Goal: Task Accomplishment & Management: Use online tool/utility

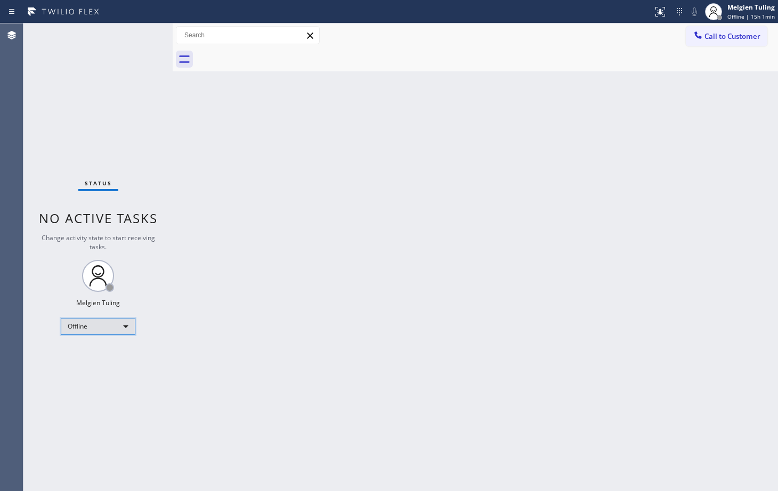
click at [126, 325] on div "Offline" at bounding box center [98, 326] width 75 height 17
click at [96, 354] on li "Available" at bounding box center [97, 355] width 72 height 13
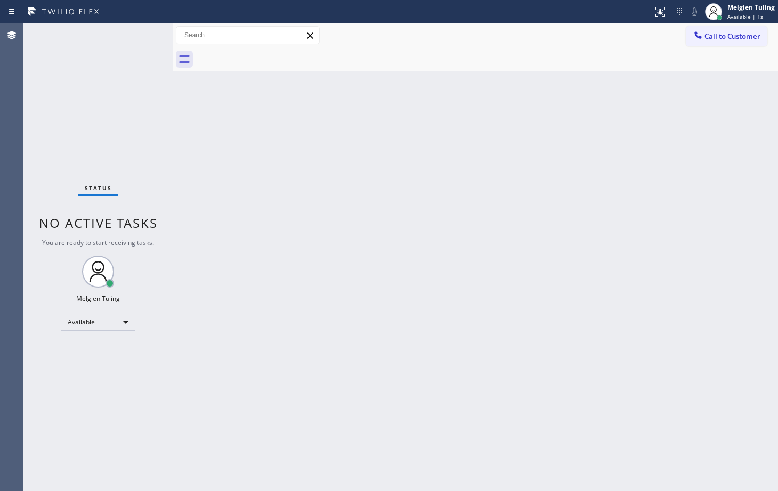
click at [249, 275] on div "Back to Dashboard Change Sender ID Customers Technicians Select a contact Outbo…" at bounding box center [476, 257] width 606 height 468
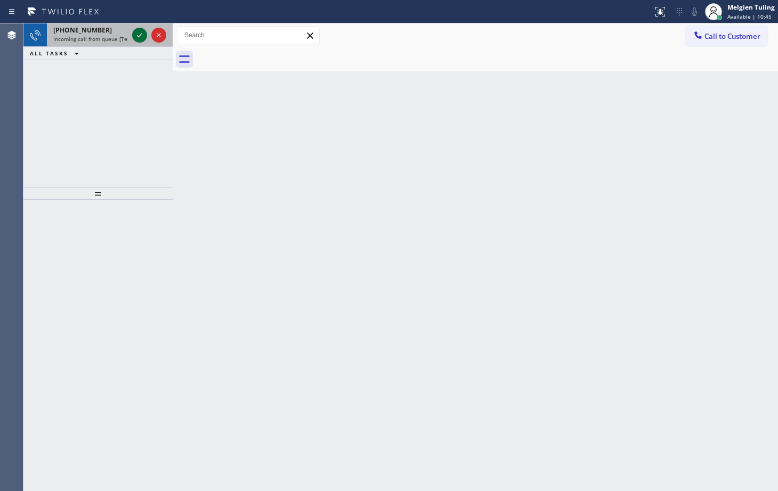
click at [143, 36] on icon at bounding box center [139, 35] width 13 height 13
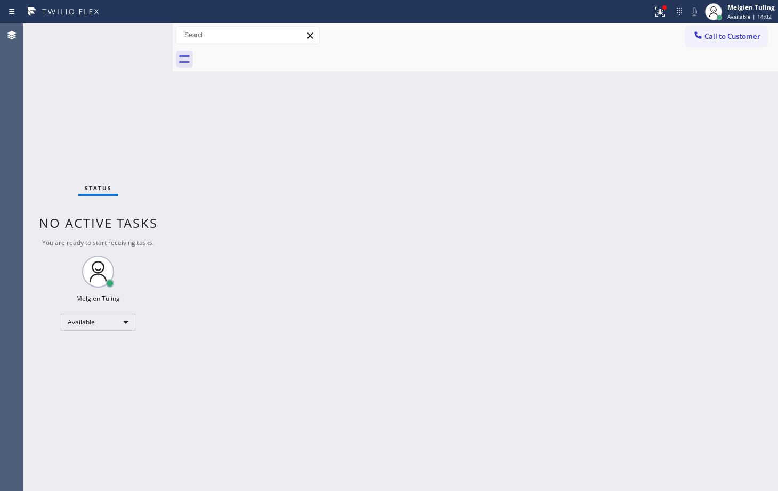
click at [135, 32] on div "Status No active tasks You are ready to start receiving tasks. Melgien Tuling A…" at bounding box center [97, 257] width 149 height 468
click at [663, 15] on icon at bounding box center [660, 11] width 13 height 13
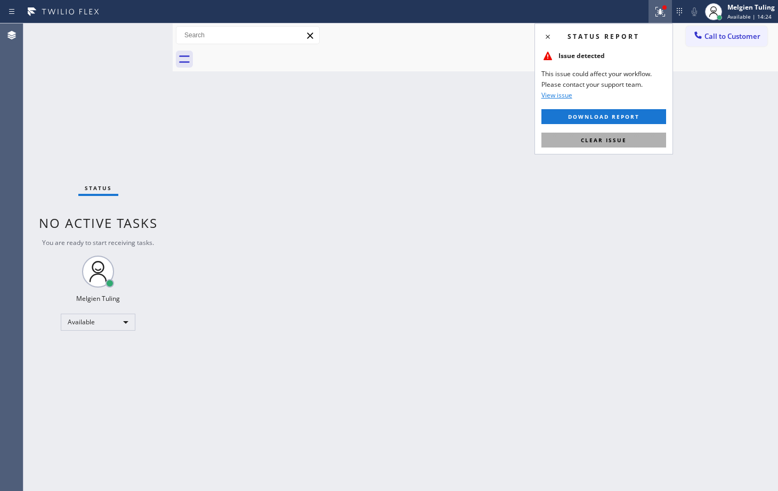
click at [608, 143] on span "Clear issue" at bounding box center [604, 139] width 46 height 7
click at [608, 143] on div "Back to Dashboard Change Sender ID Customers Technicians Select a contact Outbo…" at bounding box center [476, 257] width 606 height 468
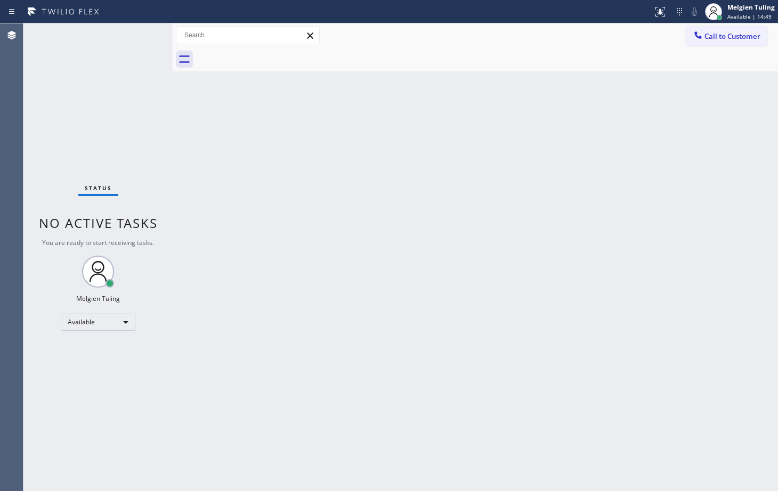
drag, startPoint x: 573, startPoint y: 177, endPoint x: 563, endPoint y: 177, distance: 10.1
click at [573, 177] on div "Back to Dashboard Change Sender ID Customers Technicians Select a contact Outbo…" at bounding box center [476, 257] width 606 height 468
click at [260, 208] on div "Back to Dashboard Change Sender ID Customers Technicians Select a contact Outbo…" at bounding box center [476, 257] width 606 height 468
click at [183, 252] on div "Back to Dashboard Change Sender ID Customers Technicians Select a contact Outbo…" at bounding box center [476, 257] width 606 height 468
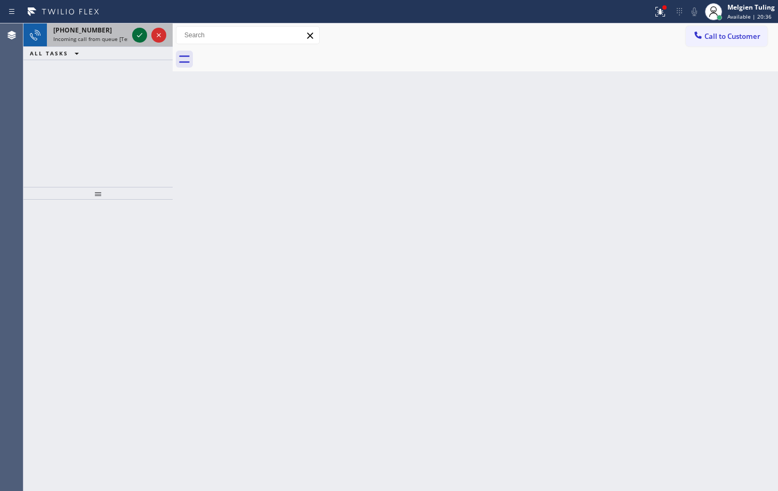
click at [136, 34] on icon at bounding box center [139, 35] width 13 height 13
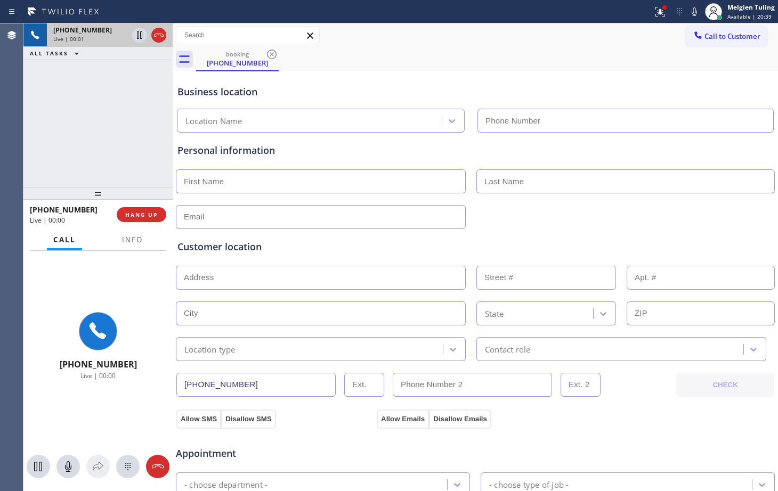
type input "[PHONE_NUMBER]"
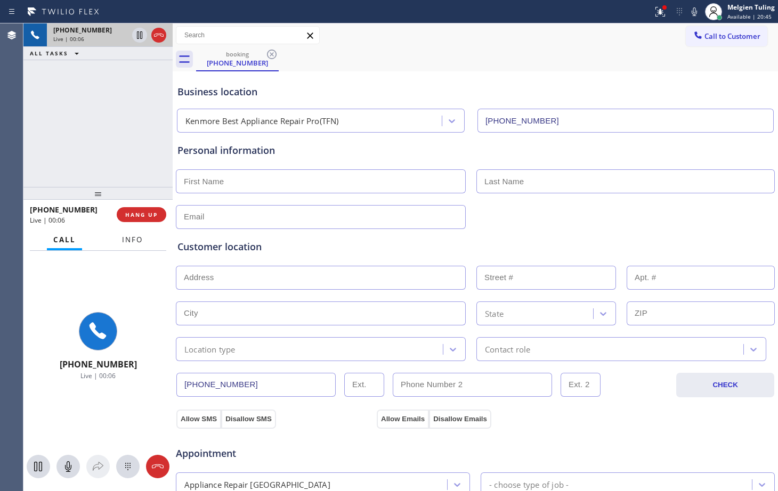
click at [132, 240] on span "Info" at bounding box center [132, 240] width 21 height 10
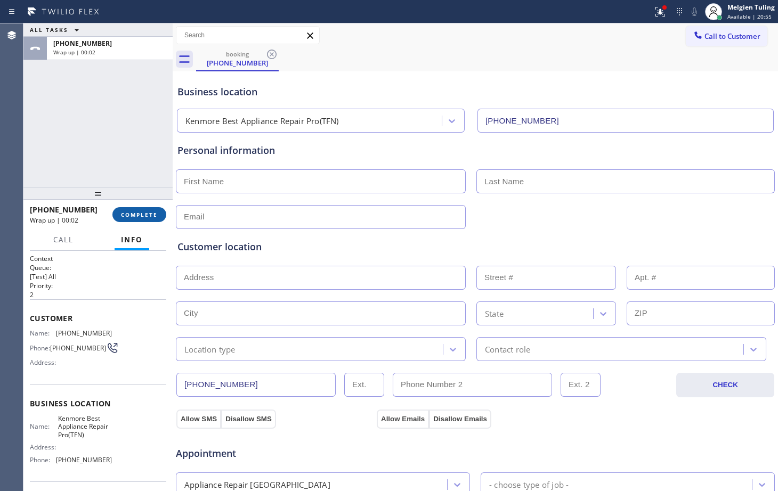
click at [139, 213] on span "COMPLETE" at bounding box center [139, 214] width 37 height 7
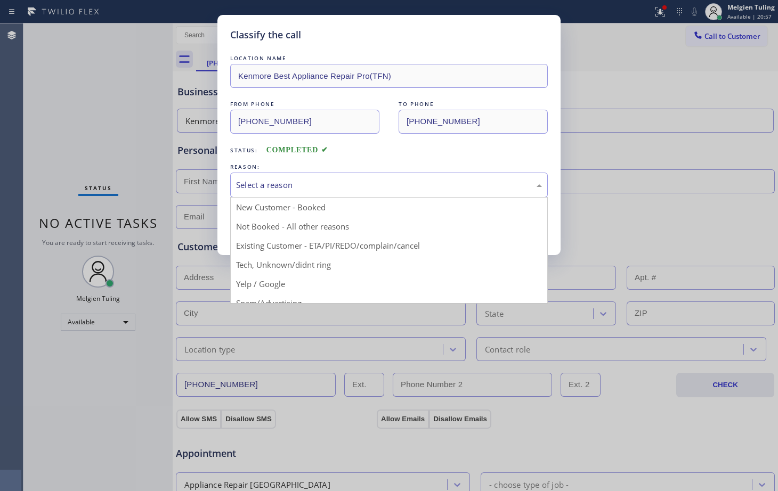
click at [281, 184] on div "Select a reason" at bounding box center [389, 185] width 306 height 12
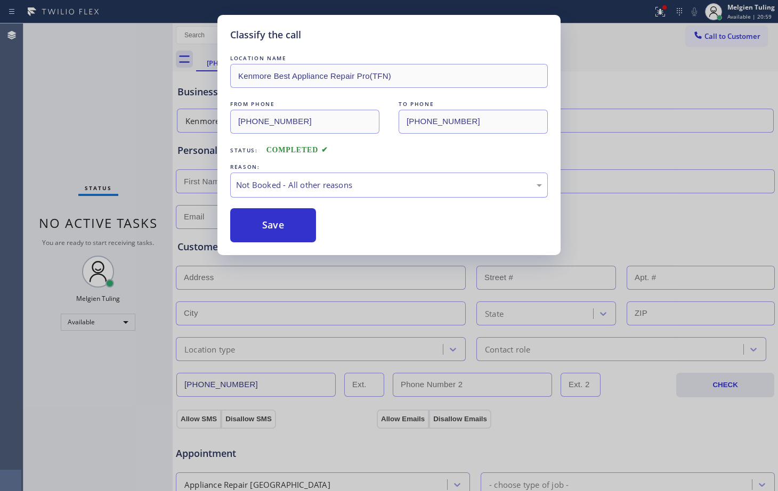
click at [278, 187] on div "Not Booked - All other reasons" at bounding box center [389, 185] width 306 height 12
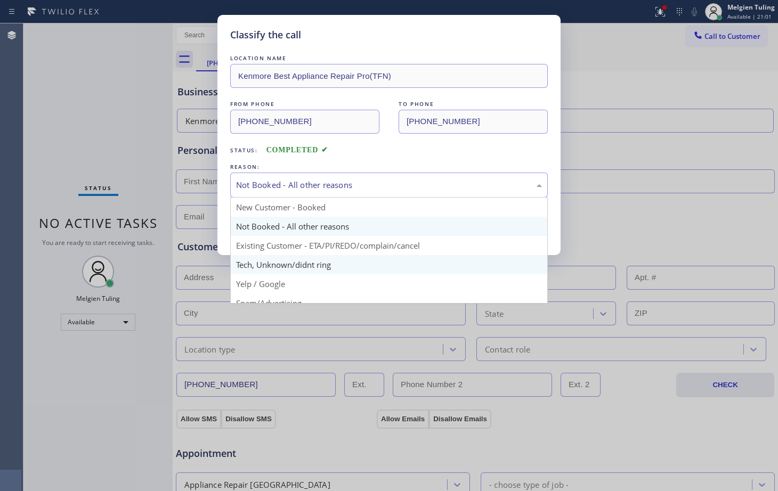
click at [262, 264] on div "Classify the call LOCATION NAME Kenmore Best Appliance Repair Pro(TFN) FROM PHO…" at bounding box center [389, 245] width 778 height 491
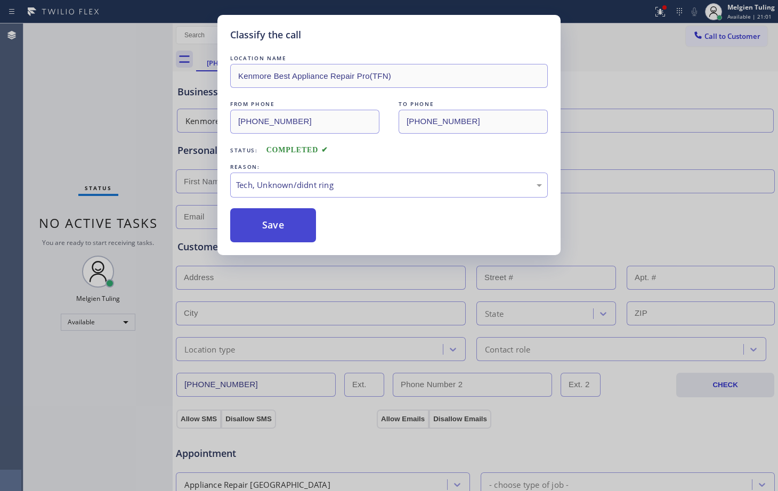
click at [277, 222] on button "Save" at bounding box center [273, 225] width 86 height 34
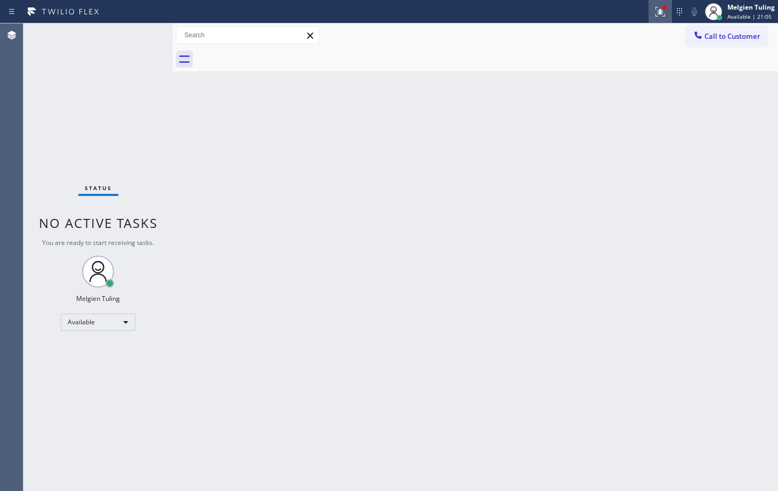
click at [658, 20] on button at bounding box center [660, 11] width 23 height 23
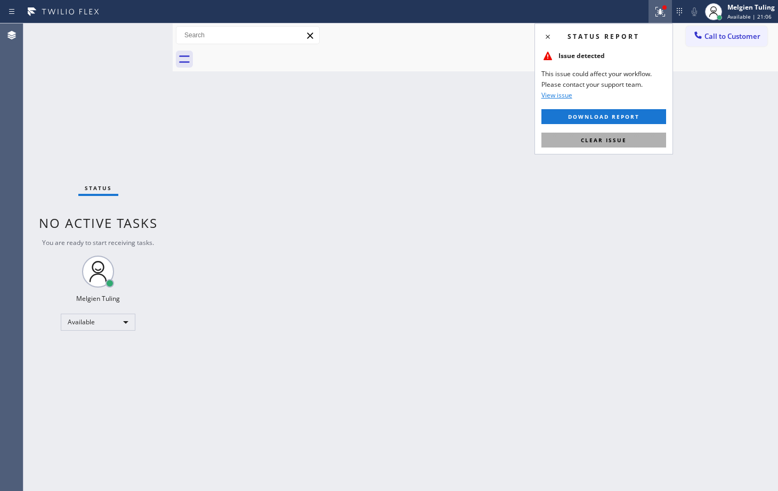
click at [600, 138] on span "Clear issue" at bounding box center [604, 139] width 46 height 7
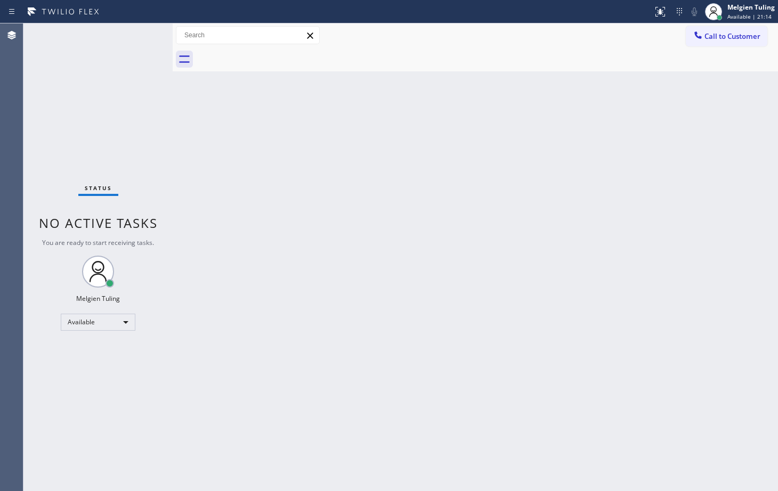
click at [252, 165] on div "Back to Dashboard Change Sender ID Customers Technicians Select a contact Outbo…" at bounding box center [476, 257] width 606 height 468
click at [340, 200] on div "Back to Dashboard Change Sender ID Customers Technicians Select a contact Outbo…" at bounding box center [476, 257] width 606 height 468
click at [204, 276] on div "Back to Dashboard Change Sender ID Customers Technicians Select a contact Outbo…" at bounding box center [476, 257] width 606 height 468
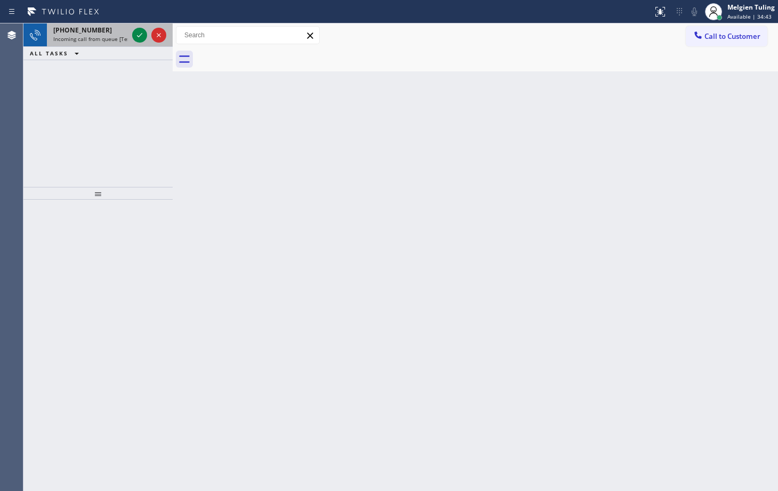
click at [131, 28] on div at bounding box center [149, 34] width 38 height 23
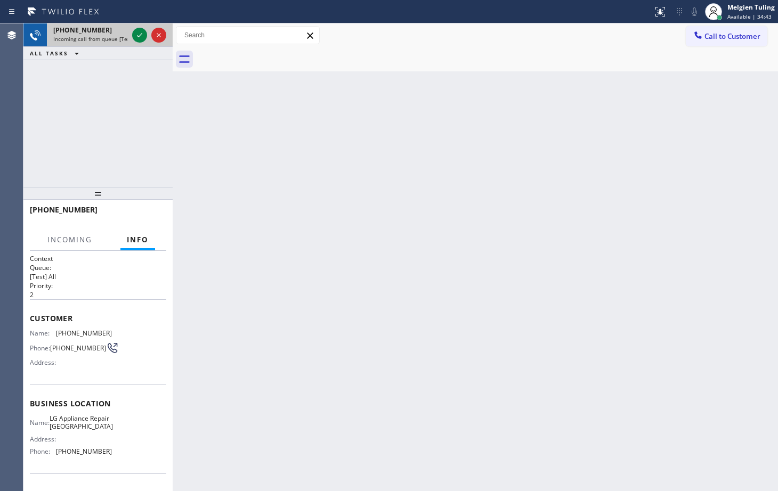
click at [131, 28] on div at bounding box center [149, 34] width 38 height 23
click at [136, 35] on icon at bounding box center [139, 35] width 13 height 13
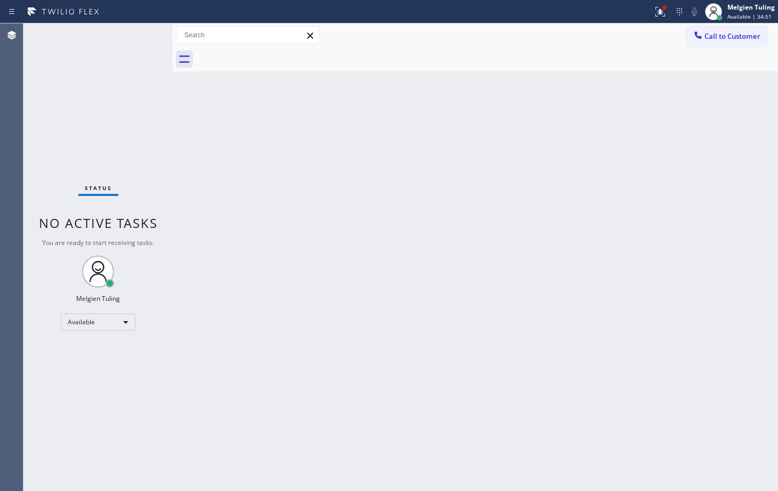
drag, startPoint x: 384, startPoint y: 270, endPoint x: 385, endPoint y: 292, distance: 21.9
click at [384, 285] on div "Back to Dashboard Change Sender ID Customers Technicians Select a contact Outbo…" at bounding box center [476, 257] width 606 height 468
click at [239, 212] on div "Back to Dashboard Change Sender ID Customers Technicians Select a contact Outbo…" at bounding box center [476, 257] width 606 height 468
click at [224, 116] on div "Back to Dashboard Change Sender ID Customers Technicians Select a contact Outbo…" at bounding box center [476, 257] width 606 height 468
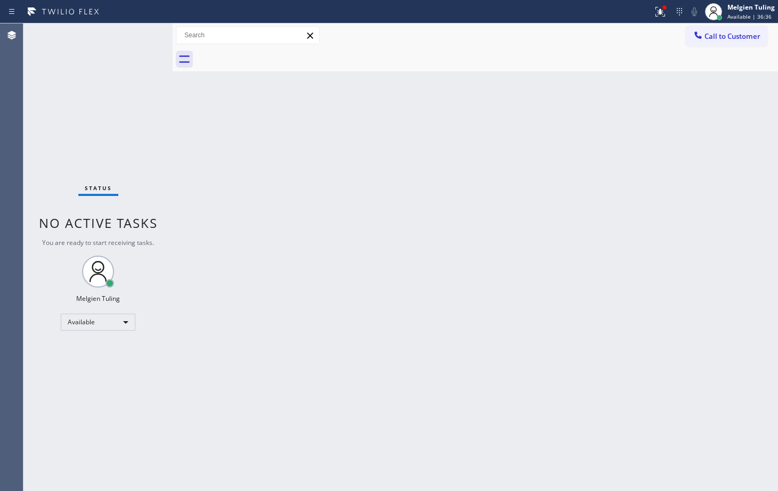
click at [224, 116] on div "Back to Dashboard Change Sender ID Customers Technicians Select a contact Outbo…" at bounding box center [476, 257] width 606 height 468
click at [657, 14] on icon at bounding box center [660, 11] width 13 height 13
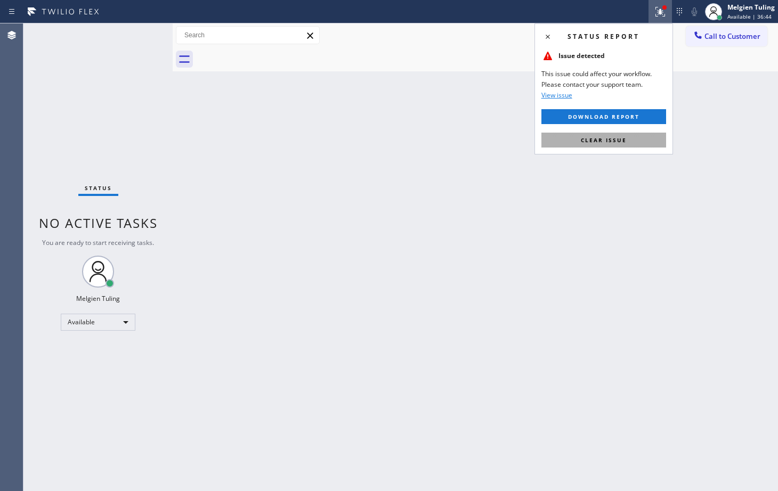
click at [586, 138] on span "Clear issue" at bounding box center [604, 139] width 46 height 7
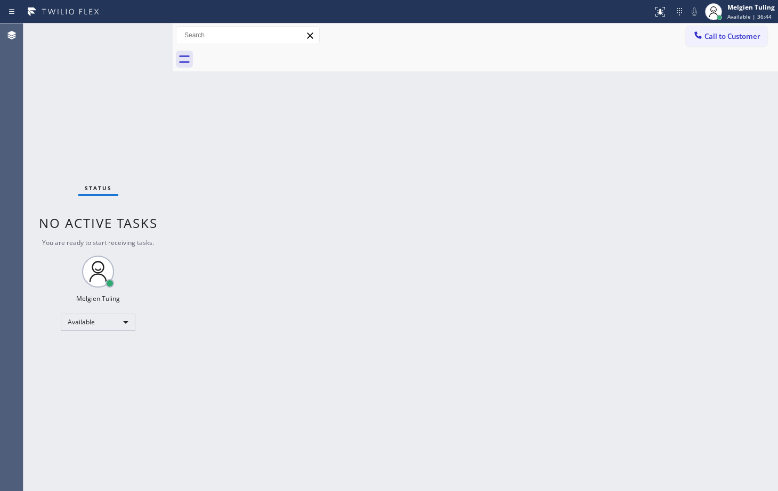
click at [586, 141] on div "Back to Dashboard Change Sender ID Customers Technicians Select a contact Outbo…" at bounding box center [476, 257] width 606 height 468
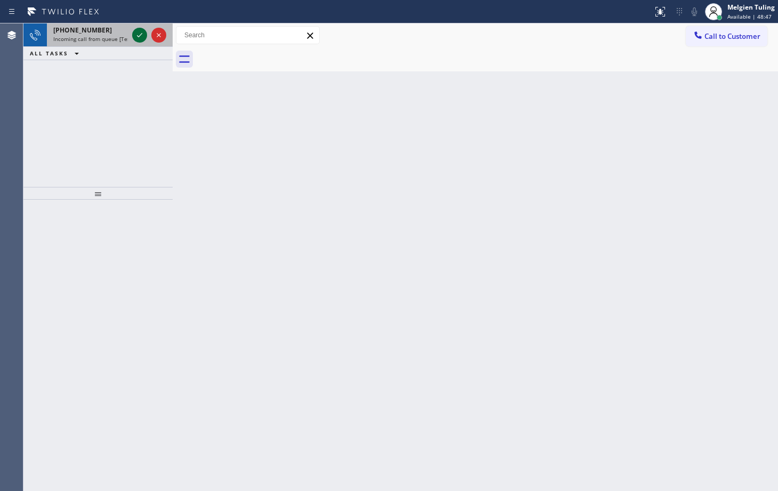
click at [135, 35] on icon at bounding box center [139, 35] width 13 height 13
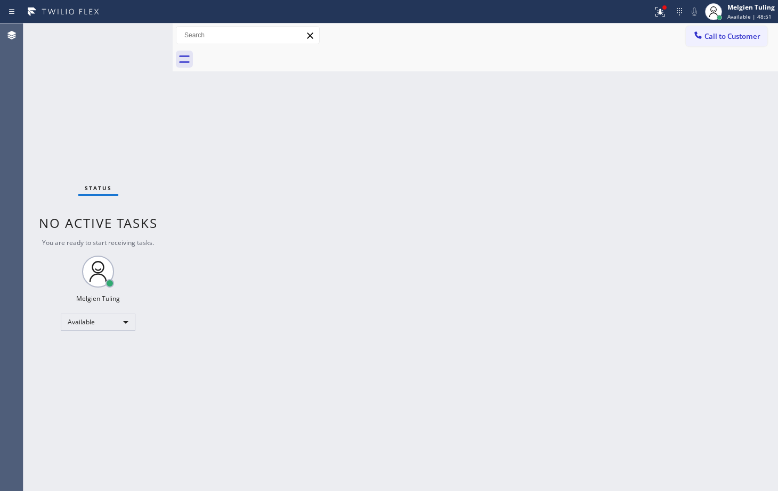
drag, startPoint x: 296, startPoint y: 268, endPoint x: 232, endPoint y: 193, distance: 97.5
click at [232, 193] on div "Back to Dashboard Change Sender ID Customers Technicians Select a contact Outbo…" at bounding box center [476, 257] width 606 height 468
click at [206, 237] on div "Back to Dashboard Change Sender ID Customers Technicians Select a contact Outbo…" at bounding box center [476, 257] width 606 height 468
click at [661, 12] on icon at bounding box center [659, 10] width 6 height 7
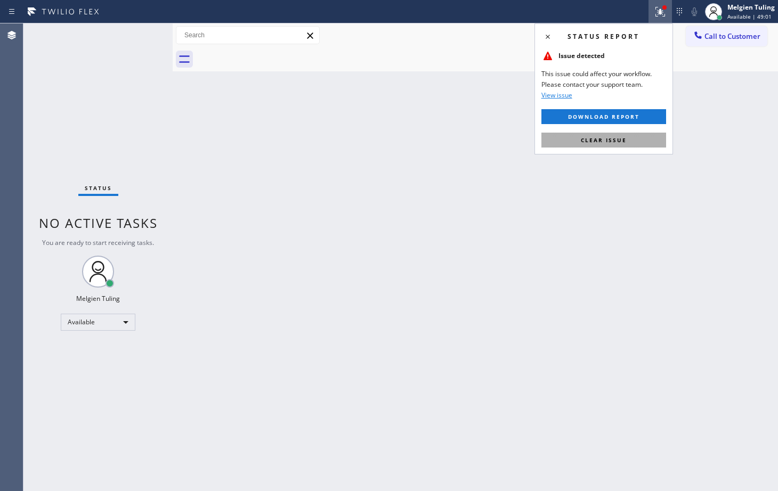
click at [608, 141] on span "Clear issue" at bounding box center [604, 139] width 46 height 7
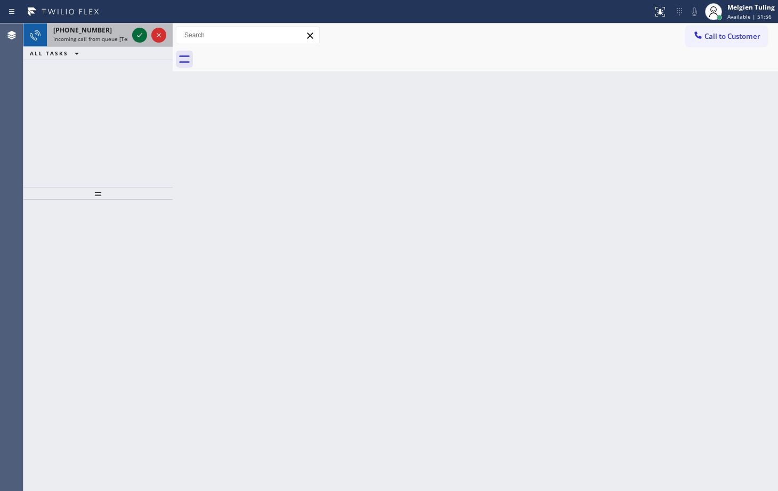
click at [142, 39] on icon at bounding box center [139, 35] width 13 height 13
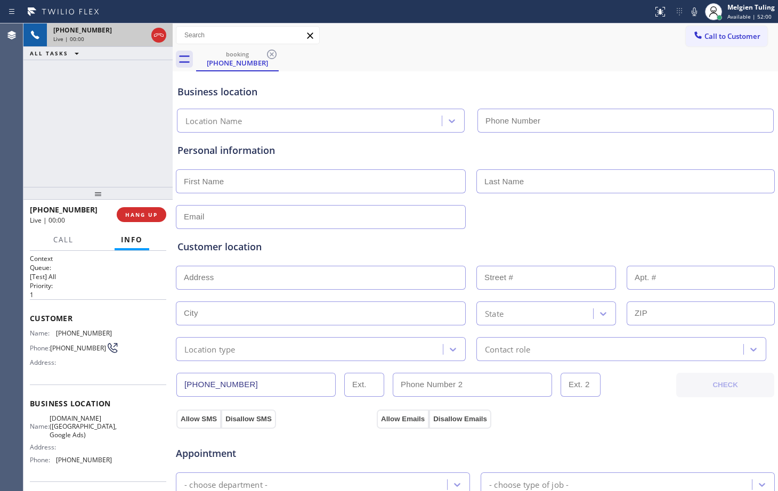
type input "[PHONE_NUMBER]"
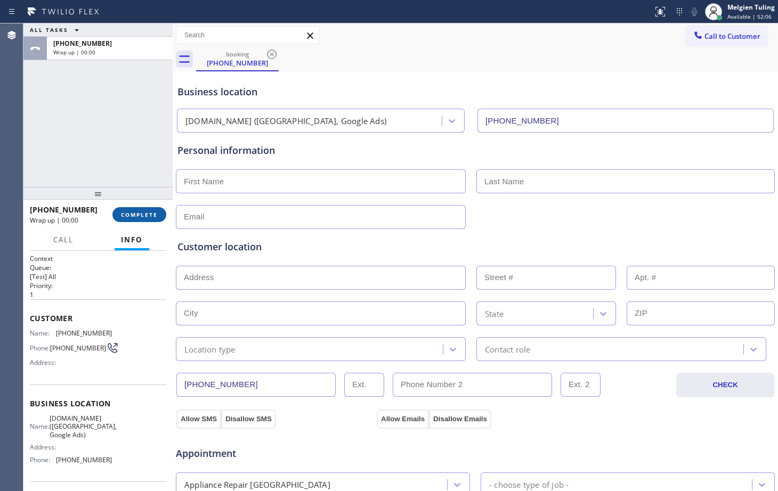
click at [139, 215] on span "COMPLETE" at bounding box center [139, 214] width 37 height 7
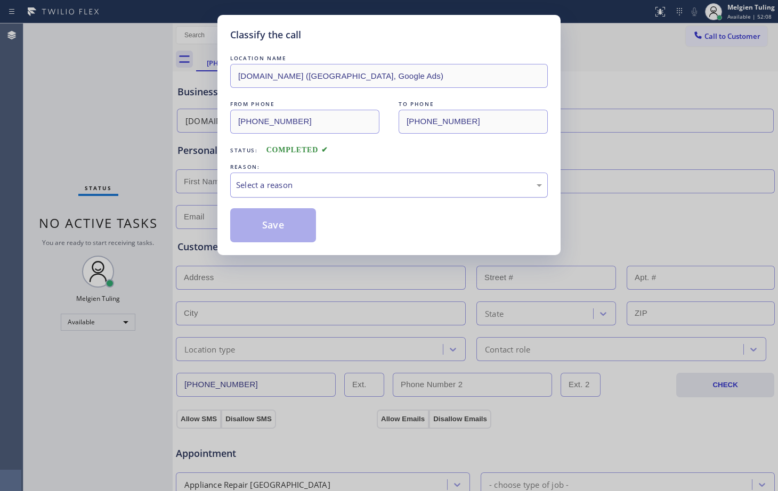
click at [274, 185] on div "Select a reason" at bounding box center [389, 185] width 306 height 12
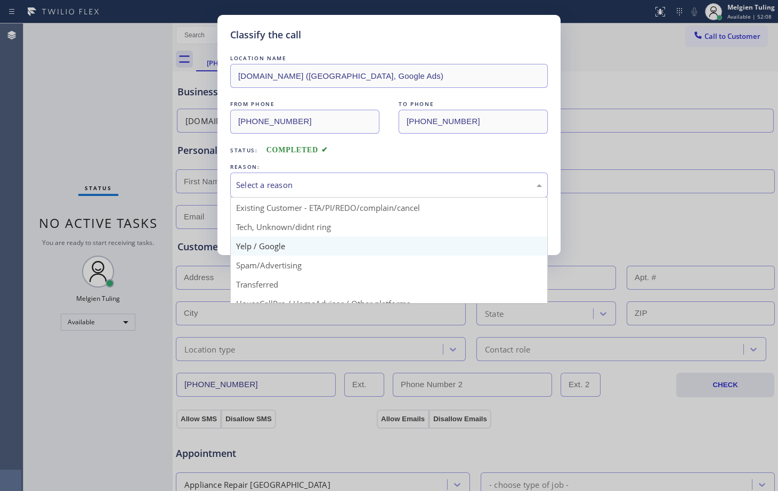
scroll to position [67, 0]
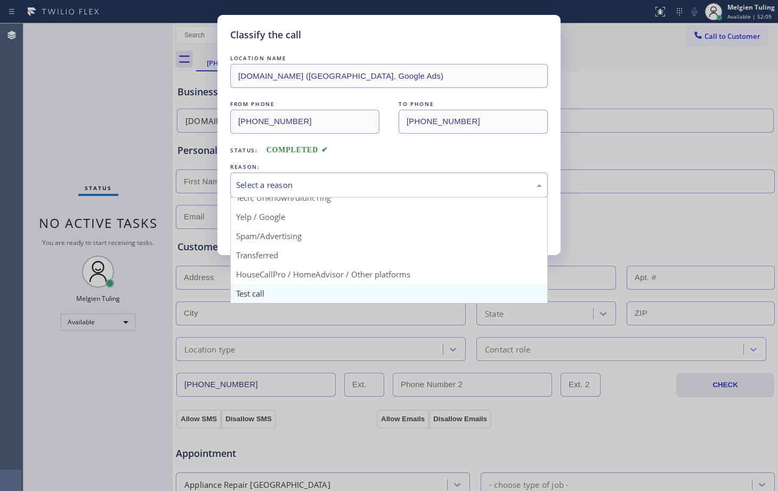
click at [267, 296] on div "Classify the call LOCATION NAME [DOMAIN_NAME] ([GEOGRAPHIC_DATA], Google Ads) F…" at bounding box center [389, 245] width 778 height 491
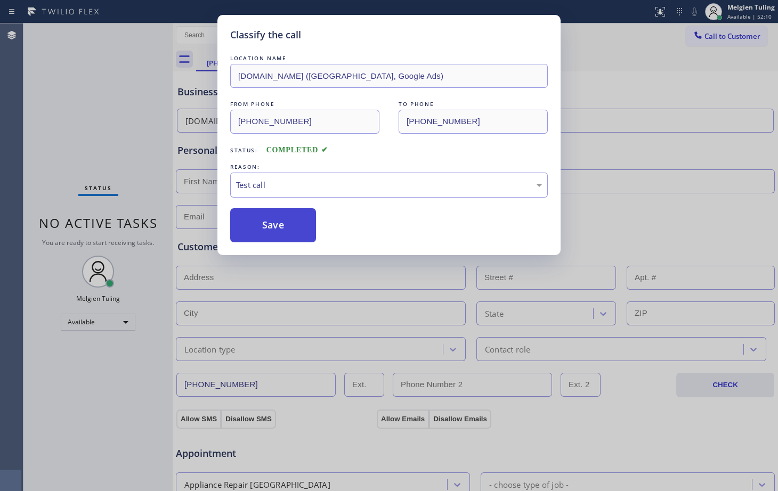
click at [287, 223] on button "Save" at bounding box center [273, 225] width 86 height 34
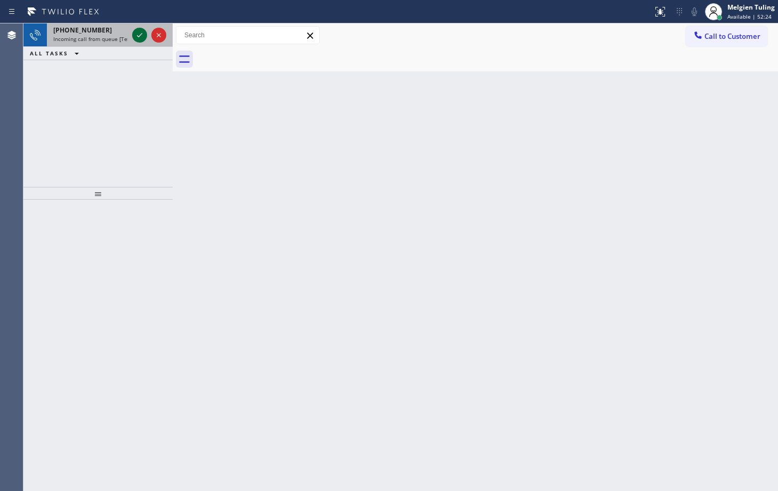
click at [144, 39] on icon at bounding box center [139, 35] width 13 height 13
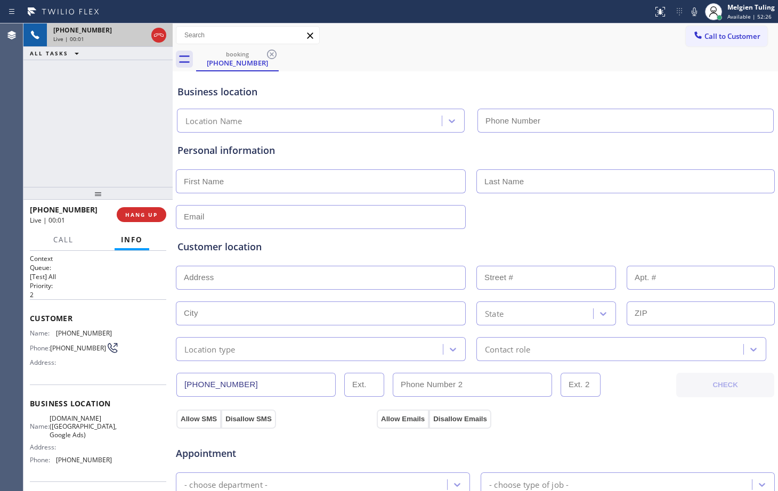
type input "[PHONE_NUMBER]"
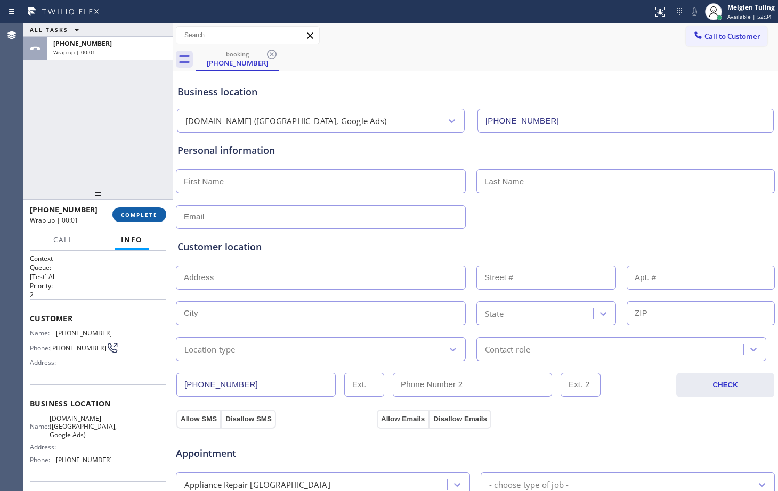
click at [140, 216] on span "COMPLETE" at bounding box center [139, 214] width 37 height 7
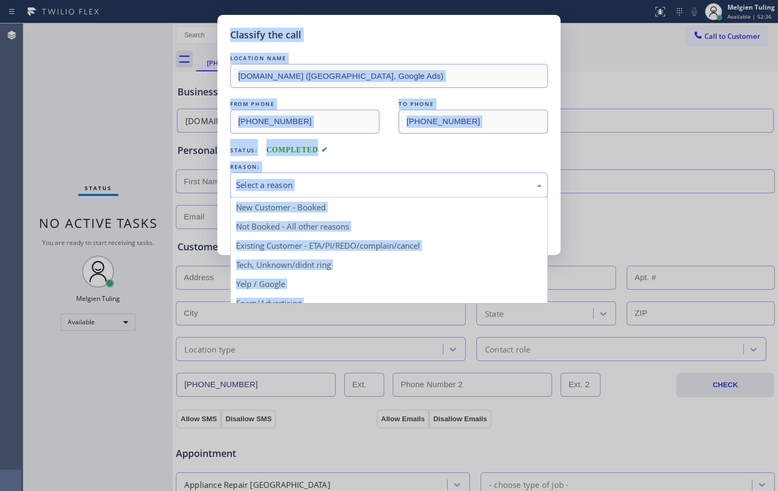
click at [322, 187] on div "Select a reason" at bounding box center [389, 185] width 306 height 12
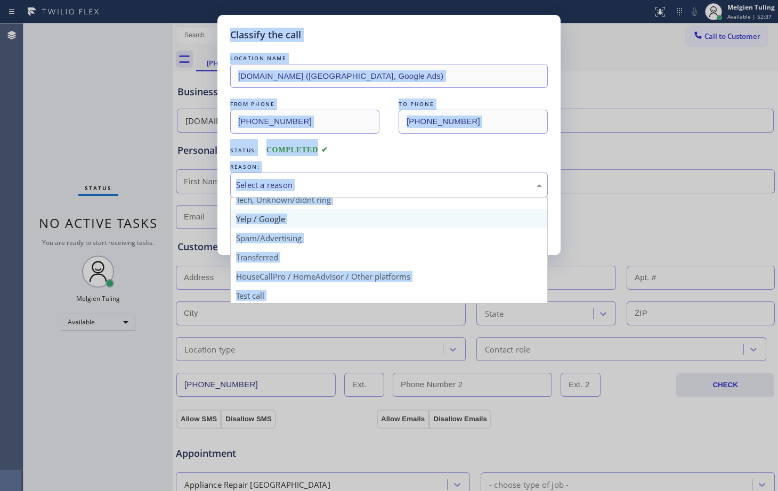
scroll to position [67, 0]
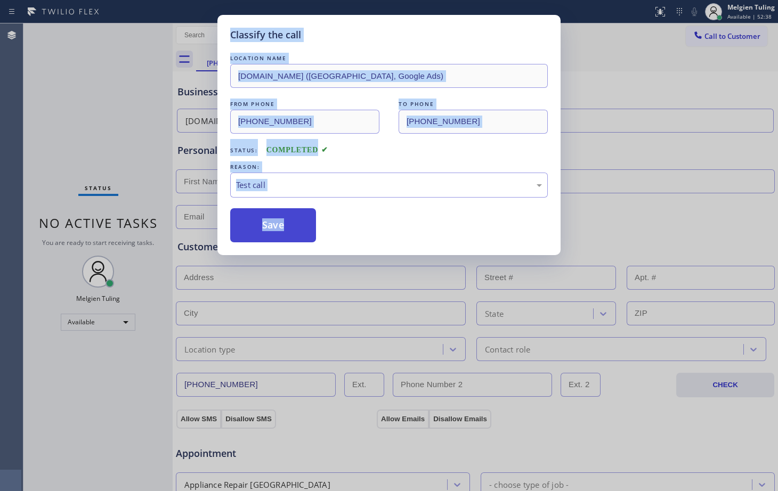
click at [269, 221] on button "Save" at bounding box center [273, 225] width 86 height 34
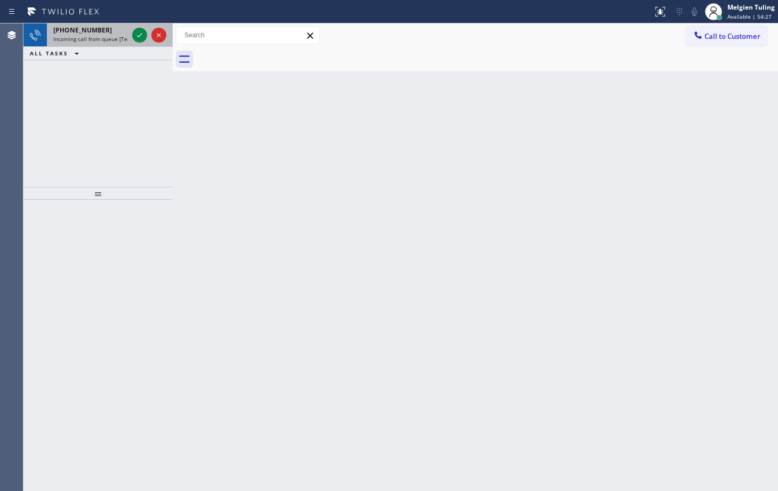
click at [124, 41] on span "Incoming call from queue [Test] All" at bounding box center [97, 38] width 88 height 7
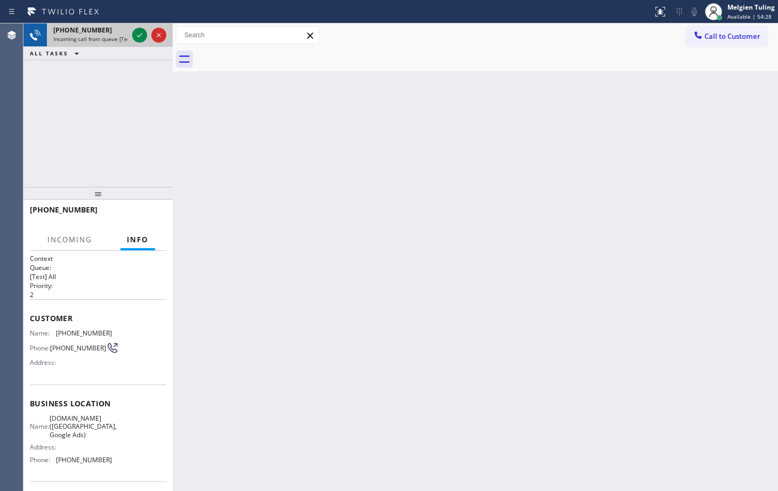
click at [124, 40] on span "Incoming call from queue [Test] All" at bounding box center [97, 38] width 88 height 7
click at [131, 34] on div at bounding box center [149, 34] width 38 height 23
click at [138, 34] on icon at bounding box center [139, 35] width 13 height 13
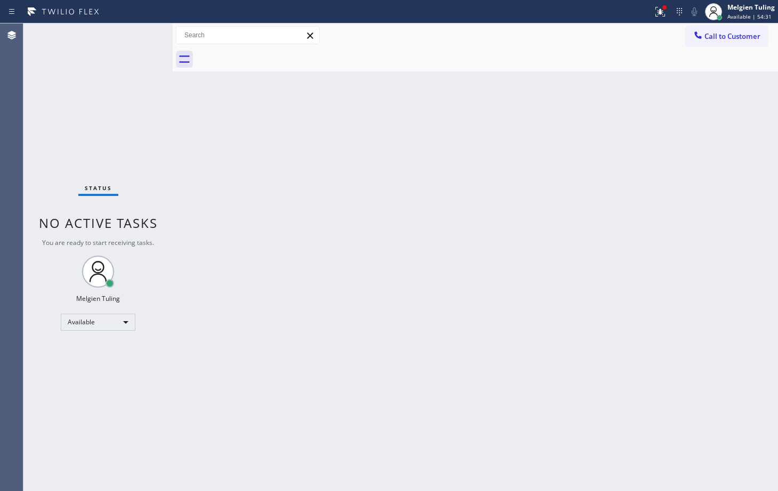
click at [138, 34] on div "Status No active tasks You are ready to start receiving tasks. Melgien Tuling A…" at bounding box center [97, 257] width 149 height 468
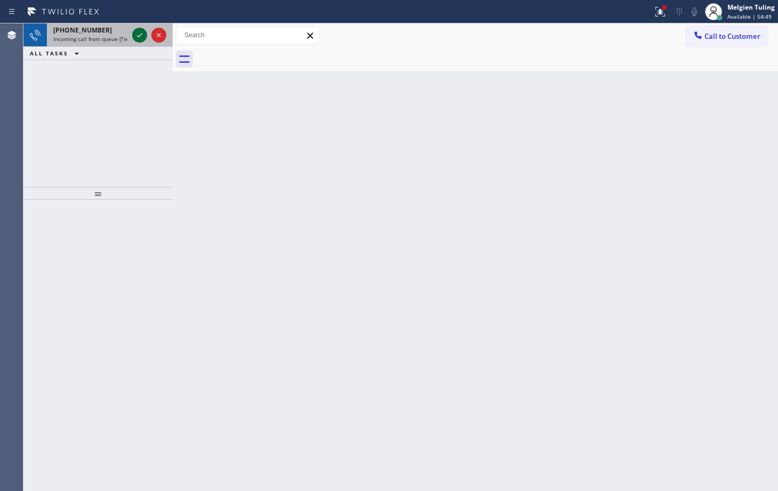
click at [135, 35] on icon at bounding box center [139, 35] width 13 height 13
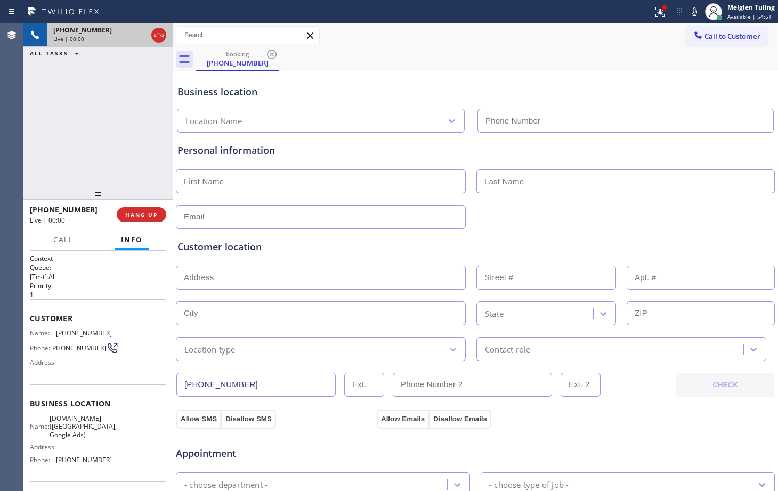
type input "[PHONE_NUMBER]"
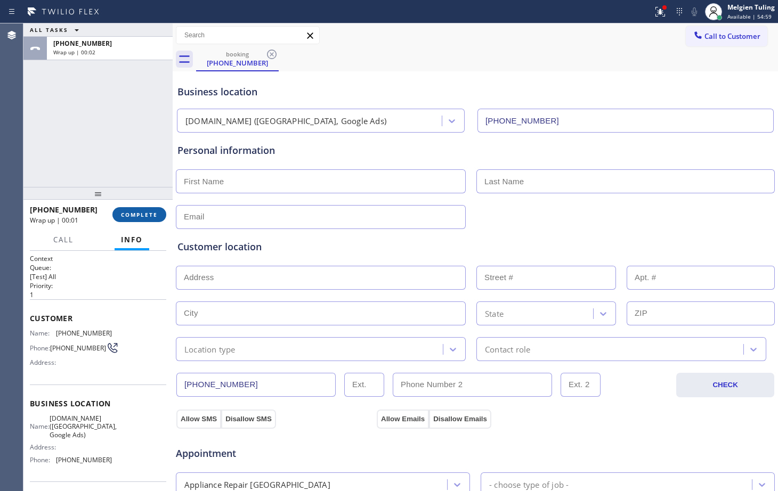
click at [146, 215] on span "COMPLETE" at bounding box center [139, 214] width 37 height 7
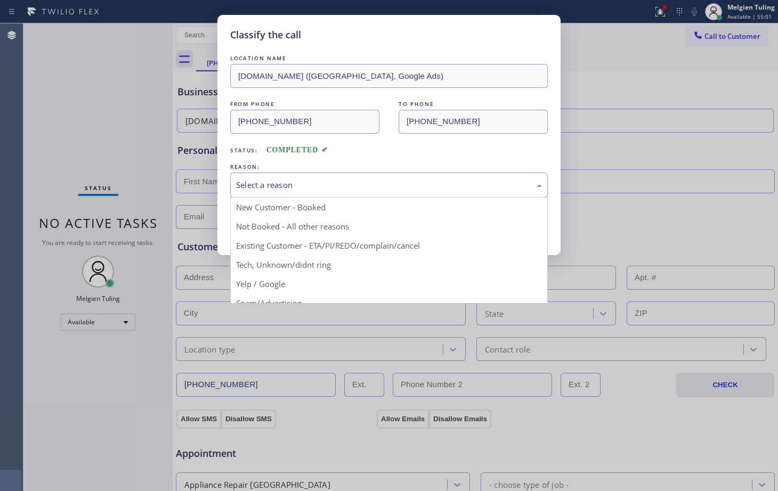
click at [262, 173] on div "Select a reason" at bounding box center [389, 185] width 318 height 25
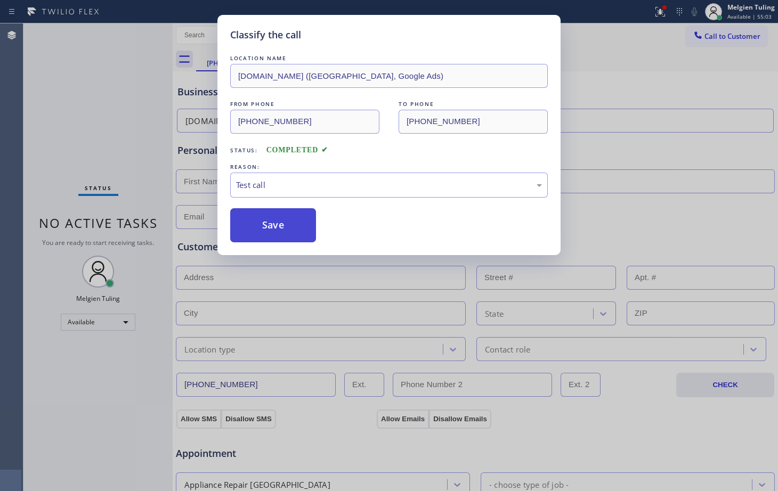
click at [285, 214] on button "Save" at bounding box center [273, 225] width 86 height 34
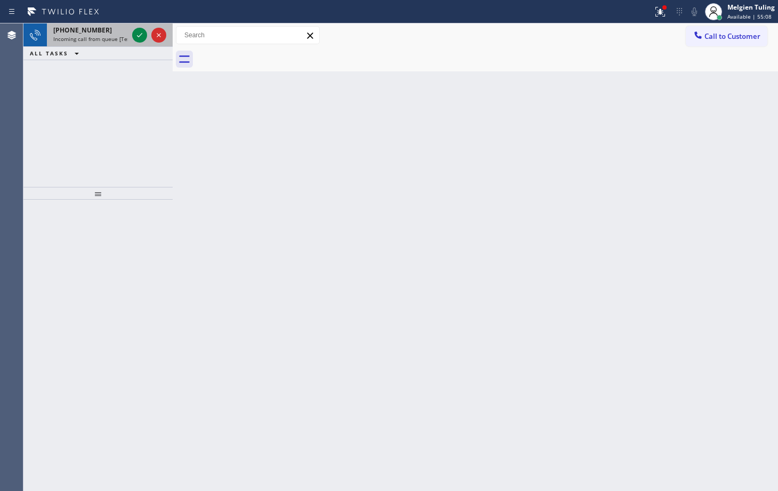
click at [120, 31] on div "[PHONE_NUMBER]" at bounding box center [90, 30] width 75 height 9
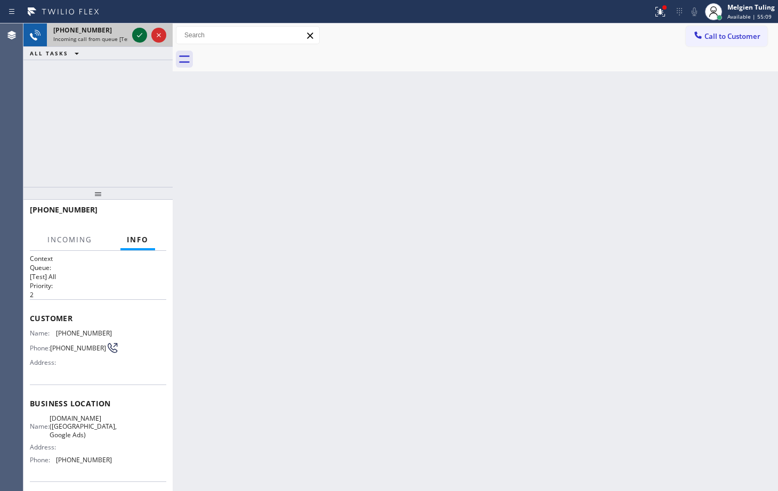
click at [139, 34] on icon at bounding box center [139, 35] width 13 height 13
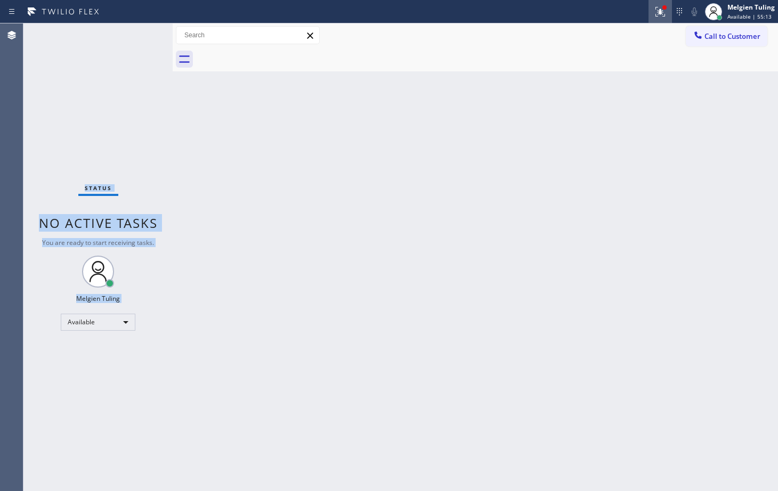
click at [660, 14] on icon at bounding box center [660, 11] width 13 height 13
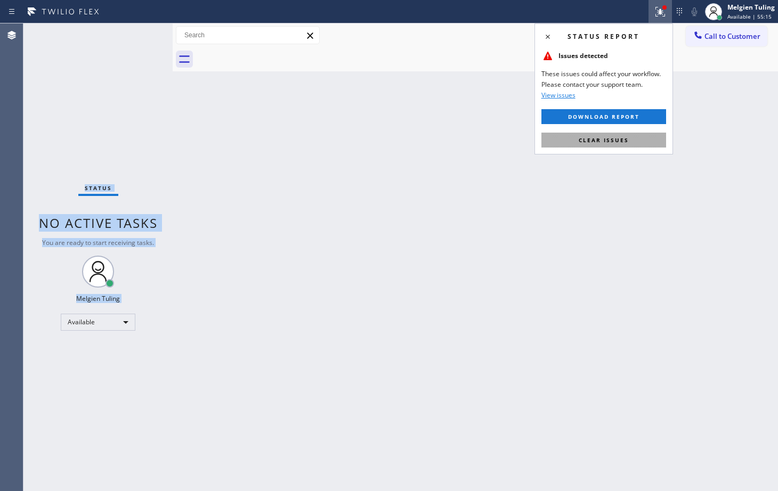
click at [575, 136] on button "Clear issues" at bounding box center [604, 140] width 125 height 15
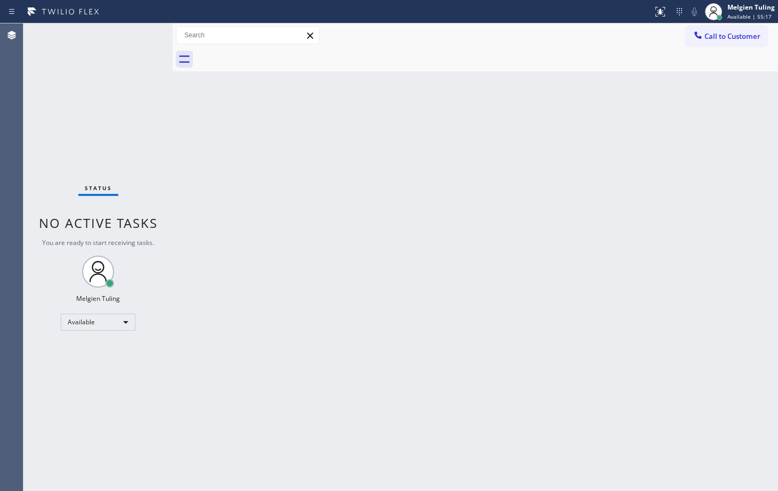
click at [619, 143] on div "Back to Dashboard Change Sender ID Customers Technicians Select a contact Outbo…" at bounding box center [476, 257] width 606 height 468
click at [209, 238] on div "Back to Dashboard Change Sender ID Customers Technicians Select a contact Outbo…" at bounding box center [476, 257] width 606 height 468
click at [140, 39] on div "Status No active tasks You are ready to start receiving tasks. Melgien Tuling A…" at bounding box center [97, 257] width 149 height 468
drag, startPoint x: 140, startPoint y: 39, endPoint x: 118, endPoint y: 43, distance: 21.6
click at [118, 43] on div "Status No active tasks You are ready to start receiving tasks. Melgien Tuling A…" at bounding box center [97, 257] width 149 height 468
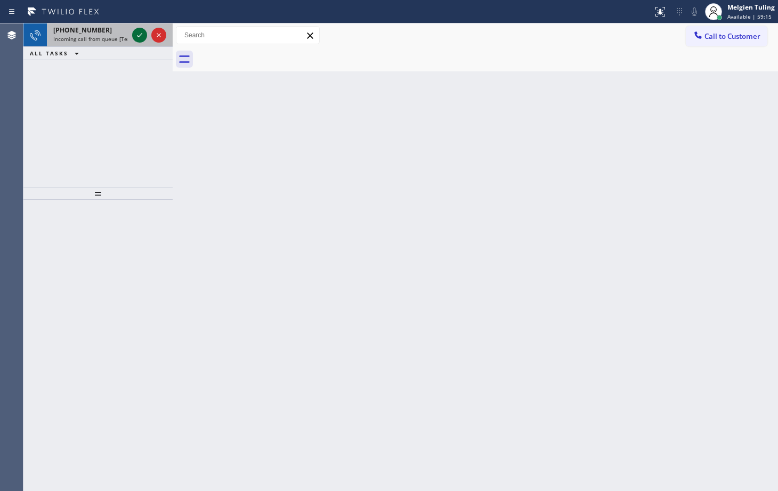
click at [134, 29] on icon at bounding box center [139, 35] width 13 height 13
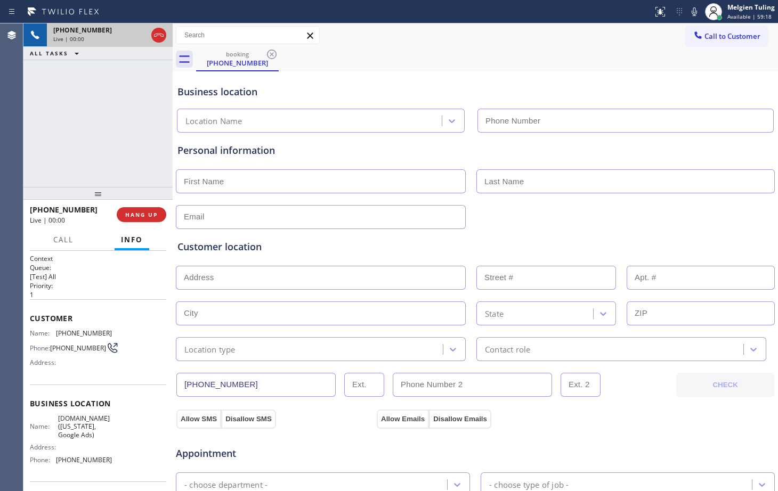
type input "[PHONE_NUMBER]"
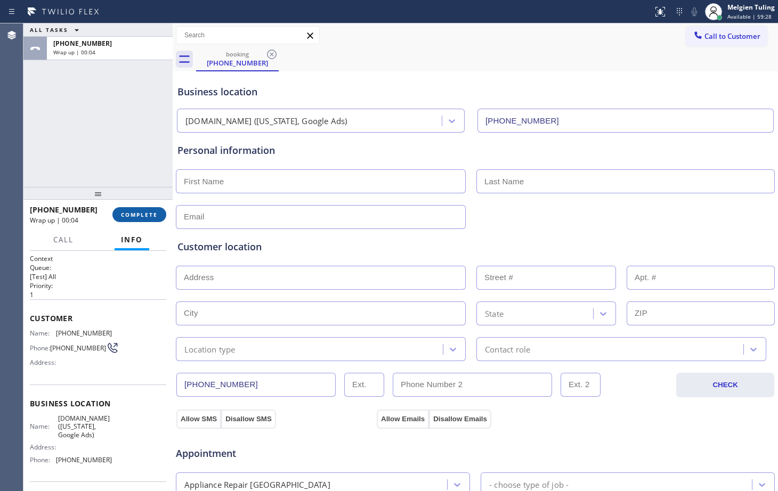
click at [143, 215] on span "COMPLETE" at bounding box center [139, 214] width 37 height 7
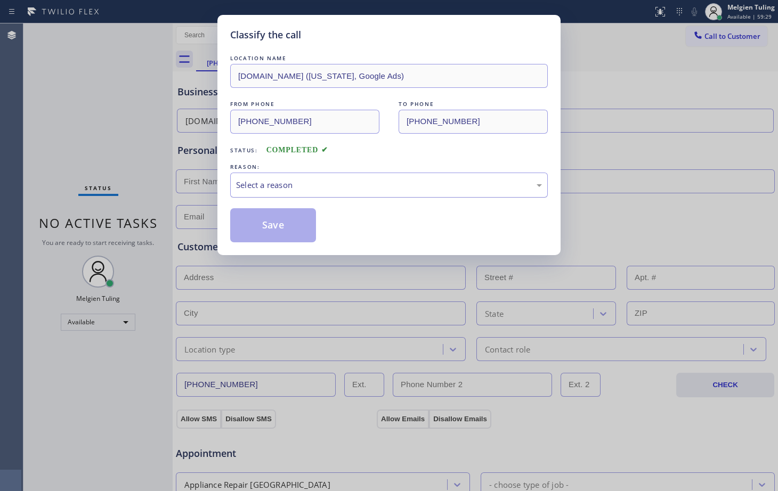
click at [309, 179] on div "Select a reason" at bounding box center [389, 185] width 306 height 12
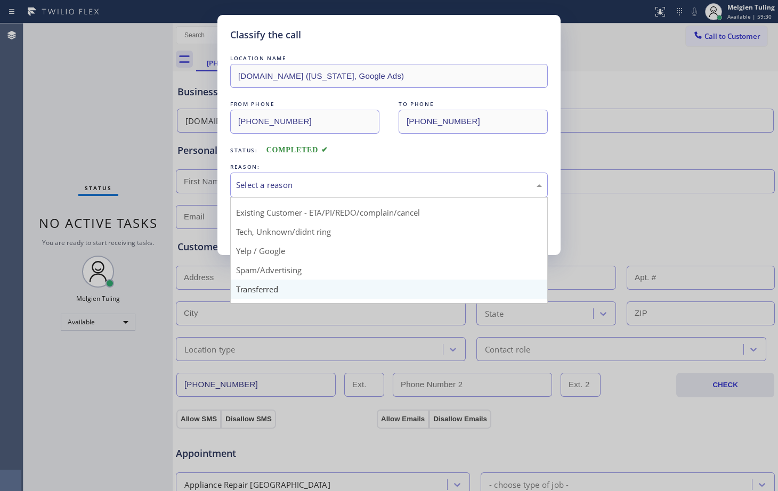
scroll to position [67, 0]
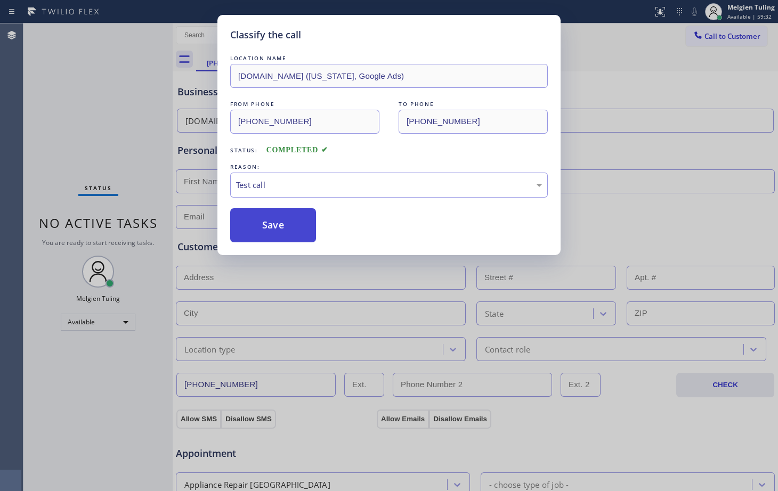
click at [285, 220] on button "Save" at bounding box center [273, 225] width 86 height 34
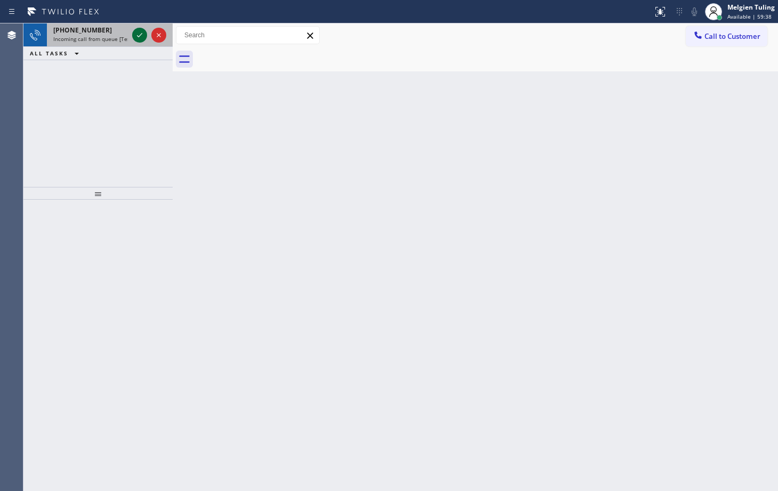
click at [140, 36] on icon at bounding box center [139, 35] width 5 height 4
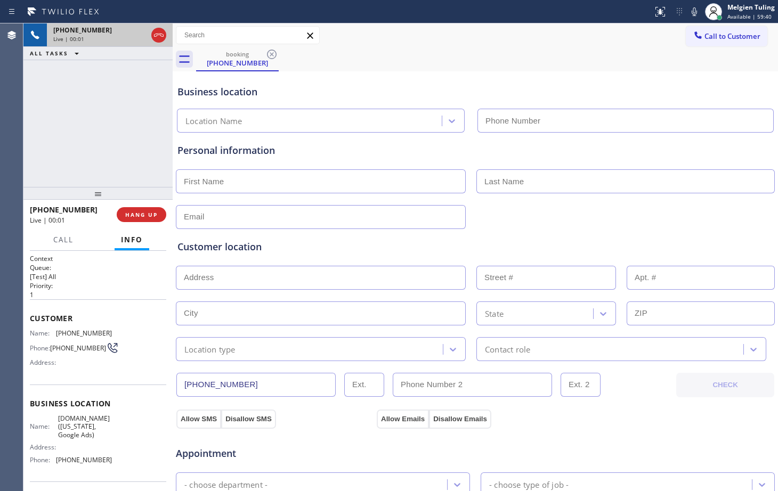
type input "[PHONE_NUMBER]"
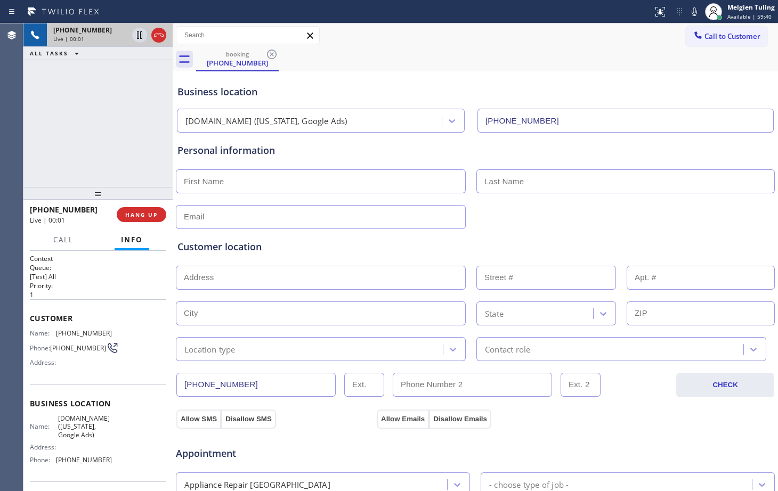
drag, startPoint x: 140, startPoint y: 36, endPoint x: 116, endPoint y: 84, distance: 53.9
click at [116, 84] on div "[PHONE_NUMBER] Live | 00:01 ALL TASKS ALL TASKS ACTIVE TASKS TASKS IN WRAP UP" at bounding box center [97, 105] width 149 height 164
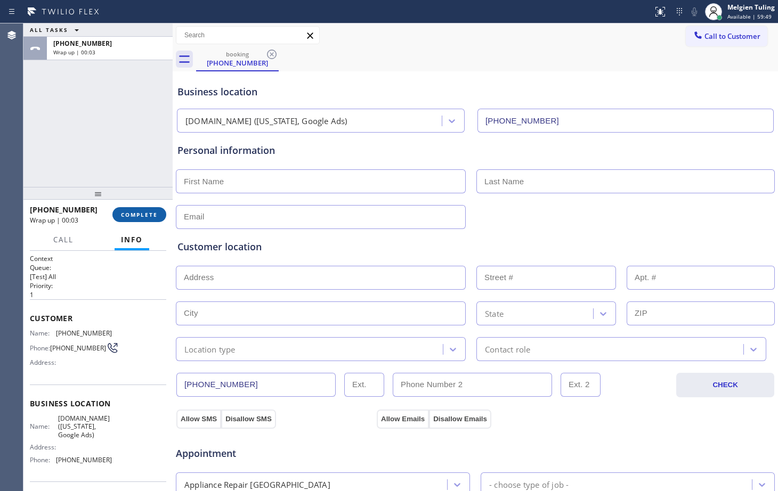
drag, startPoint x: 142, startPoint y: 214, endPoint x: 133, endPoint y: 214, distance: 9.1
click at [133, 214] on span "COMPLETE" at bounding box center [139, 214] width 37 height 7
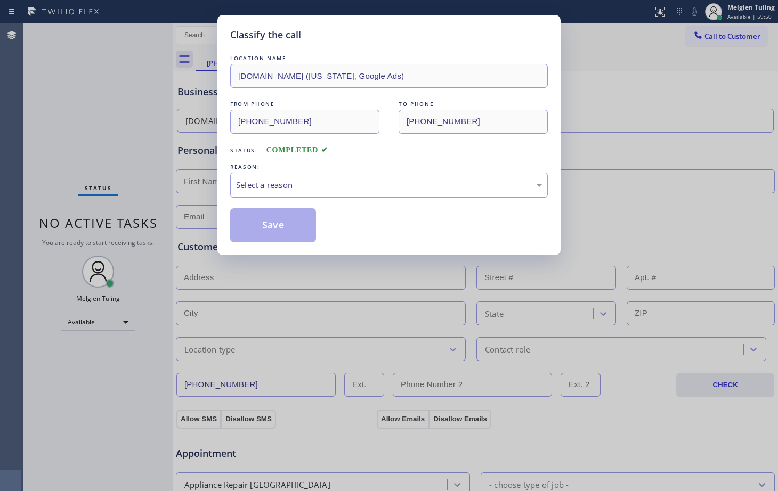
click at [305, 183] on div "Select a reason" at bounding box center [389, 185] width 306 height 12
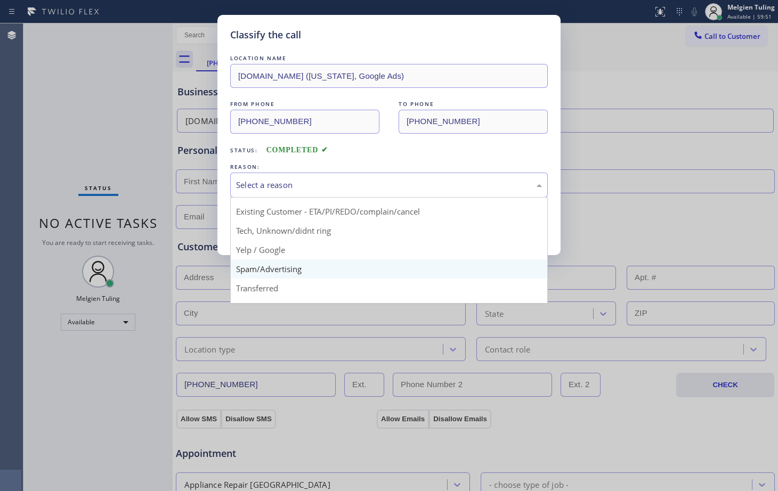
scroll to position [67, 0]
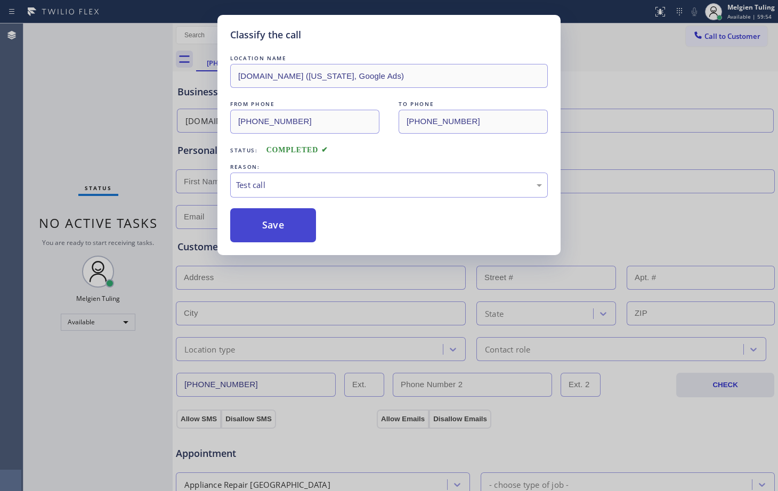
drag, startPoint x: 266, startPoint y: 229, endPoint x: 260, endPoint y: 217, distance: 13.1
click at [260, 217] on button "Save" at bounding box center [273, 225] width 86 height 34
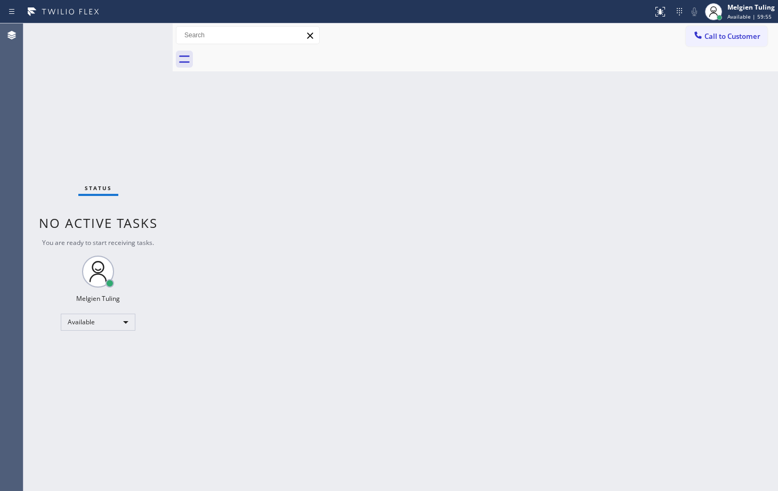
click at [210, 133] on div "Back to Dashboard Change Sender ID Customers Technicians Select a contact Outbo…" at bounding box center [476, 257] width 606 height 468
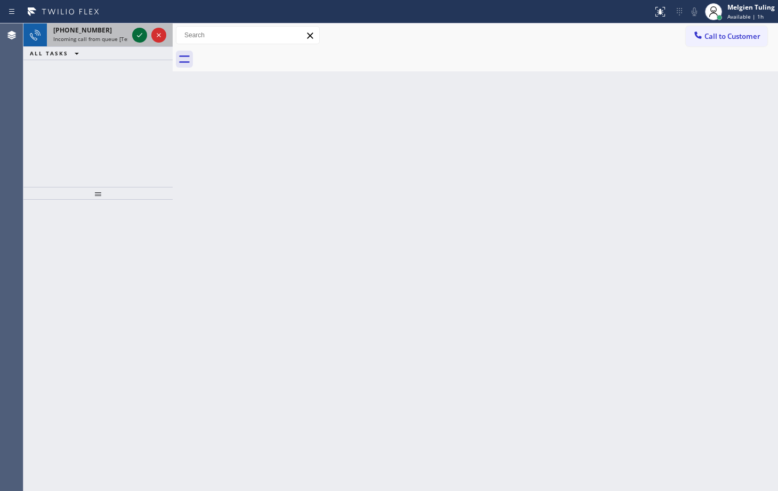
click at [135, 34] on icon at bounding box center [139, 35] width 13 height 13
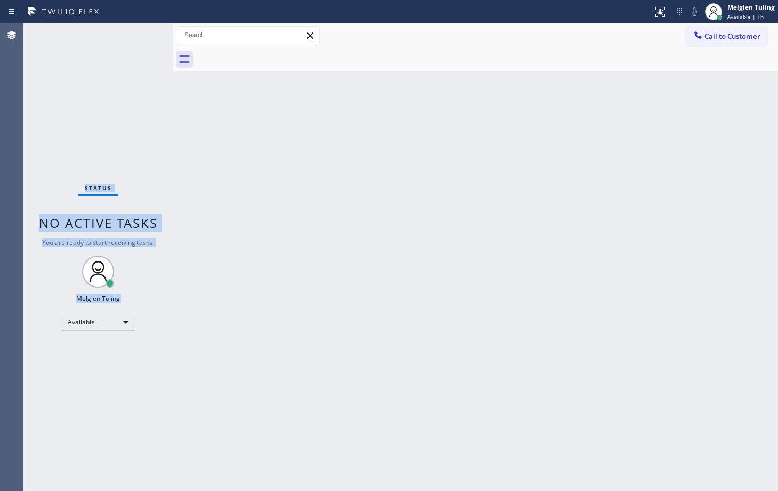
click at [135, 34] on div "Status No active tasks You are ready to start receiving tasks. Melgien Tuling A…" at bounding box center [97, 257] width 149 height 468
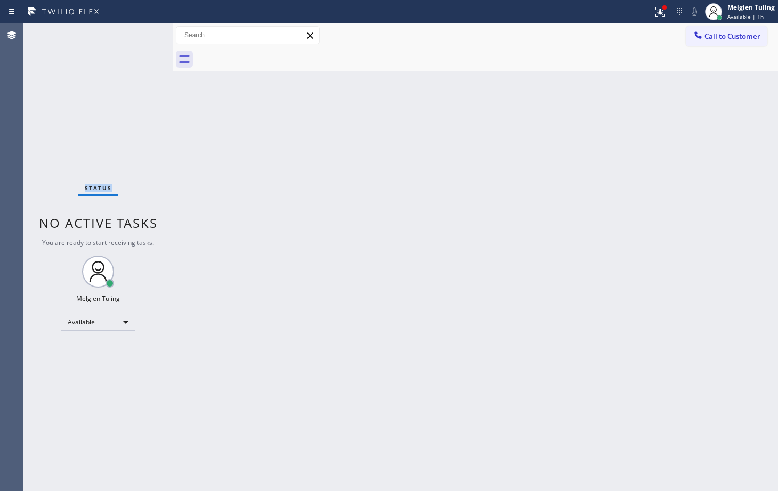
drag, startPoint x: 135, startPoint y: 34, endPoint x: 107, endPoint y: 39, distance: 29.3
click at [107, 39] on div "Status No active tasks You are ready to start receiving tasks. Melgien Tuling A…" at bounding box center [97, 257] width 149 height 468
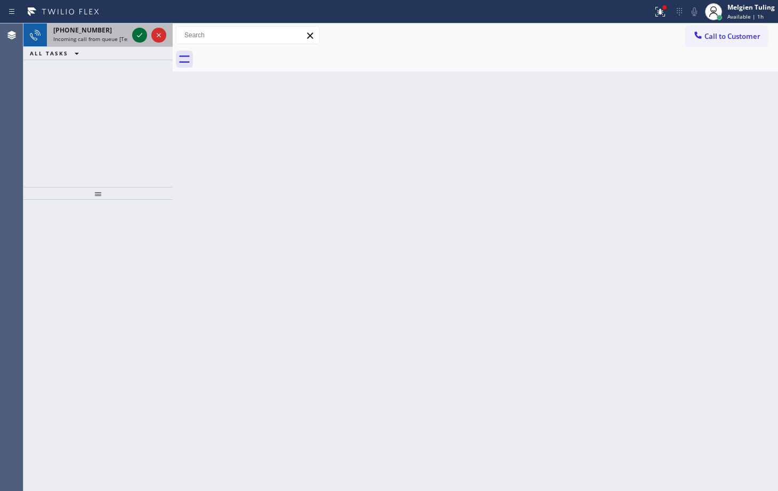
click at [137, 33] on icon at bounding box center [139, 35] width 13 height 13
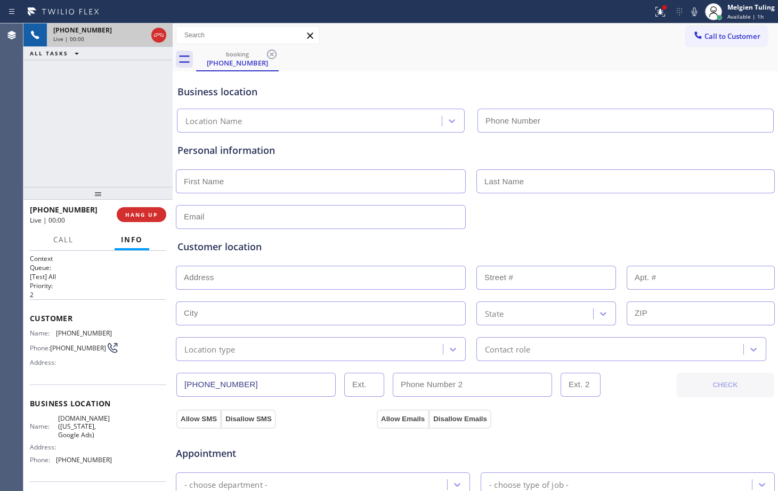
type input "[PHONE_NUMBER]"
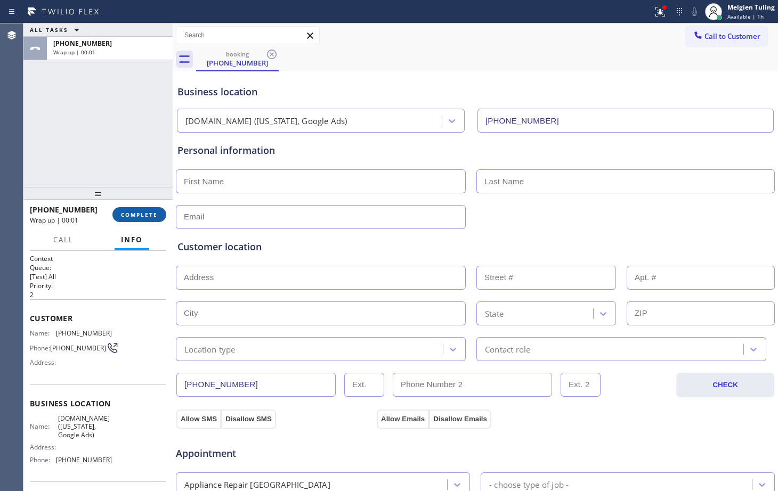
click at [144, 215] on span "COMPLETE" at bounding box center [139, 214] width 37 height 7
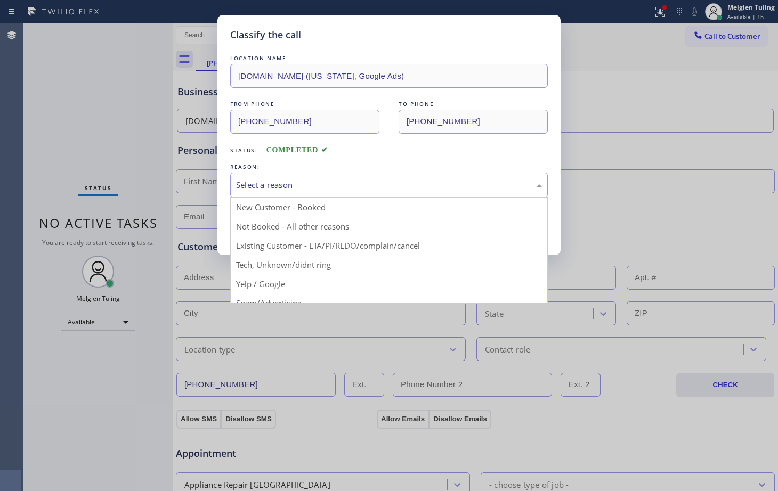
click at [286, 177] on div "Select a reason" at bounding box center [389, 185] width 318 height 25
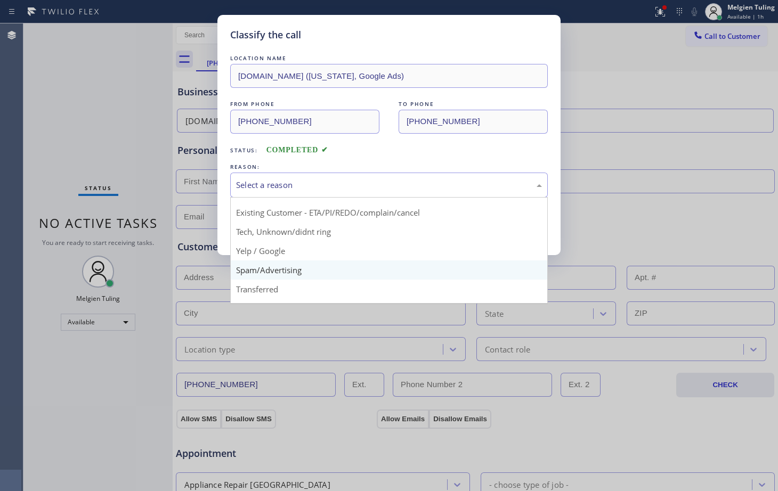
scroll to position [67, 0]
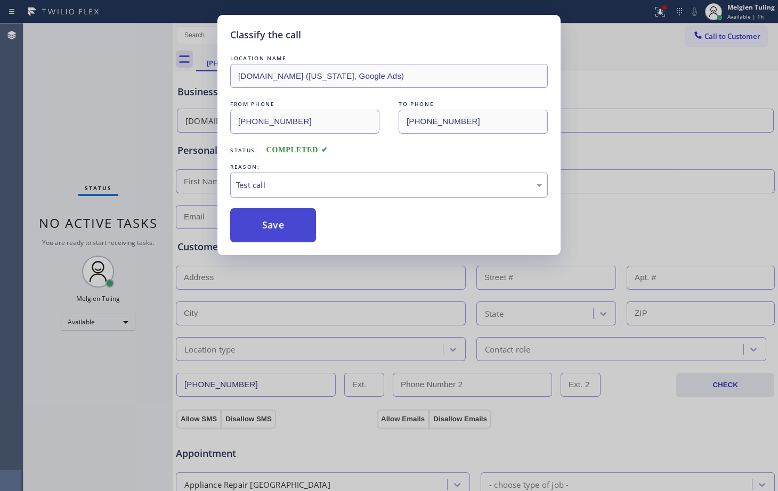
drag, startPoint x: 264, startPoint y: 294, endPoint x: 248, endPoint y: 229, distance: 67.0
click at [248, 229] on button "Save" at bounding box center [273, 225] width 86 height 34
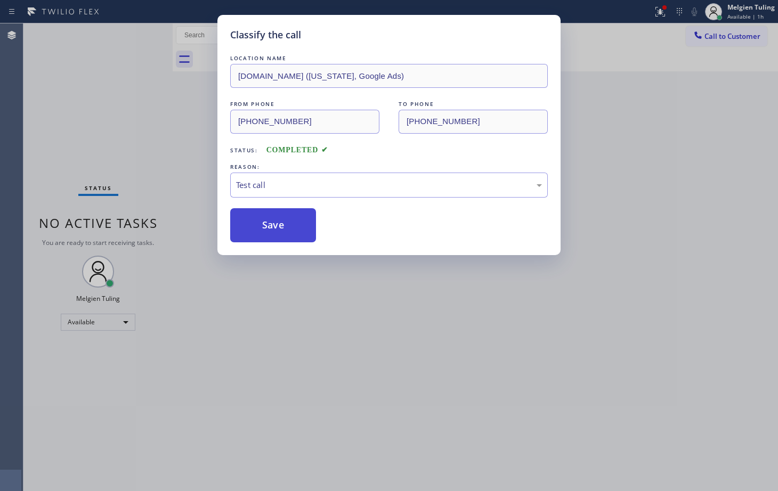
click at [248, 229] on button "Save" at bounding box center [273, 225] width 86 height 34
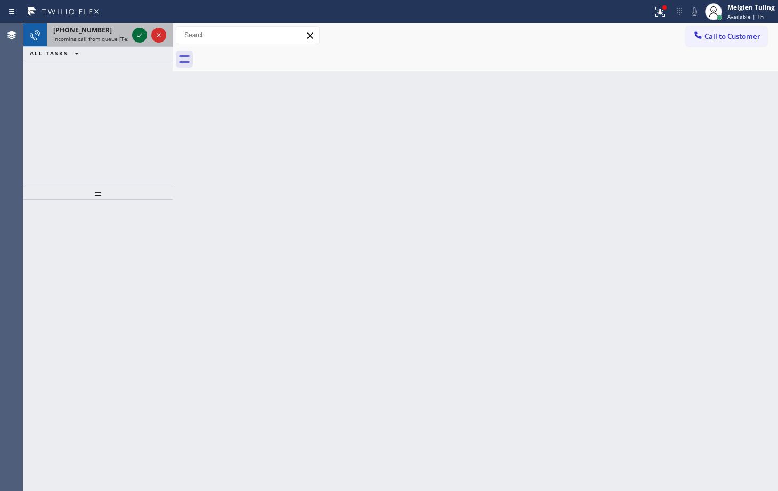
click at [138, 33] on icon at bounding box center [139, 35] width 13 height 13
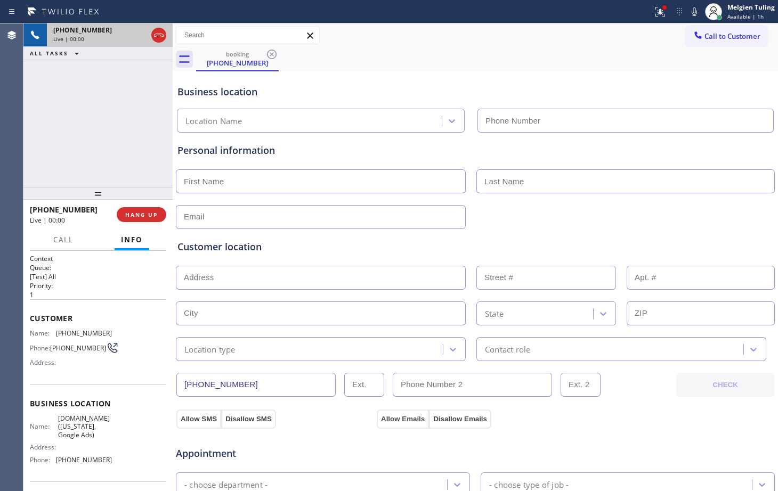
type input "[PHONE_NUMBER]"
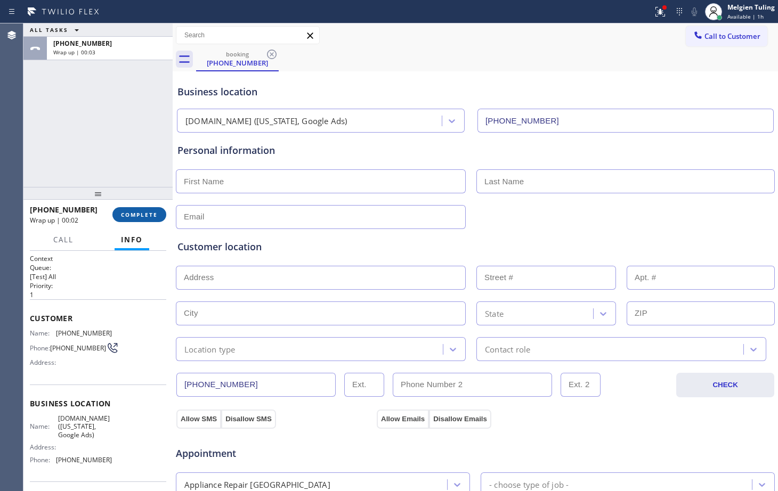
drag, startPoint x: 143, startPoint y: 208, endPoint x: 128, endPoint y: 212, distance: 14.7
click at [128, 212] on span "COMPLETE" at bounding box center [139, 214] width 37 height 7
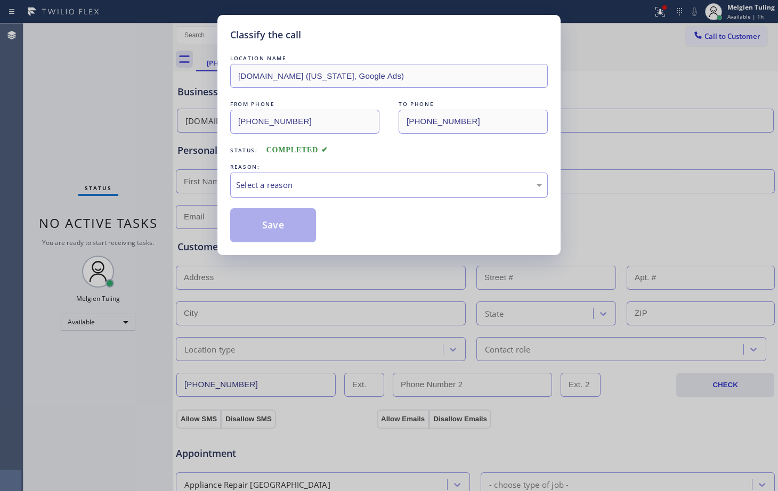
click at [259, 182] on div "Select a reason" at bounding box center [389, 185] width 306 height 12
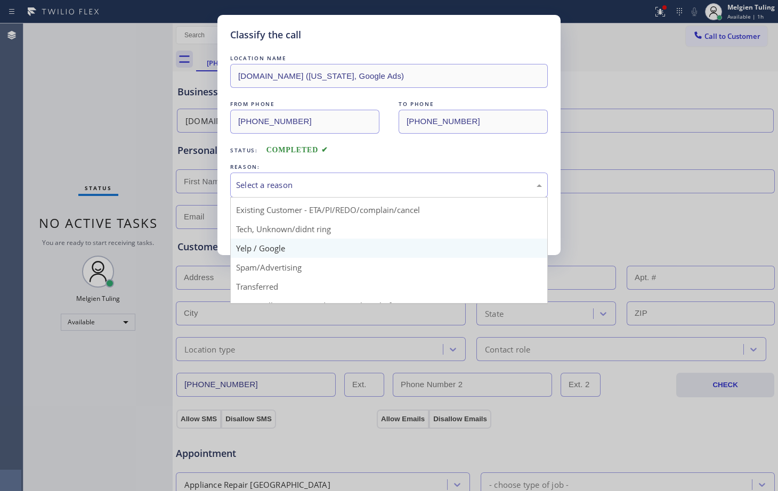
scroll to position [67, 0]
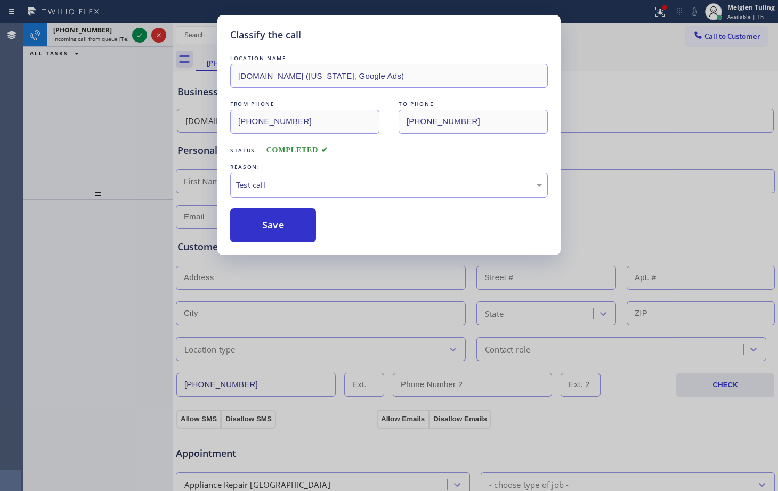
drag, startPoint x: 250, startPoint y: 294, endPoint x: 243, endPoint y: 225, distance: 69.7
drag, startPoint x: 243, startPoint y: 225, endPoint x: 246, endPoint y: 213, distance: 12.2
click at [246, 213] on button "Save" at bounding box center [273, 225] width 86 height 34
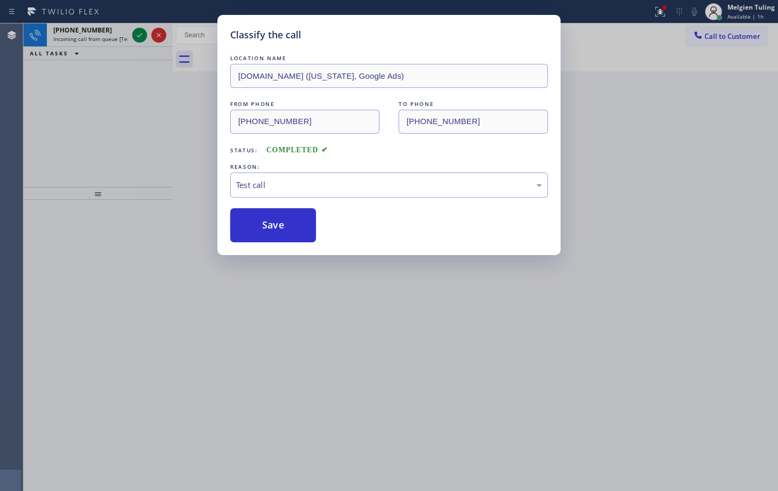
click at [139, 35] on div "Classify the call LOCATION NAME Kenmore Best Appliance Repair Pro(TFN) FROM PHO…" at bounding box center [400, 257] width 755 height 468
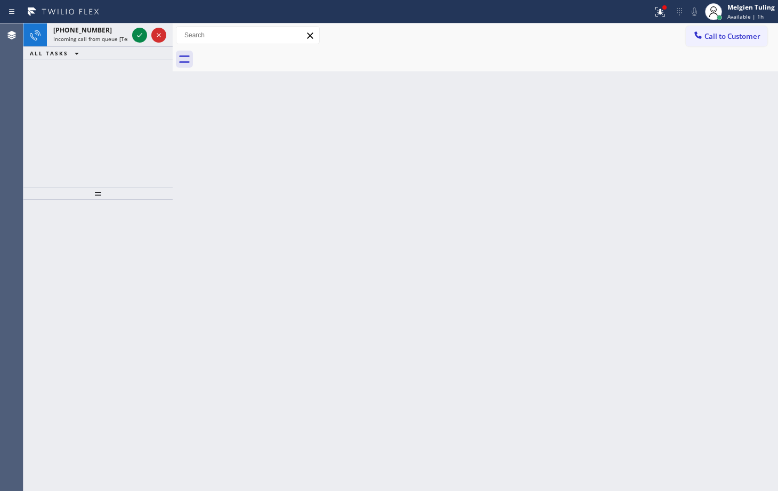
click at [139, 35] on icon at bounding box center [139, 35] width 13 height 13
click at [140, 36] on icon at bounding box center [139, 35] width 13 height 13
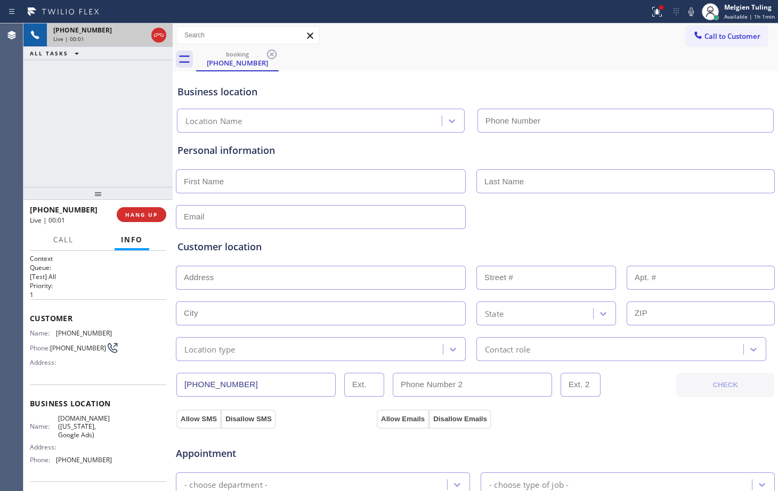
type input "[PHONE_NUMBER]"
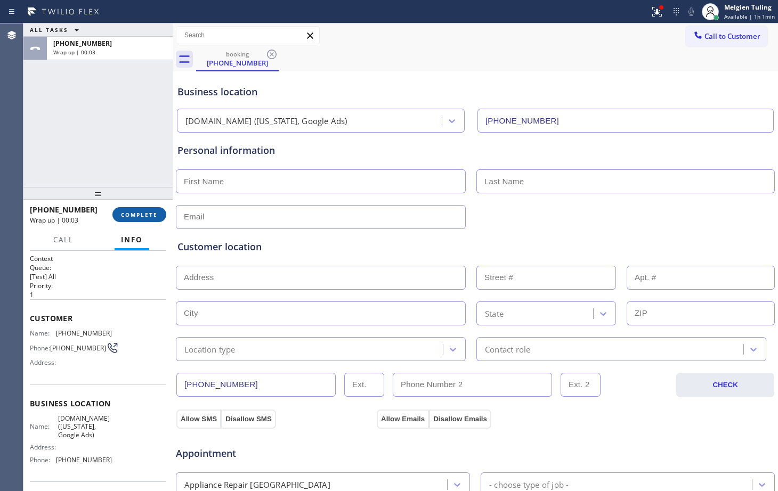
drag, startPoint x: 144, startPoint y: 216, endPoint x: 128, endPoint y: 212, distance: 17.1
click at [128, 212] on span "COMPLETE" at bounding box center [139, 214] width 37 height 7
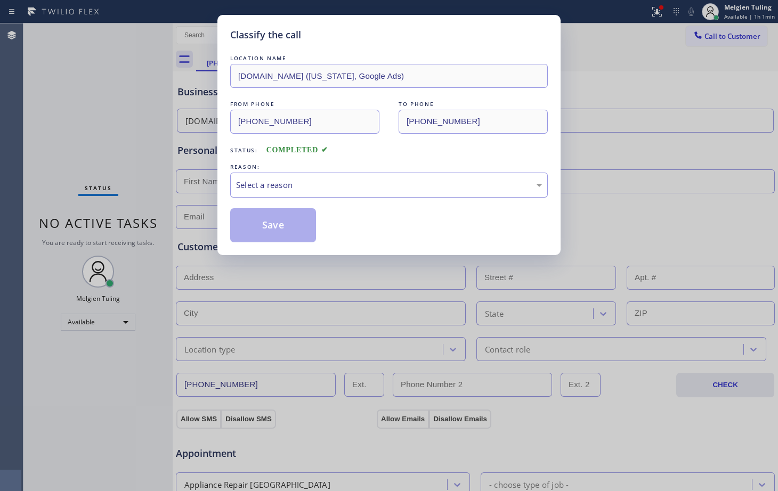
click at [278, 183] on div "Select a reason" at bounding box center [389, 185] width 306 height 12
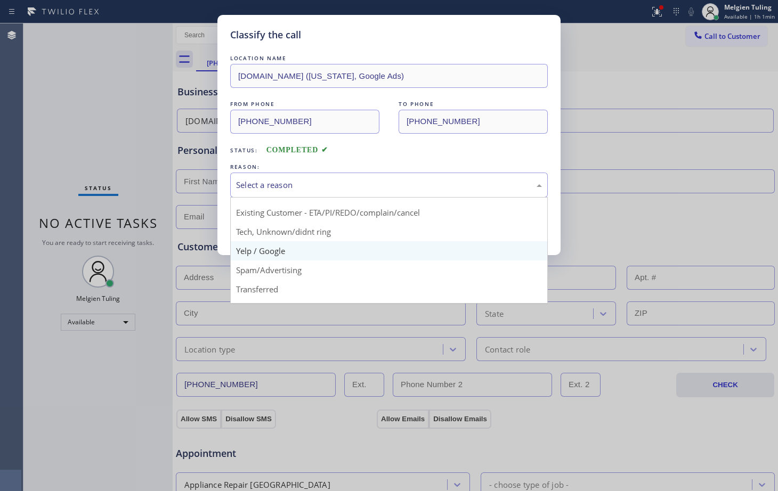
scroll to position [67, 0]
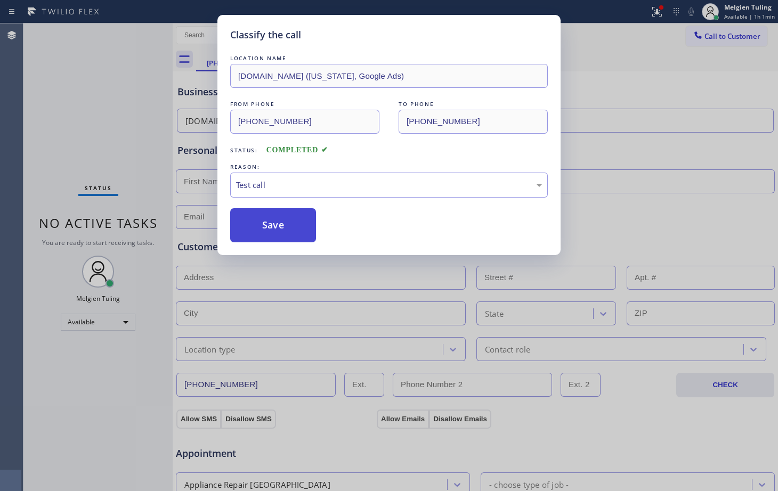
click at [269, 214] on button "Save" at bounding box center [273, 225] width 86 height 34
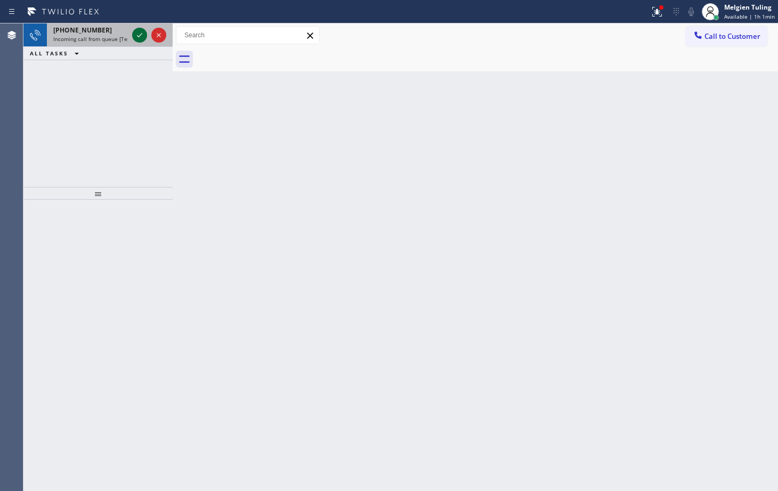
click at [139, 41] on icon at bounding box center [139, 35] width 13 height 13
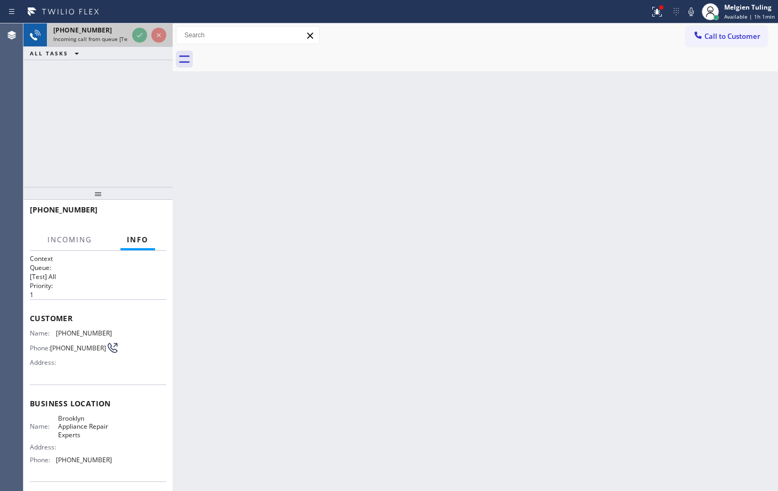
click at [136, 34] on icon at bounding box center [139, 35] width 13 height 13
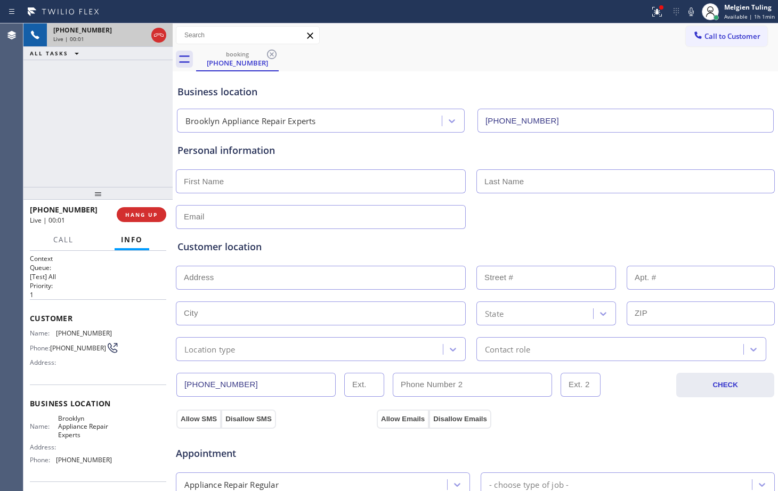
type input "[PHONE_NUMBER]"
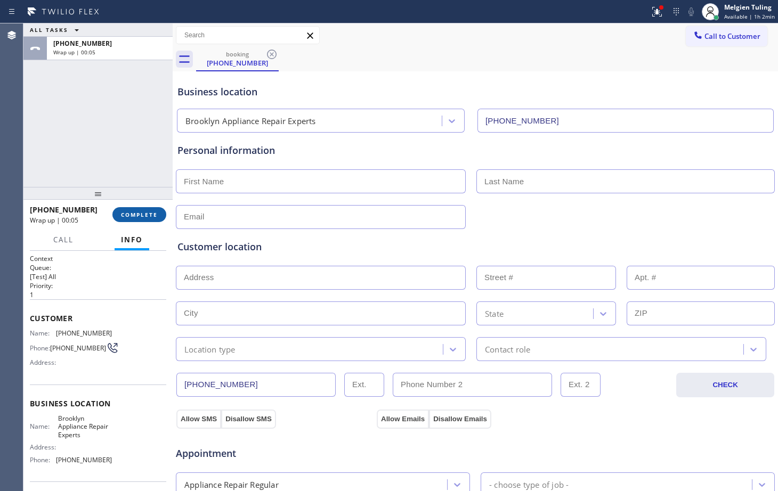
click at [137, 217] on span "COMPLETE" at bounding box center [139, 214] width 37 height 7
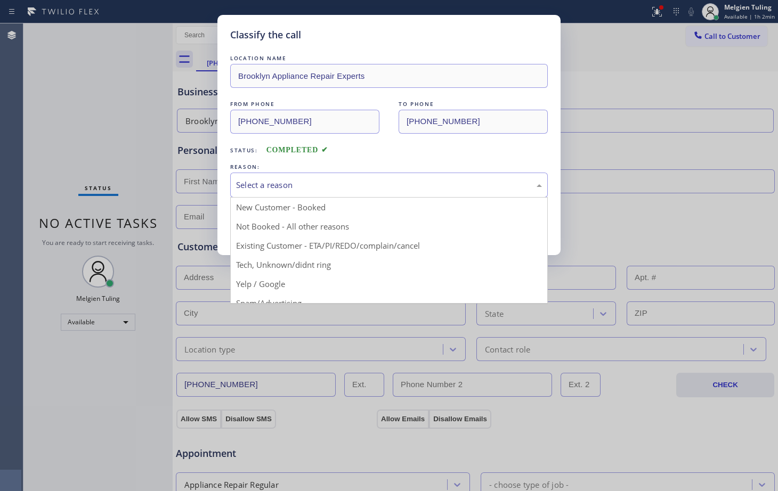
click at [291, 182] on div "Select a reason" at bounding box center [389, 185] width 306 height 12
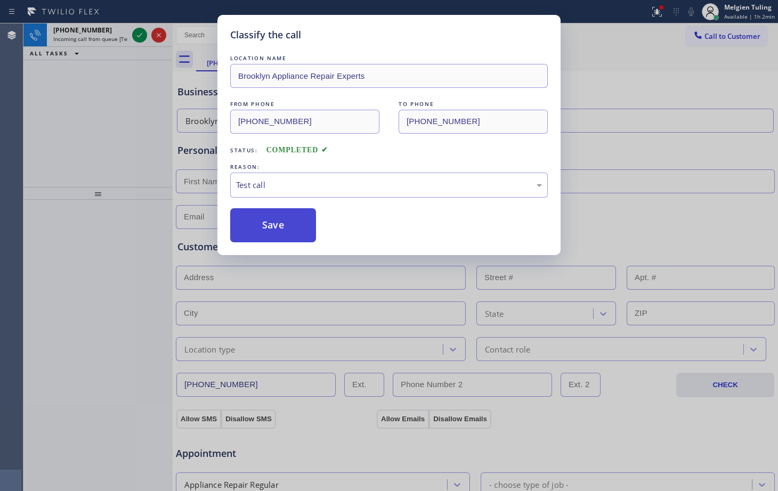
click at [268, 230] on button "Save" at bounding box center [273, 225] width 86 height 34
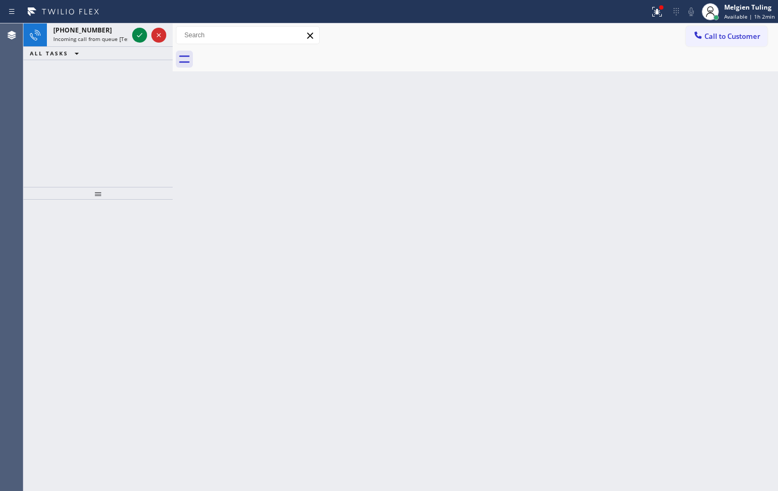
click at [139, 33] on div "Classify the call LOCATION NAME Kenmore Best Appliance Repair Pro(TFN) FROM PHO…" at bounding box center [400, 257] width 755 height 468
click at [139, 33] on icon at bounding box center [139, 35] width 13 height 13
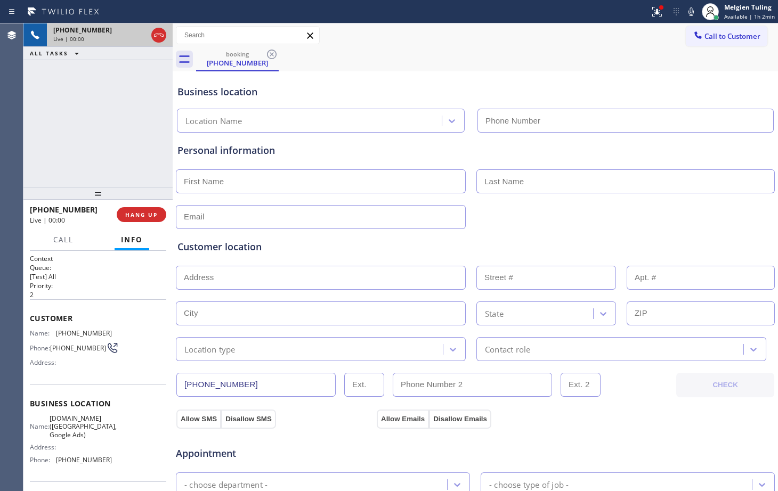
type input "[PHONE_NUMBER]"
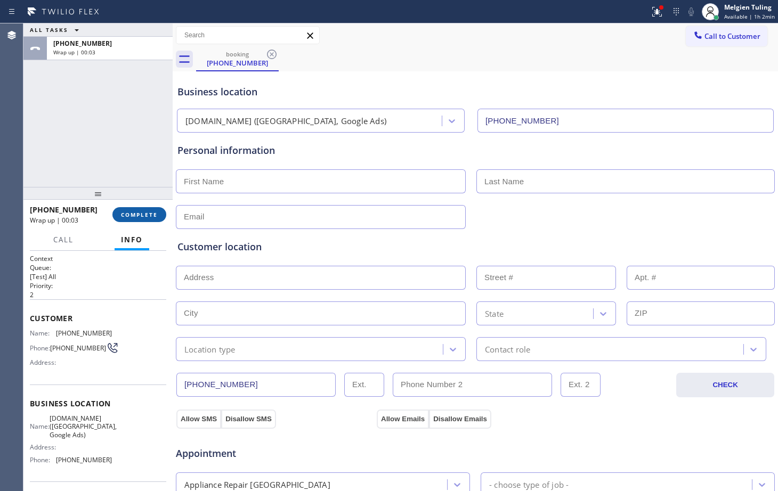
drag, startPoint x: 144, startPoint y: 213, endPoint x: 128, endPoint y: 219, distance: 16.9
click at [128, 219] on span "COMPLETE" at bounding box center [139, 214] width 37 height 7
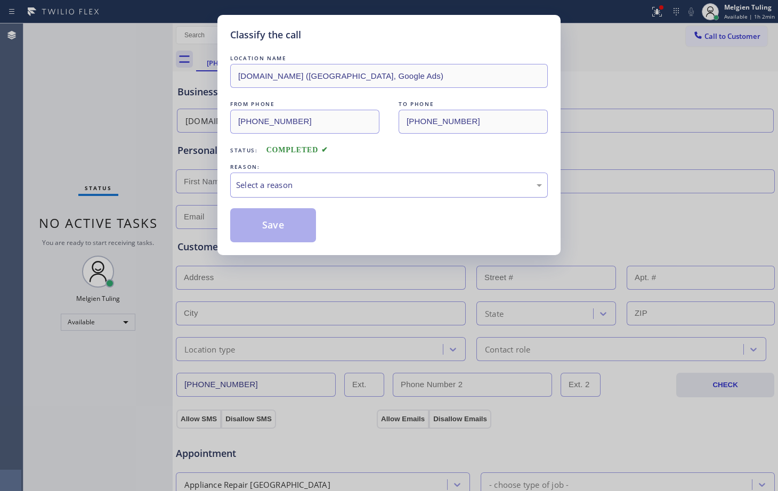
click at [260, 186] on div "Select a reason" at bounding box center [389, 185] width 306 height 12
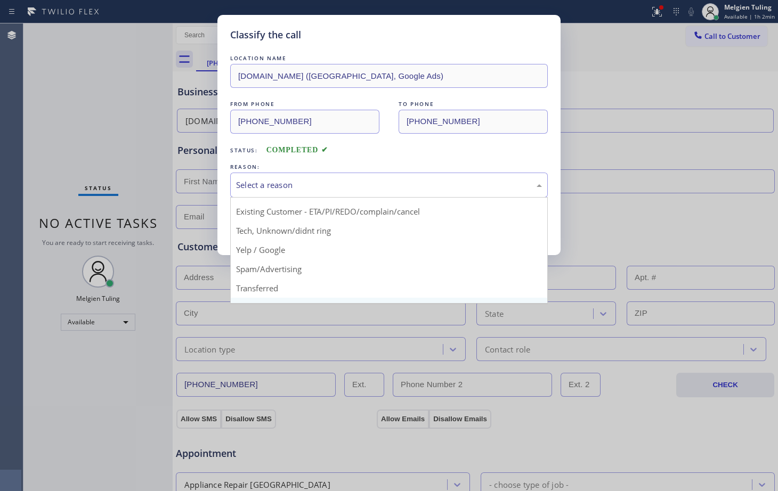
scroll to position [67, 0]
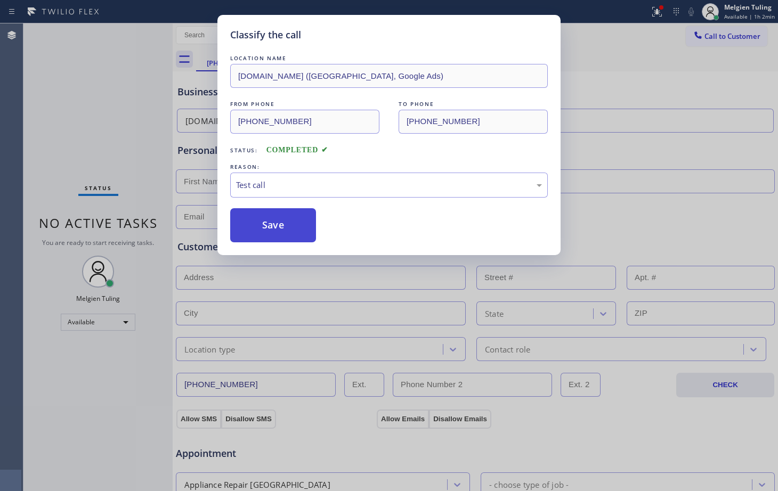
click at [273, 226] on button "Save" at bounding box center [273, 225] width 86 height 34
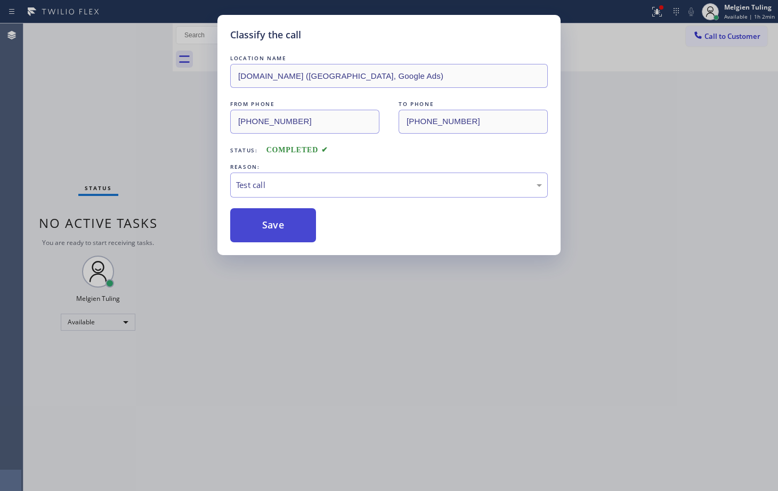
click at [273, 226] on button "Save" at bounding box center [273, 225] width 86 height 34
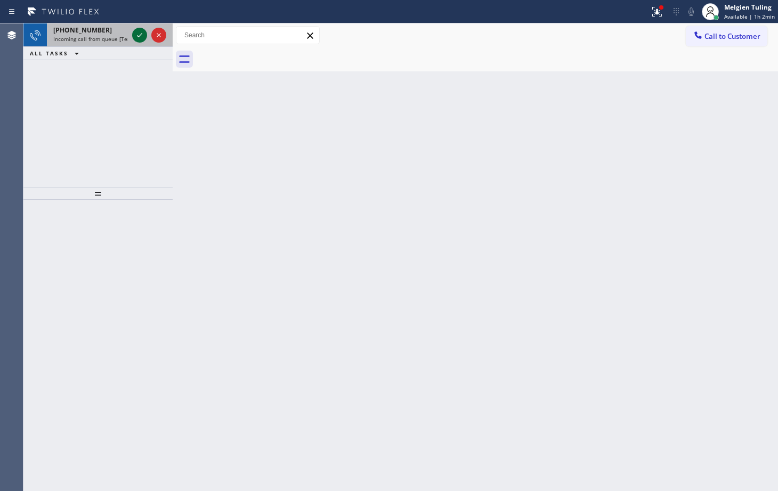
click at [138, 35] on icon at bounding box center [139, 35] width 13 height 13
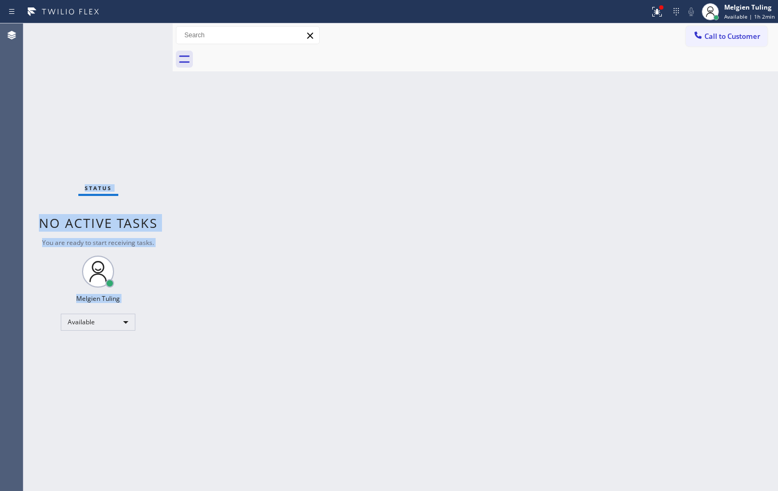
click at [138, 35] on div "Status No active tasks You are ready to start receiving tasks. Melgien Tuling A…" at bounding box center [97, 257] width 149 height 468
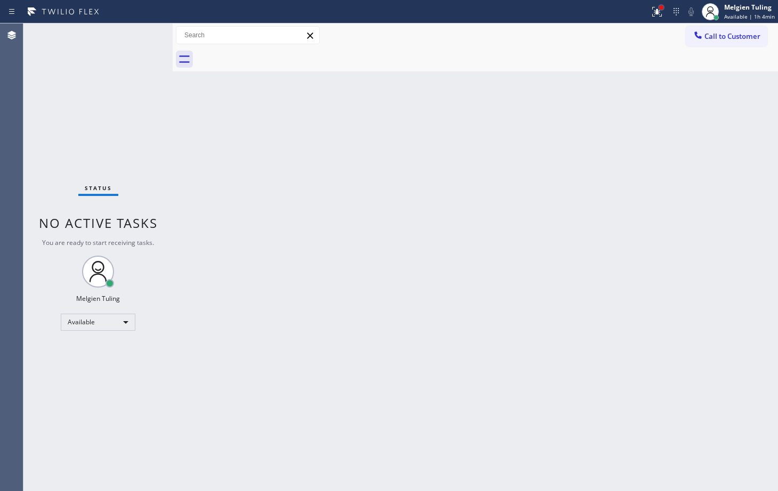
click at [663, 8] on div at bounding box center [661, 7] width 4 height 4
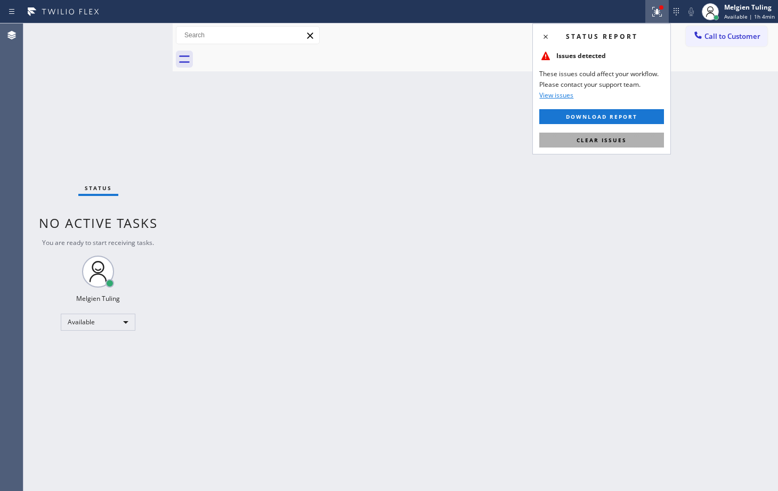
drag, startPoint x: 621, startPoint y: 136, endPoint x: 593, endPoint y: 139, distance: 28.4
click at [593, 139] on span "Clear issues" at bounding box center [602, 139] width 50 height 7
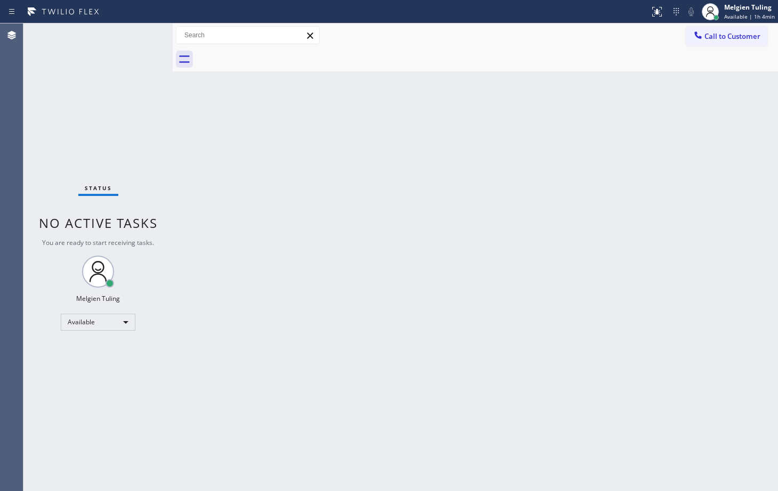
click at [593, 139] on div "Back to Dashboard Change Sender ID Customers Technicians Select a contact Outbo…" at bounding box center [476, 257] width 606 height 468
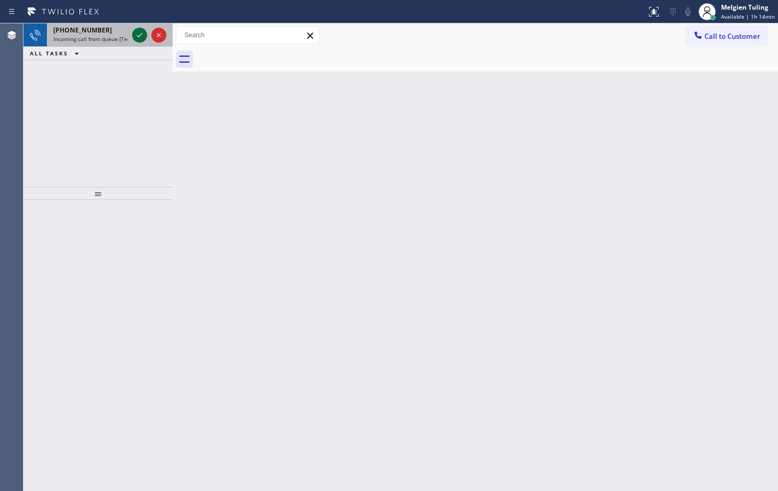
click at [138, 35] on icon at bounding box center [139, 35] width 13 height 13
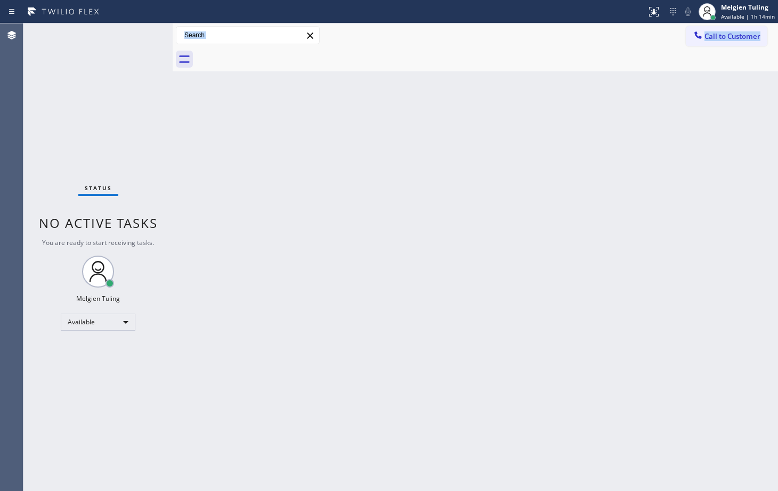
click at [138, 35] on div "Status No active tasks You are ready to start receiving tasks. Melgien Tuling A…" at bounding box center [97, 257] width 149 height 468
click at [103, 108] on div "Status No active tasks You are ready to start receiving tasks. Melgien Tuling A…" at bounding box center [97, 257] width 149 height 468
click at [657, 15] on icon at bounding box center [654, 11] width 13 height 13
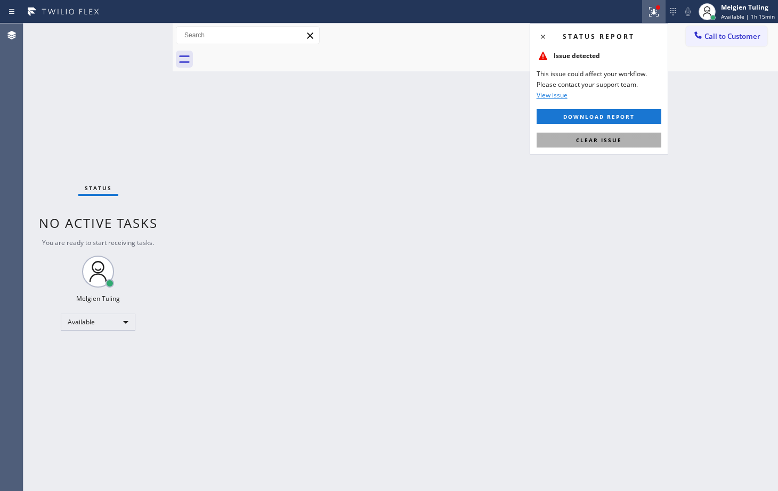
click at [580, 139] on span "Clear issue" at bounding box center [599, 139] width 46 height 7
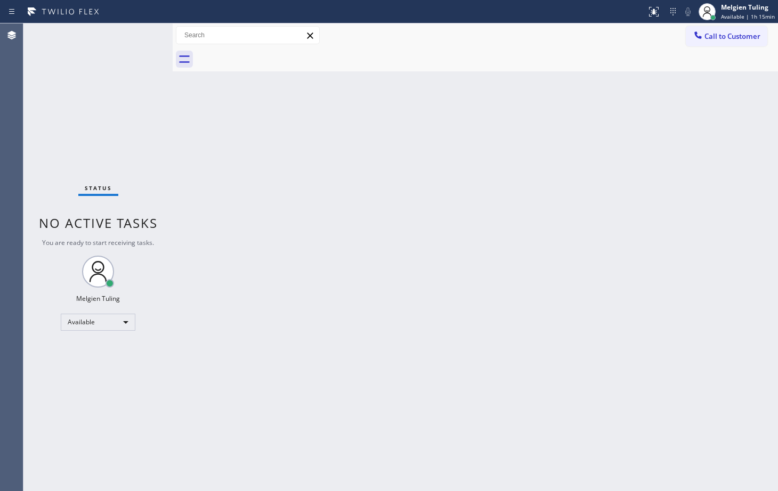
click at [529, 109] on div "Back to Dashboard Change Sender ID Customers Technicians Select a contact Outbo…" at bounding box center [476, 257] width 606 height 468
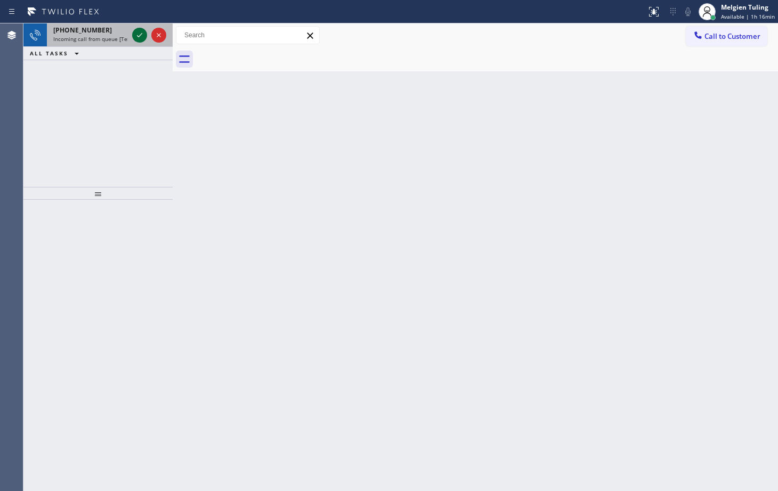
click at [140, 38] on icon at bounding box center [139, 35] width 13 height 13
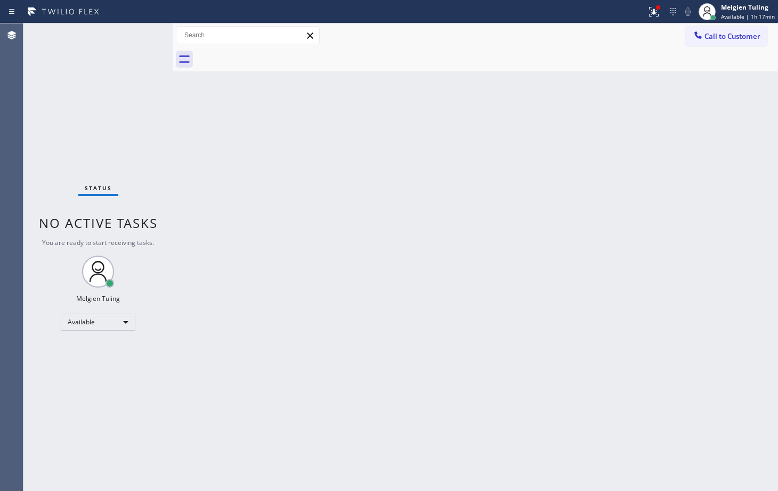
click at [141, 34] on div "Status No active tasks You are ready to start receiving tasks. Melgien Tuling A…" at bounding box center [97, 257] width 149 height 468
click at [214, 169] on div "Back to Dashboard Change Sender ID Customers Technicians Select a contact Outbo…" at bounding box center [476, 257] width 606 height 468
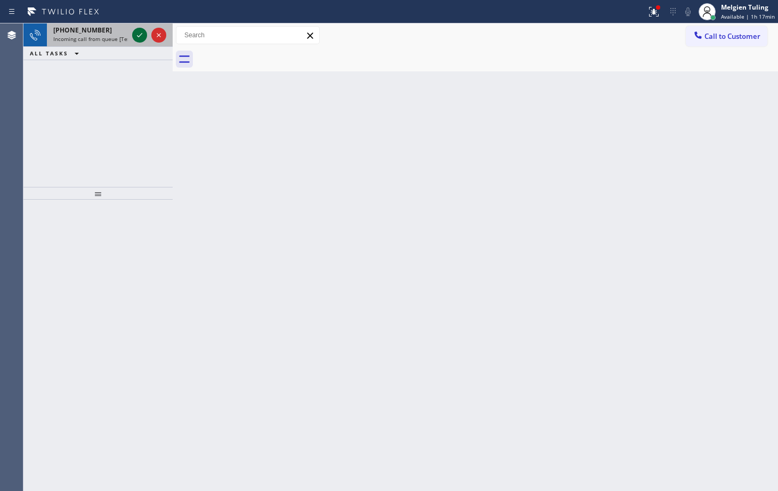
click at [138, 33] on icon at bounding box center [139, 35] width 13 height 13
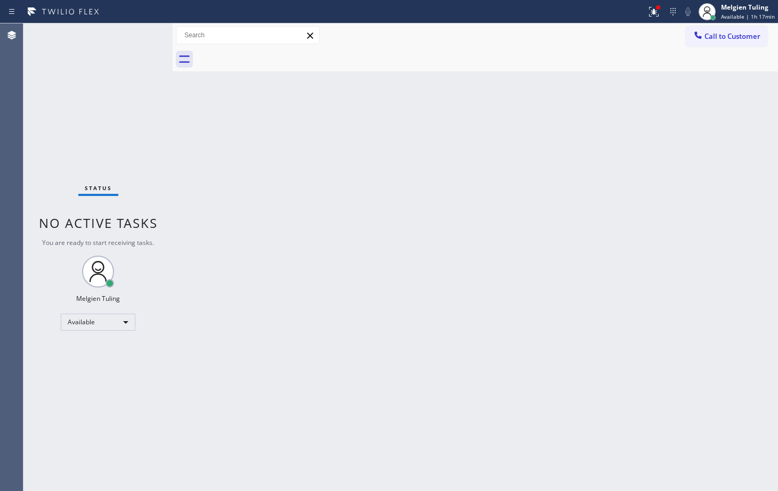
click at [248, 146] on div "Back to Dashboard Change Sender ID Customers Technicians Select a contact Outbo…" at bounding box center [476, 257] width 606 height 468
click at [658, 14] on icon at bounding box center [654, 12] width 10 height 10
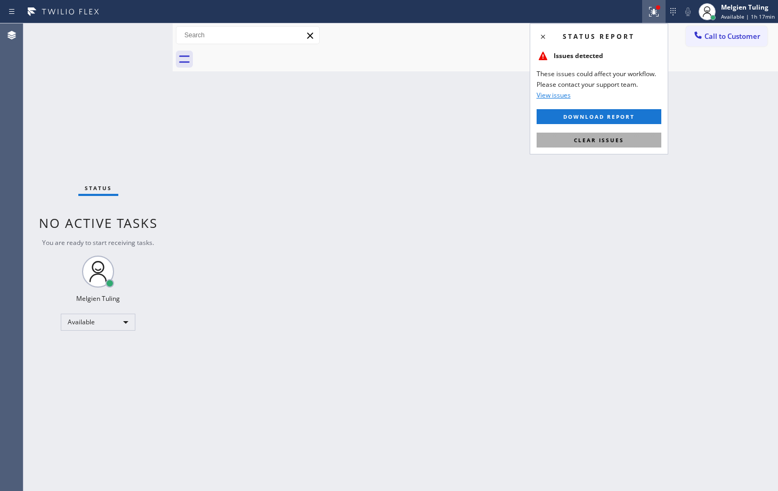
click at [576, 137] on span "Clear issues" at bounding box center [599, 139] width 50 height 7
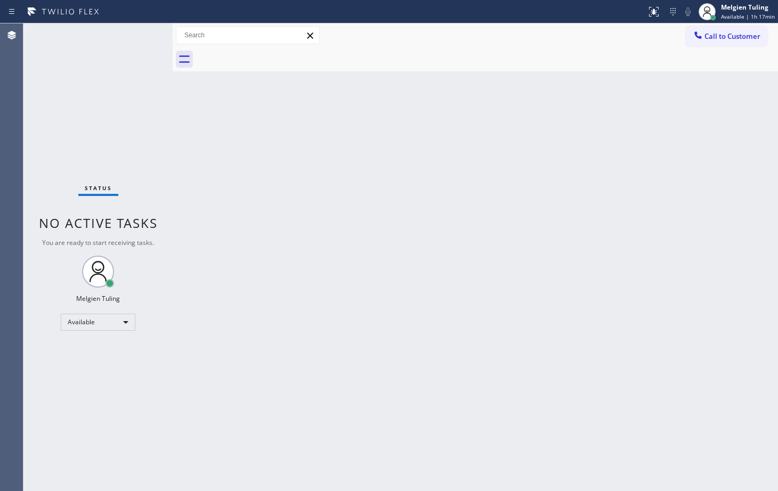
click at [531, 136] on div "Back to Dashboard Change Sender ID Customers Technicians Select a contact Outbo…" at bounding box center [476, 257] width 606 height 468
click at [146, 43] on div "Status No active tasks You are ready to start receiving tasks. Melgien Tuling A…" at bounding box center [97, 257] width 149 height 468
click at [453, 166] on div "Back to Dashboard Change Sender ID Customers Technicians Select a contact Outbo…" at bounding box center [476, 257] width 606 height 468
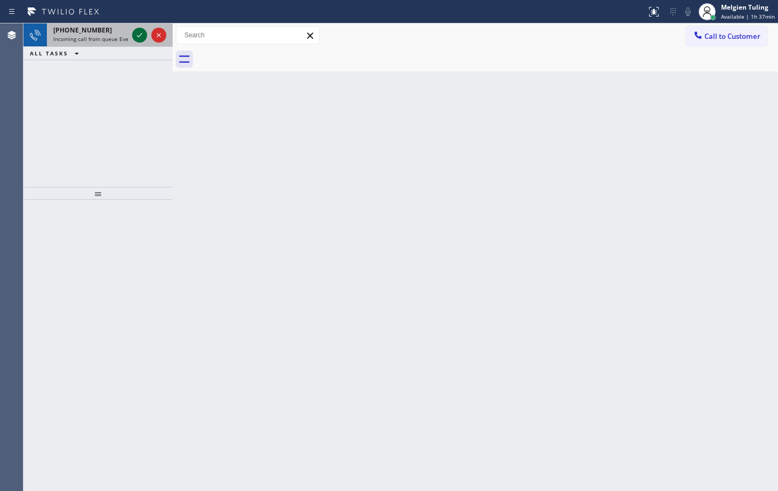
click at [138, 33] on icon at bounding box center [139, 35] width 13 height 13
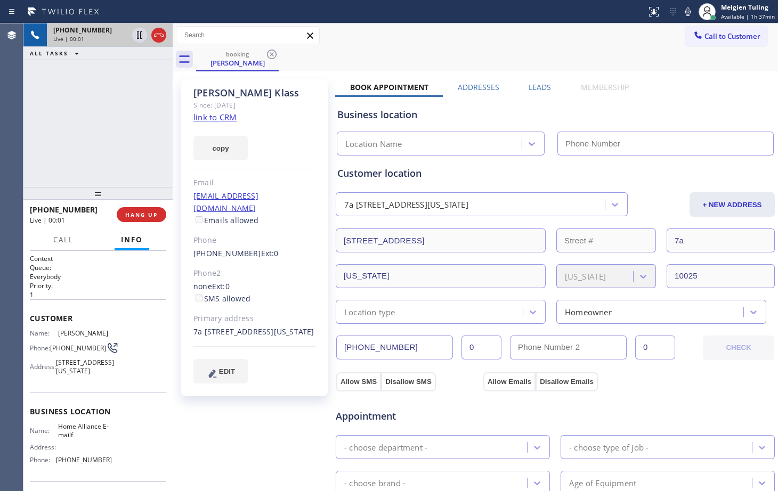
type input "[PHONE_NUMBER]"
click at [215, 117] on link "link to CRM" at bounding box center [214, 117] width 43 height 11
click at [688, 12] on icon at bounding box center [687, 11] width 5 height 9
click at [136, 33] on icon at bounding box center [139, 35] width 13 height 13
click at [565, 60] on div "booking [PERSON_NAME]" at bounding box center [487, 59] width 582 height 24
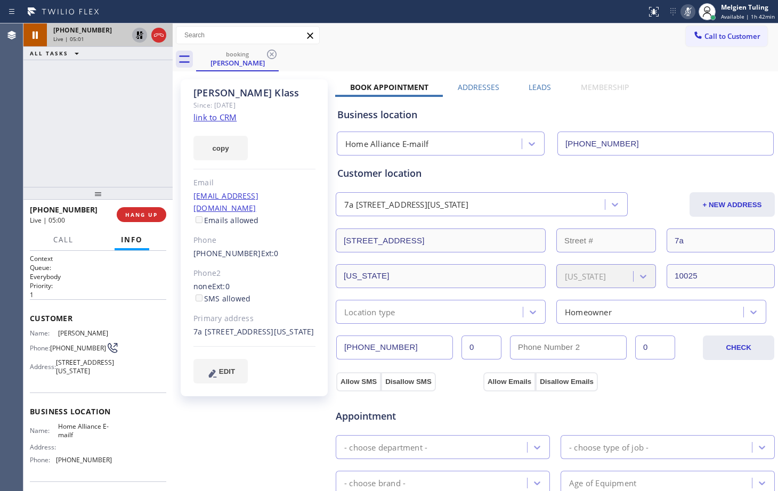
click at [139, 34] on icon at bounding box center [139, 34] width 7 height 7
click at [691, 13] on icon at bounding box center [688, 11] width 13 height 13
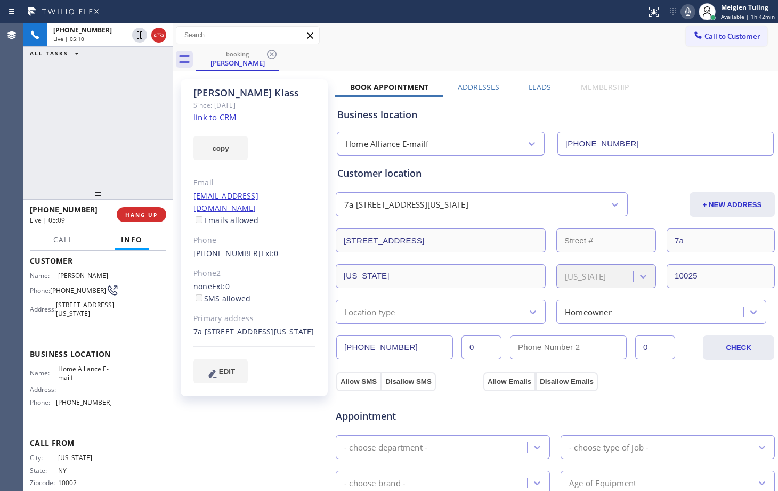
scroll to position [33, 0]
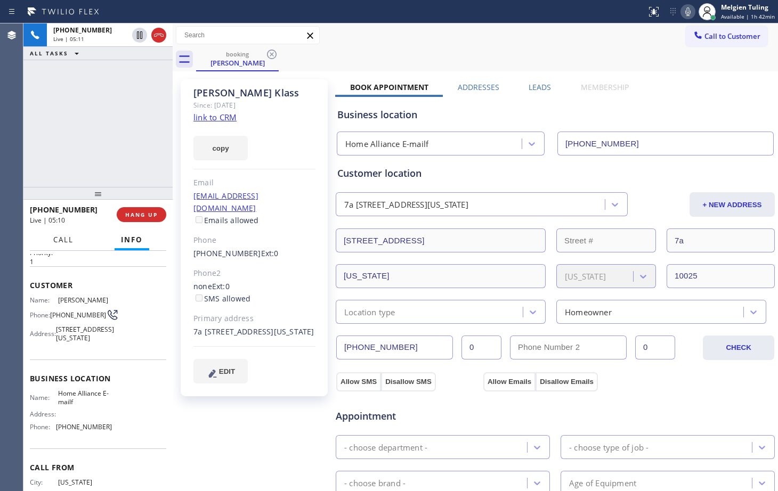
click at [61, 244] on span "Call" at bounding box center [63, 240] width 20 height 10
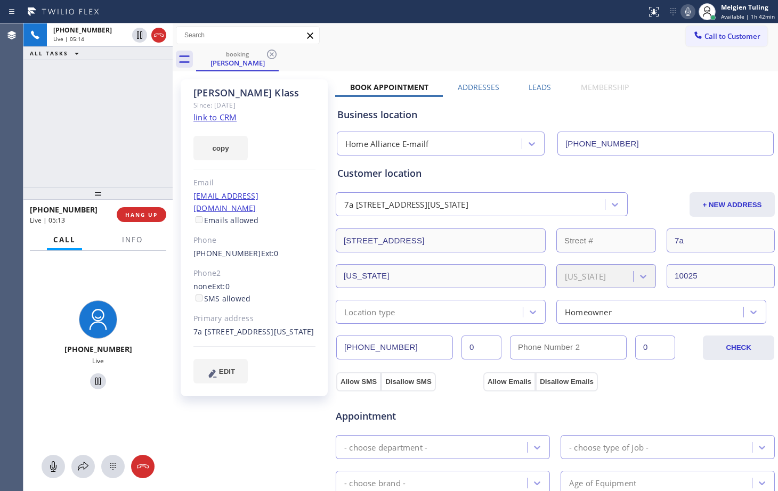
click at [691, 12] on icon at bounding box center [688, 11] width 13 height 13
click at [83, 465] on icon at bounding box center [83, 467] width 13 height 13
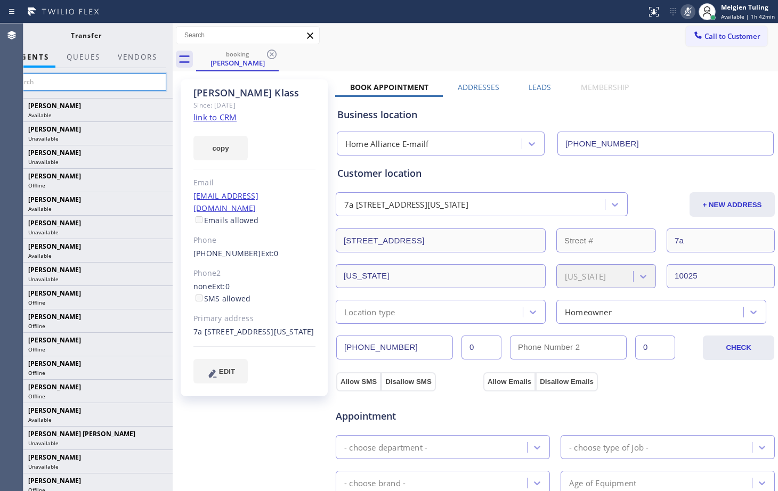
click at [63, 84] on input "text" at bounding box center [86, 82] width 160 height 17
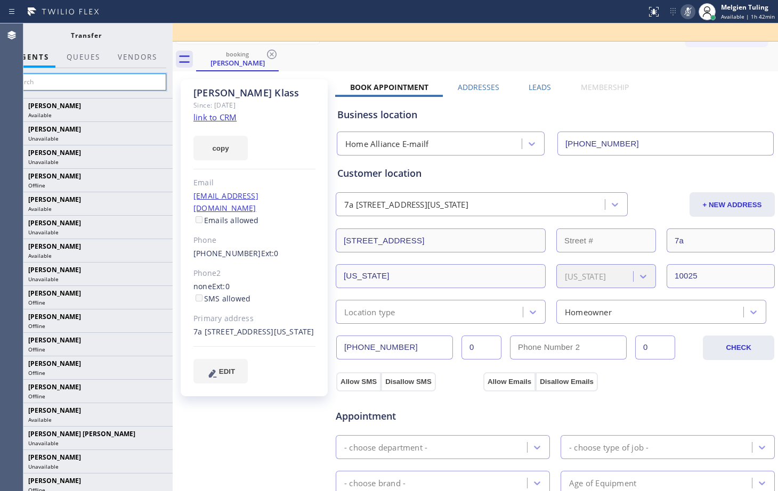
type input "a"
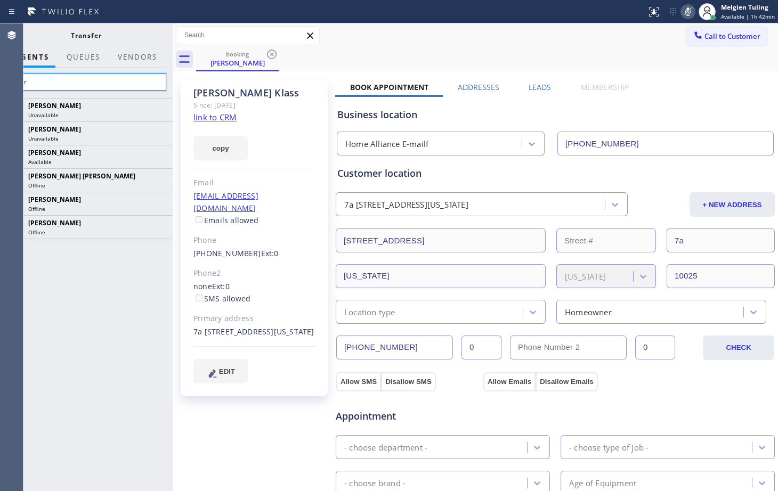
type input "amir"
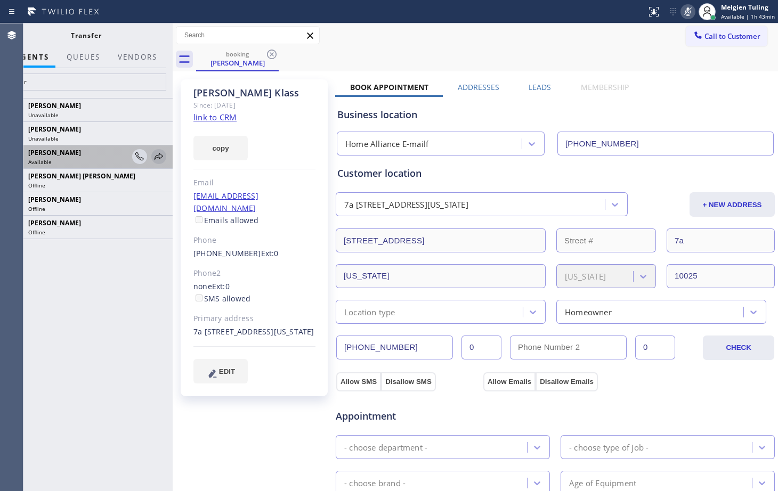
click at [159, 154] on icon at bounding box center [159, 156] width 9 height 7
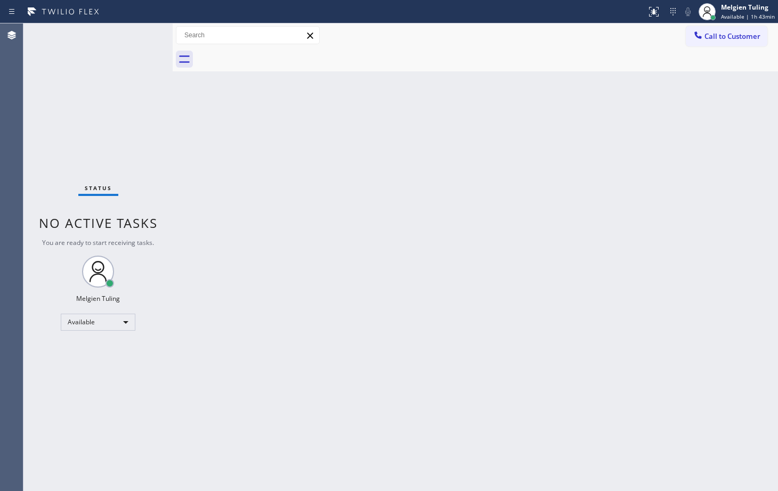
click at [438, 131] on div "Back to Dashboard Change Sender ID Customers Technicians Select a contact Outbo…" at bounding box center [476, 257] width 606 height 468
click at [135, 32] on div "Status No active tasks You are ready to start receiving tasks. Melgien Tuling A…" at bounding box center [97, 257] width 149 height 468
click at [135, 33] on div "Status No active tasks You are ready to start receiving tasks. Melgien Tuling A…" at bounding box center [97, 257] width 149 height 468
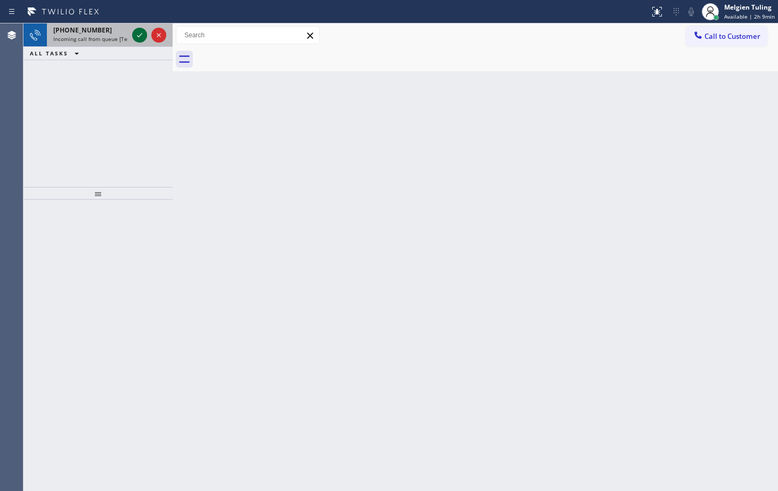
click at [140, 35] on icon at bounding box center [139, 35] width 13 height 13
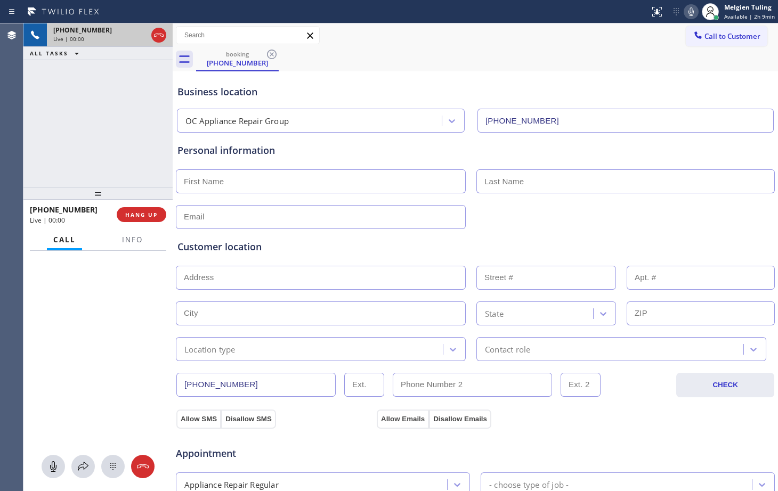
type input "[PHONE_NUMBER]"
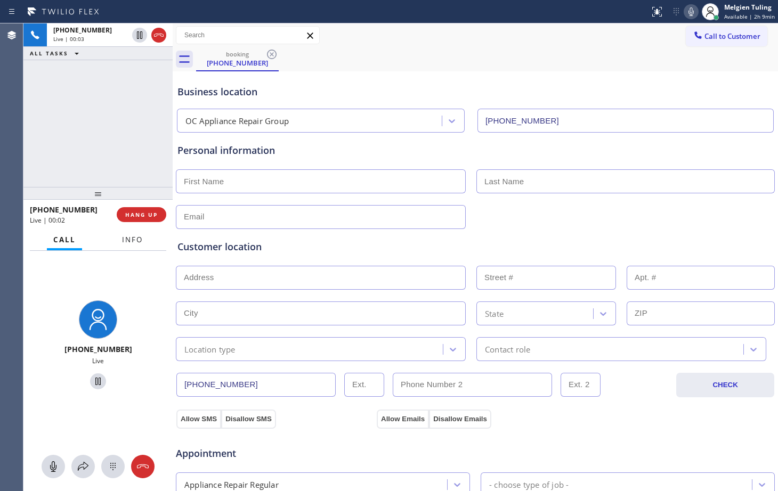
click at [137, 240] on span "Info" at bounding box center [132, 240] width 21 height 10
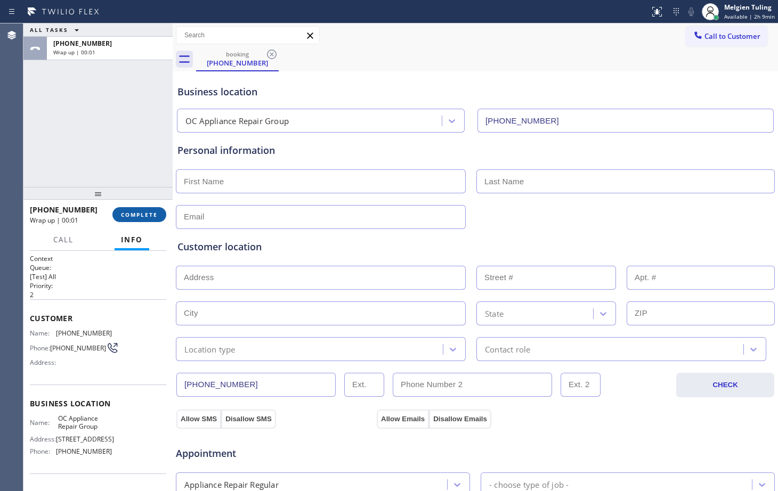
click at [138, 211] on span "COMPLETE" at bounding box center [139, 214] width 37 height 7
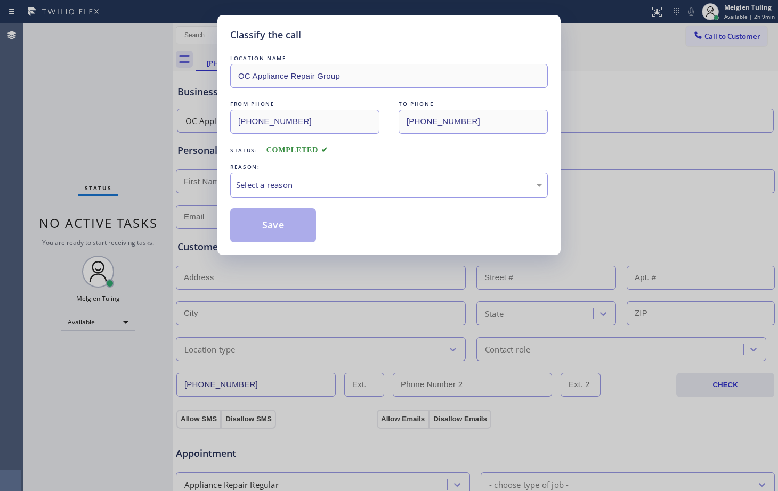
click at [284, 183] on div "Select a reason" at bounding box center [389, 185] width 306 height 12
click at [276, 235] on button "Save" at bounding box center [273, 225] width 86 height 34
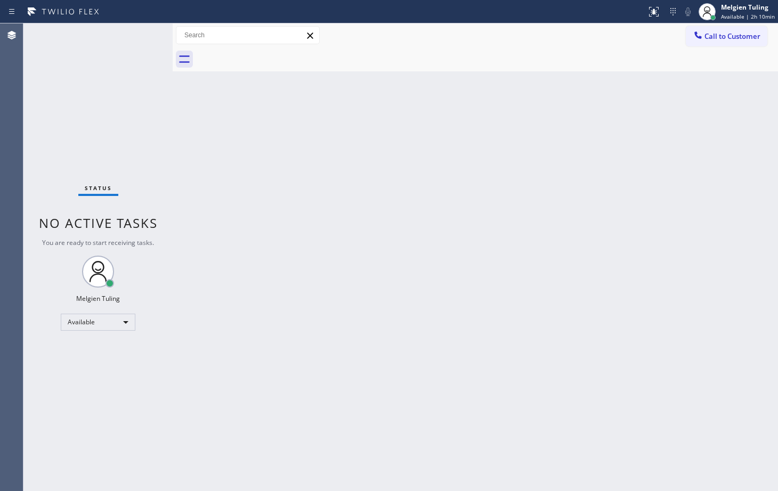
click at [340, 287] on div "Back to Dashboard Change Sender ID Customers Technicians Select a contact Outbo…" at bounding box center [476, 257] width 606 height 468
click at [181, 152] on div "Back to Dashboard Change Sender ID Customers Technicians Select a contact Outbo…" at bounding box center [476, 257] width 606 height 468
click at [118, 318] on div "Available" at bounding box center [98, 322] width 75 height 17
click at [68, 373] on li "Break" at bounding box center [97, 377] width 72 height 13
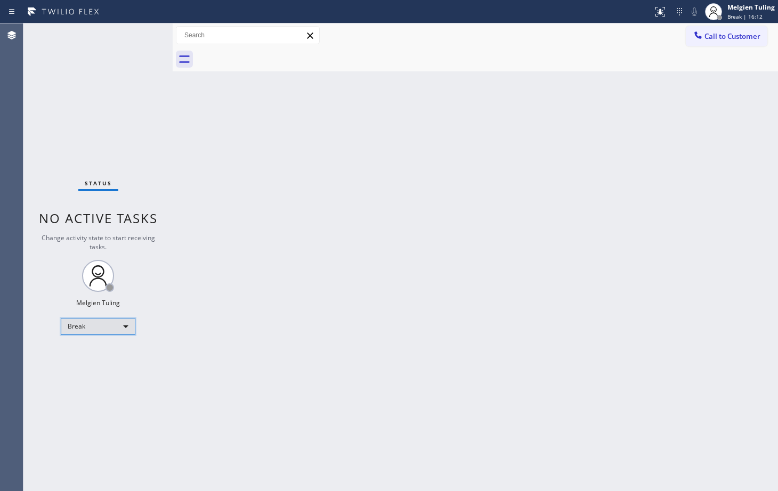
click at [126, 326] on div "Break" at bounding box center [98, 326] width 75 height 17
click at [101, 356] on li "Available" at bounding box center [97, 355] width 72 height 13
click at [315, 434] on div "Back to Dashboard Change Sender ID Customers Technicians Select a contact Outbo…" at bounding box center [476, 257] width 606 height 468
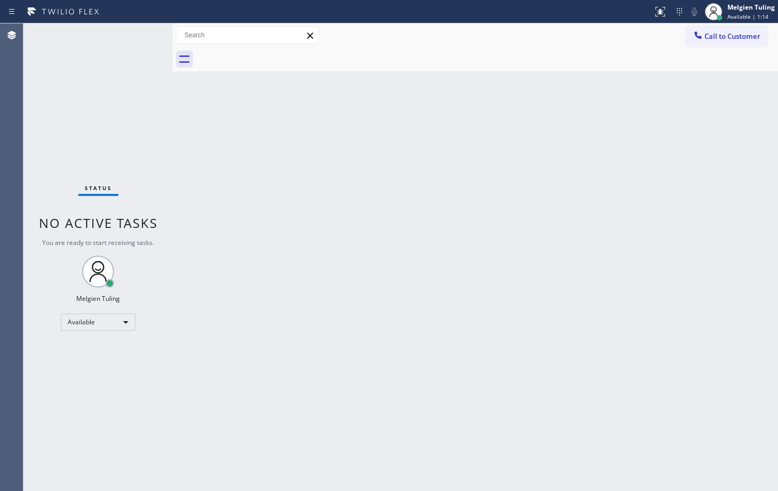
click at [142, 38] on div "Status No active tasks You are ready to start receiving tasks. Melgien Tuling A…" at bounding box center [97, 257] width 149 height 468
click at [208, 361] on div "Back to Dashboard Change Sender ID Customers Technicians Select a contact Outbo…" at bounding box center [476, 257] width 606 height 468
click at [136, 393] on div "Status No active tasks You are ready to start receiving tasks. Melgien Tuling A…" at bounding box center [97, 257] width 149 height 468
click at [584, 386] on div "Back to Dashboard Change Sender ID Customers Technicians Select a contact Outbo…" at bounding box center [476, 257] width 606 height 468
click at [430, 301] on div "Back to Dashboard Change Sender ID Customers Technicians Select a contact Outbo…" at bounding box center [476, 257] width 606 height 468
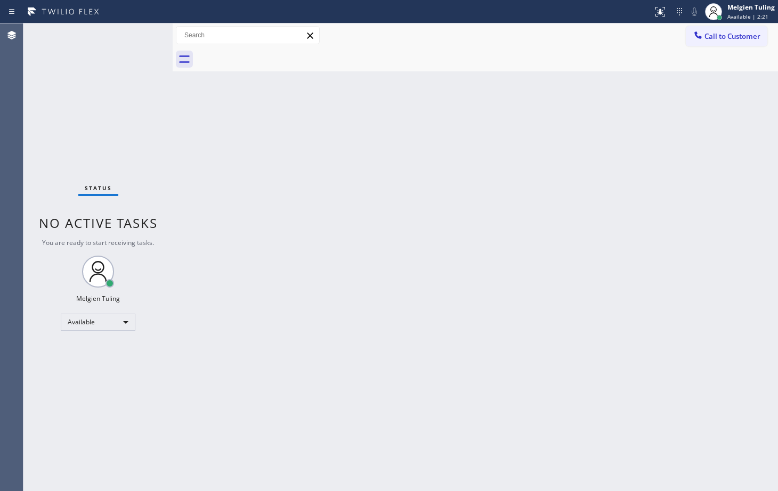
click at [143, 35] on div "Status No active tasks You are ready to start receiving tasks. Melgien Tuling A…" at bounding box center [97, 257] width 149 height 468
click at [127, 42] on div "Status No active tasks You are ready to start receiving tasks. Melgien Tuling A…" at bounding box center [97, 257] width 149 height 468
click at [128, 36] on div "Status No active tasks You are ready to start receiving tasks. Melgien Tuling A…" at bounding box center [97, 257] width 149 height 468
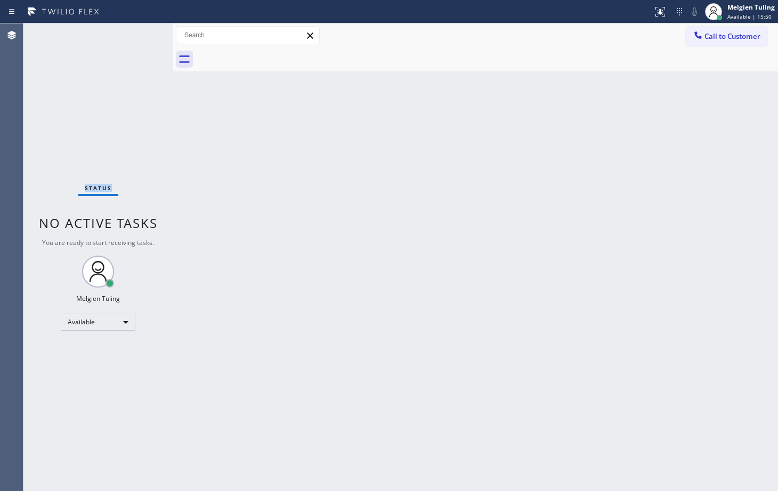
click at [128, 36] on div "Status No active tasks You are ready to start receiving tasks. Melgien Tuling A…" at bounding box center [97, 257] width 149 height 468
click at [94, 62] on div "Status No active tasks You are ready to start receiving tasks. Melgien Tuling A…" at bounding box center [97, 257] width 149 height 468
click at [139, 34] on div "Status No active tasks You are ready to start receiving tasks. Melgien Tuling A…" at bounding box center [97, 257] width 149 height 468
click at [173, 256] on div at bounding box center [173, 257] width 0 height 468
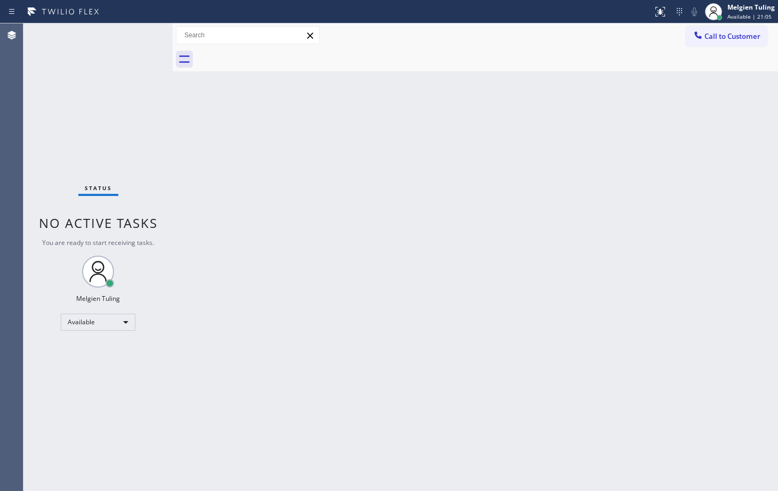
click at [501, 272] on div "Back to Dashboard Change Sender ID Customers Technicians Select a contact Outbo…" at bounding box center [476, 257] width 606 height 468
click at [123, 25] on div "Status No active tasks You are ready to start receiving tasks. Melgien Tuling A…" at bounding box center [97, 257] width 149 height 468
click at [123, 26] on div "Status No active tasks You are ready to start receiving tasks. Melgien Tuling A…" at bounding box center [97, 257] width 149 height 468
click at [135, 36] on div "Status No active tasks You are ready to start receiving tasks. Melgien Tuling A…" at bounding box center [97, 257] width 149 height 468
click at [135, 35] on div "Status No active tasks You are ready to start receiving tasks. Melgien Tuling A…" at bounding box center [97, 257] width 149 height 468
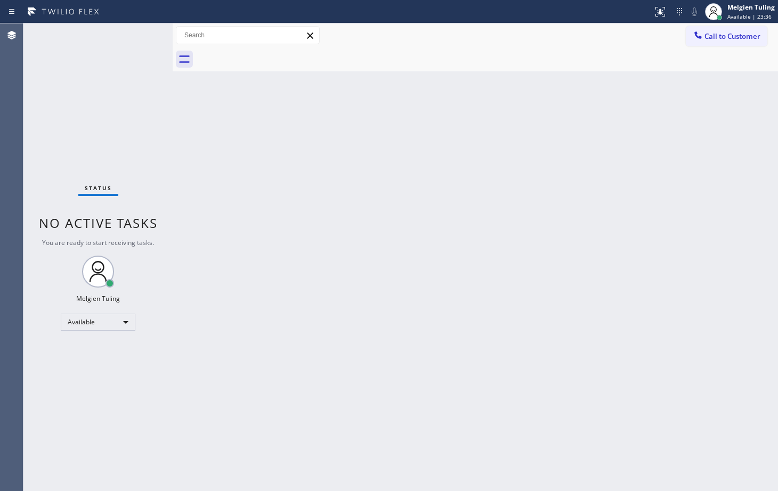
click at [98, 51] on div "Status No active tasks You are ready to start receiving tasks. Melgien Tuling A…" at bounding box center [97, 257] width 149 height 468
click at [197, 192] on div "Back to Dashboard Change Sender ID Customers Technicians Select a contact Outbo…" at bounding box center [476, 257] width 606 height 468
click at [155, 125] on div "Status No active tasks You are ready to start receiving tasks. Melgien Tuling A…" at bounding box center [97, 257] width 149 height 468
click at [64, 99] on div "Status No active tasks You are ready to start receiving tasks. Melgien Tuling A…" at bounding box center [97, 257] width 149 height 468
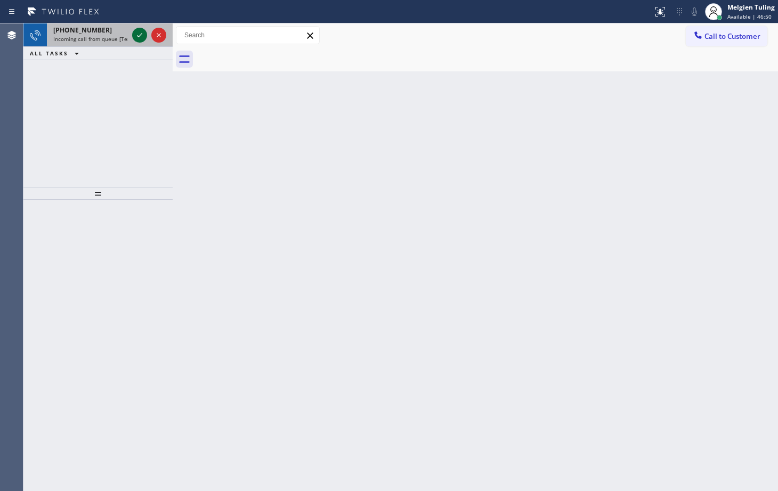
click at [134, 41] on icon at bounding box center [139, 35] width 13 height 13
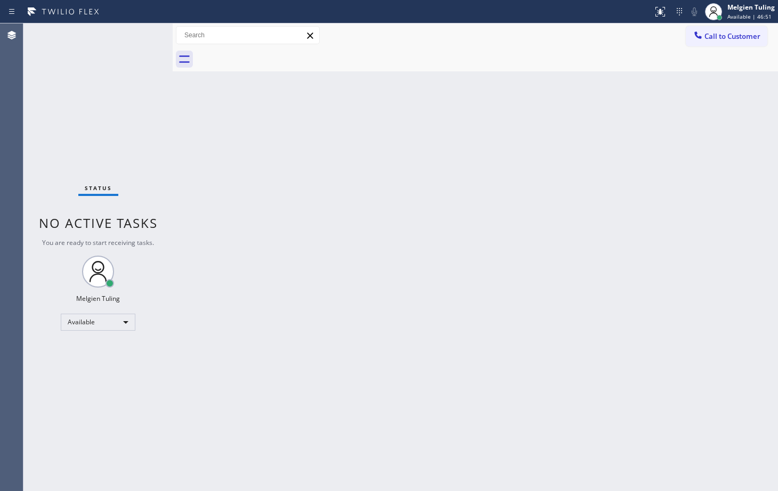
click at [143, 34] on div "Status No active tasks You are ready to start receiving tasks. Melgien Tuling A…" at bounding box center [97, 257] width 149 height 468
click at [142, 35] on div "Status No active tasks You are ready to start receiving tasks. Melgien Tuling A…" at bounding box center [97, 257] width 149 height 468
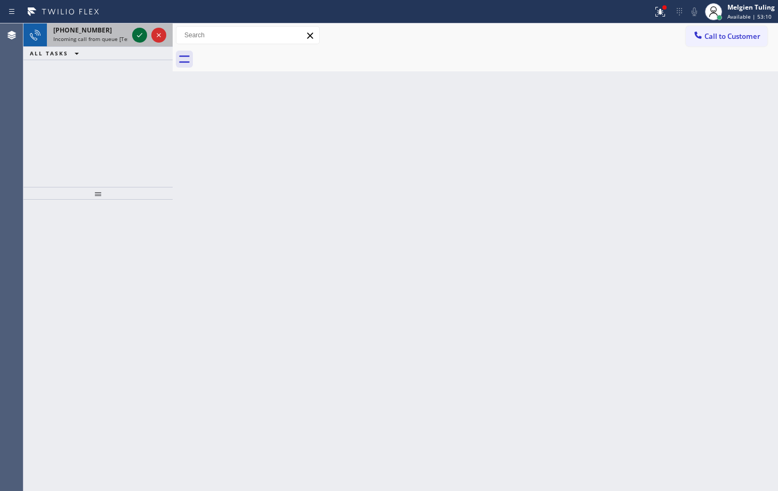
click at [141, 35] on icon at bounding box center [139, 35] width 13 height 13
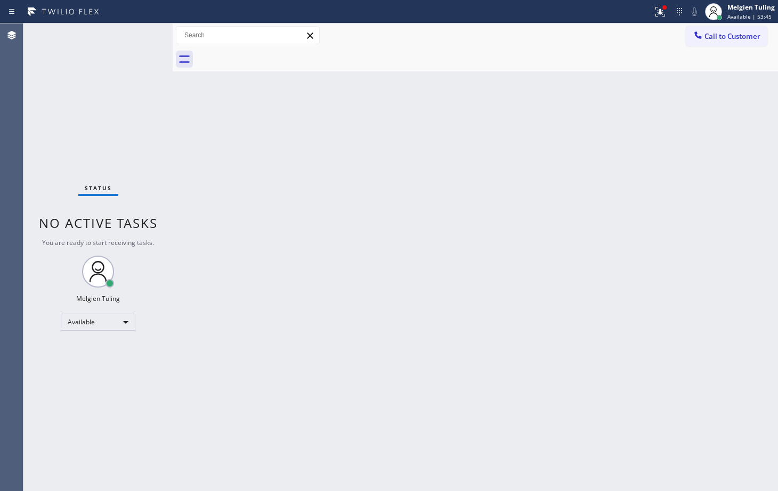
click at [308, 165] on div "Back to Dashboard Change Sender ID Customers Technicians Select a contact Outbo…" at bounding box center [476, 257] width 606 height 468
click at [660, 12] on icon at bounding box center [660, 11] width 13 height 13
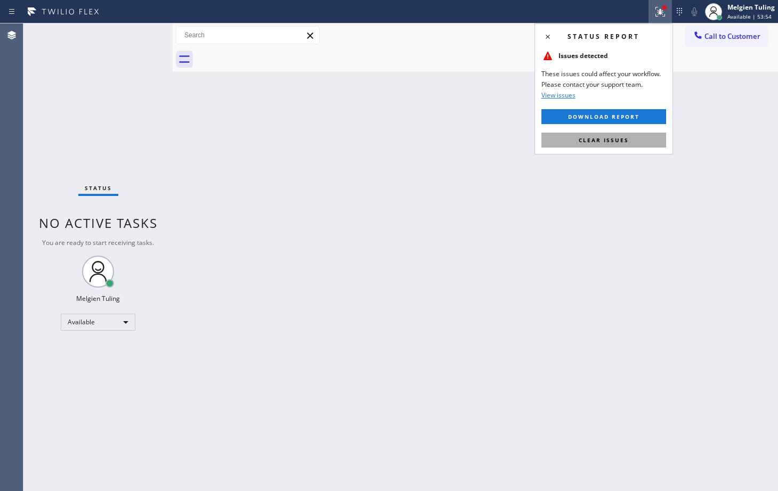
click at [596, 139] on span "Clear issues" at bounding box center [604, 139] width 50 height 7
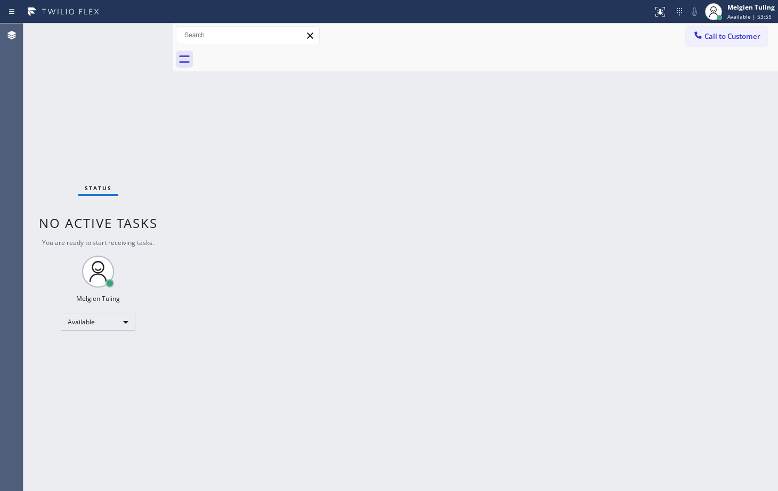
drag, startPoint x: 618, startPoint y: 148, endPoint x: 623, endPoint y: 151, distance: 6.2
click at [620, 149] on div "Back to Dashboard Change Sender ID Customers Technicians Select a contact Outbo…" at bounding box center [476, 257] width 606 height 468
click at [323, 232] on div "Back to Dashboard Change Sender ID Customers Technicians Select a contact Outbo…" at bounding box center [476, 257] width 606 height 468
click at [228, 146] on div "Back to Dashboard Change Sender ID Customers Technicians Select a contact Outbo…" at bounding box center [476, 257] width 606 height 468
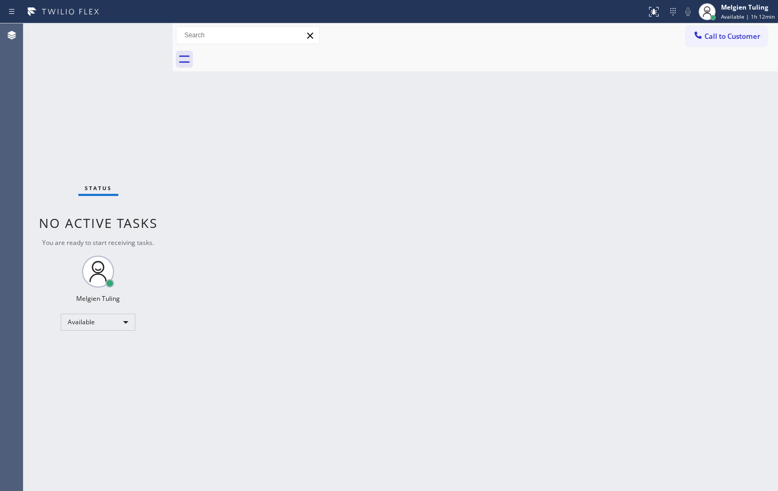
click at [69, 159] on div "Status No active tasks You are ready to start receiving tasks. Melgien Tuling A…" at bounding box center [97, 257] width 149 height 468
click at [189, 174] on div "Back to Dashboard Change Sender ID Customers Technicians Select a contact Outbo…" at bounding box center [476, 257] width 606 height 468
click at [147, 135] on div "Status No active tasks You are ready to start receiving tasks. Melgien Tuling A…" at bounding box center [97, 257] width 149 height 468
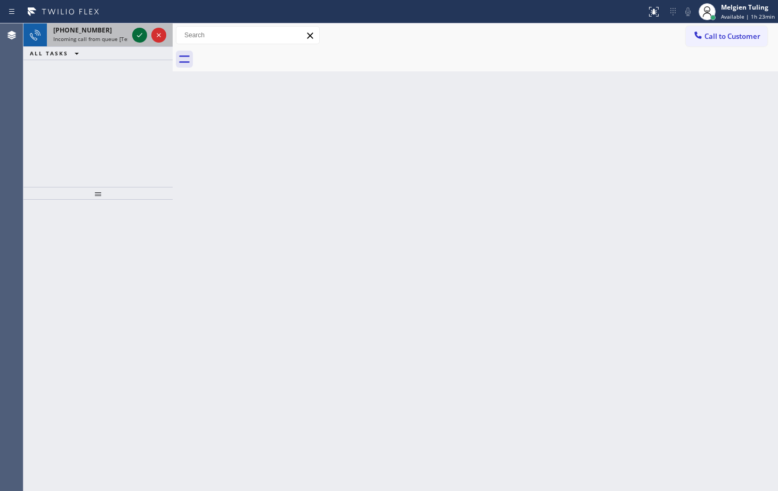
click at [142, 35] on icon at bounding box center [139, 35] width 13 height 13
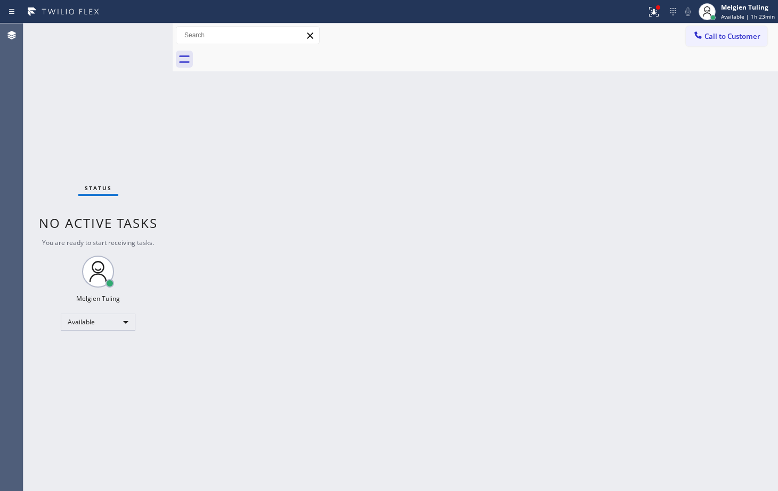
click at [142, 35] on div "Status No active tasks You are ready to start receiving tasks. Melgien Tuling A…" at bounding box center [97, 257] width 149 height 468
click at [147, 33] on div "Status No active tasks You are ready to start receiving tasks. Melgien Tuling A…" at bounding box center [97, 257] width 149 height 468
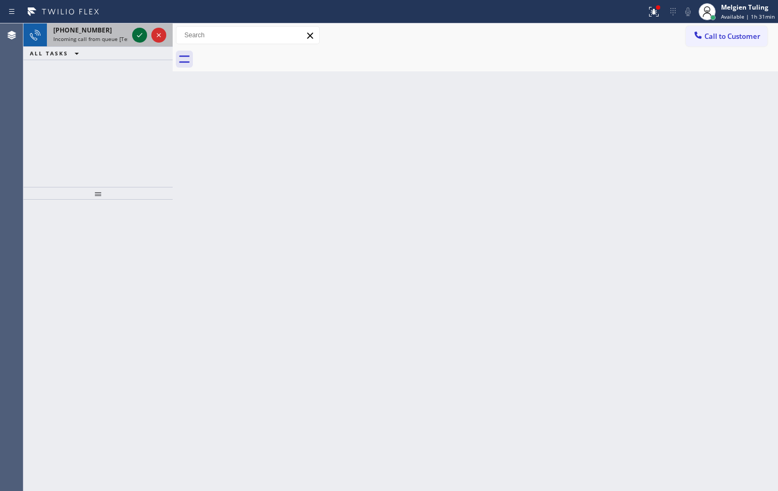
click at [142, 37] on icon at bounding box center [139, 35] width 13 height 13
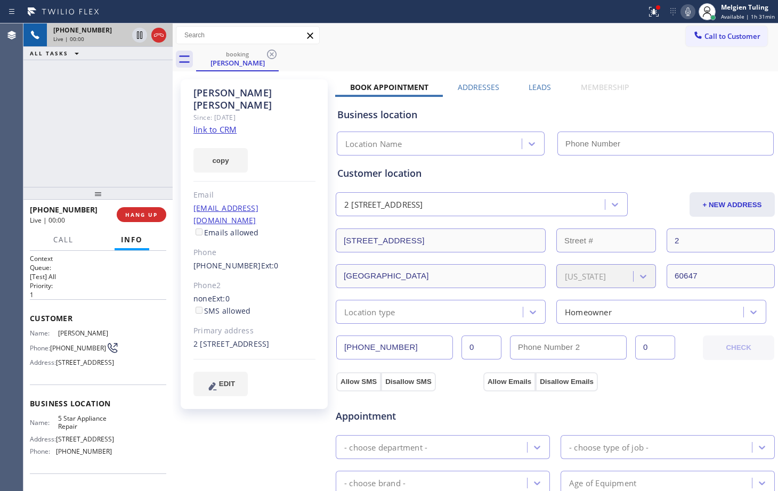
type input "[PHONE_NUMBER]"
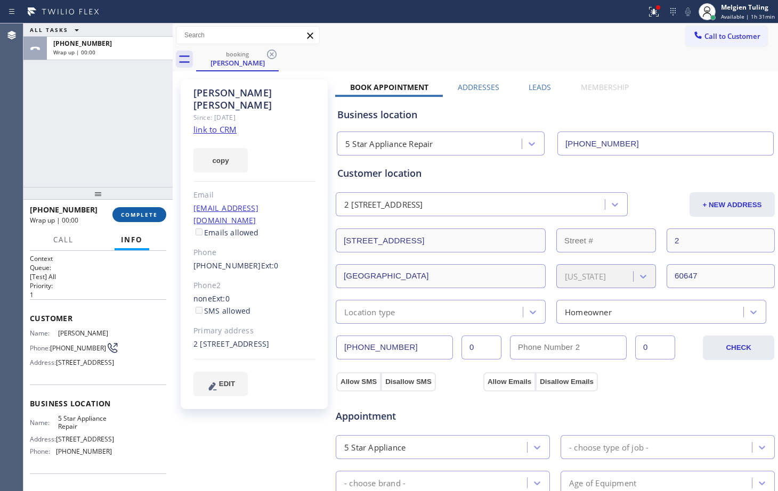
click at [136, 216] on span "COMPLETE" at bounding box center [139, 214] width 37 height 7
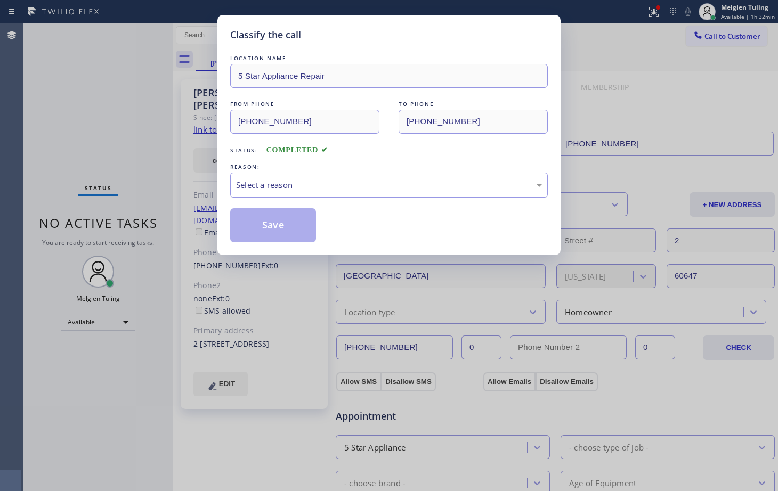
click at [327, 180] on div "Select a reason" at bounding box center [389, 185] width 306 height 12
click at [282, 267] on div "Classify the call LOCATION NAME 5 Star Appliance Repair FROM PHONE [PHONE_NUMBE…" at bounding box center [389, 245] width 778 height 491
click at [298, 230] on button "Save" at bounding box center [273, 225] width 86 height 34
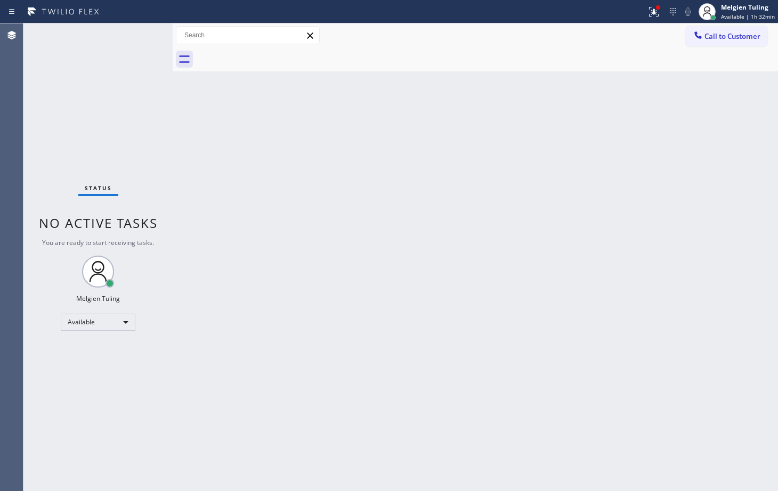
click at [166, 123] on div "Status No active tasks You are ready to start receiving tasks. Melgien Tuling A…" at bounding box center [97, 257] width 149 height 468
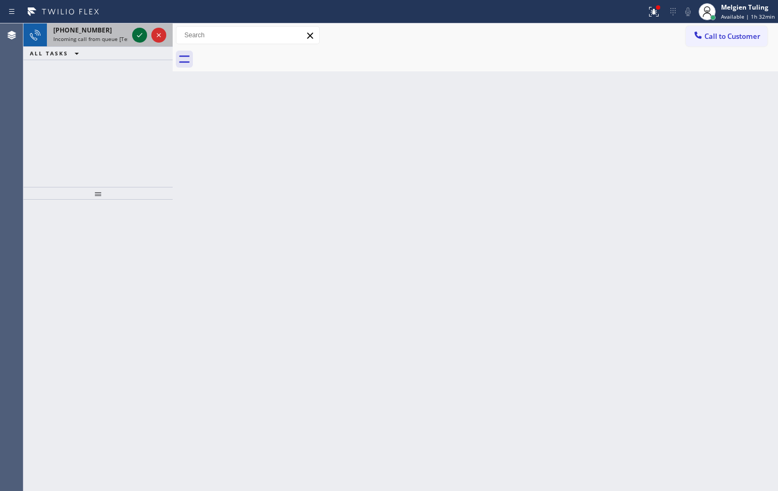
click at [143, 34] on icon at bounding box center [139, 35] width 13 height 13
click at [133, 32] on icon at bounding box center [139, 35] width 13 height 13
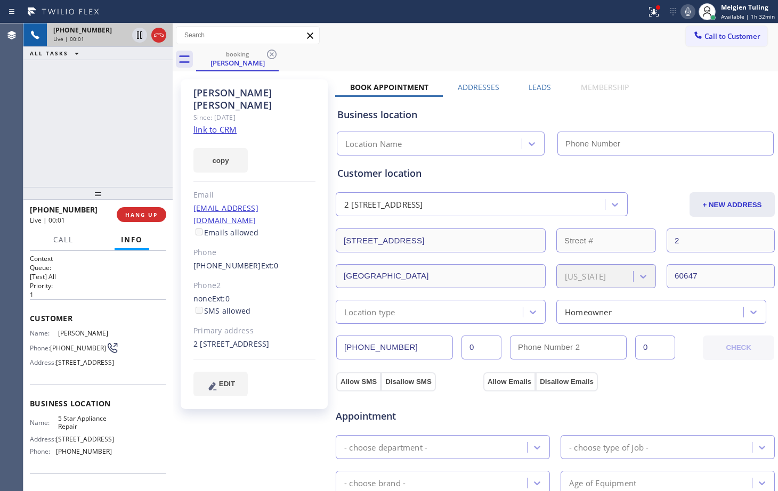
type input "[PHONE_NUMBER]"
click at [217, 124] on link "link to CRM" at bounding box center [214, 129] width 43 height 11
click at [659, 10] on div at bounding box center [658, 7] width 6 height 6
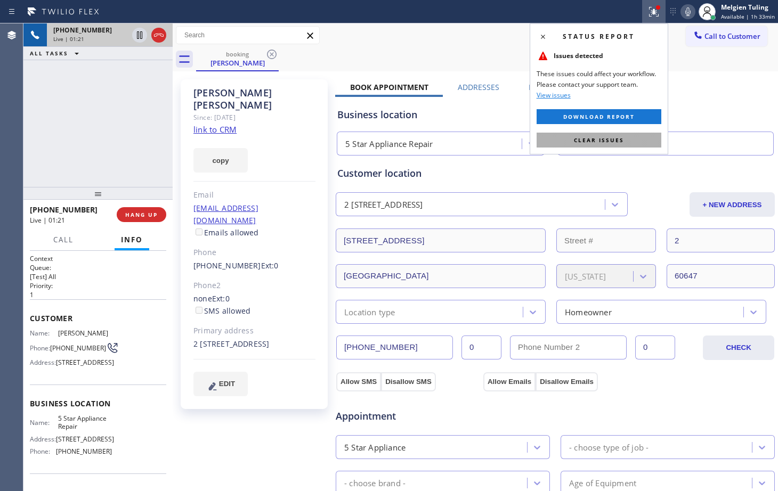
click at [574, 141] on button "Clear issues" at bounding box center [599, 140] width 125 height 15
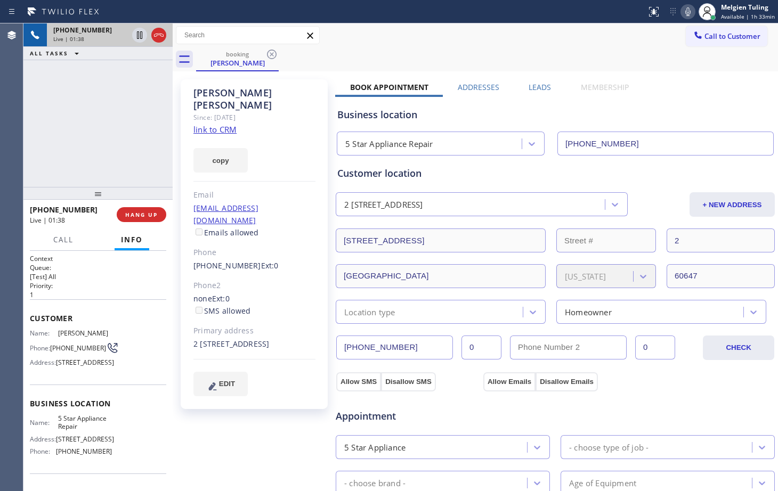
click at [138, 108] on div "[PHONE_NUMBER] Live | 01:38 ALL TASKS ALL TASKS ACTIVE TASKS TASKS IN WRAP UP" at bounding box center [97, 105] width 149 height 164
click at [688, 11] on icon at bounding box center [687, 11] width 5 height 9
click at [414, 44] on div "Call to Customer Outbound call Location Search location Your caller id phone nu…" at bounding box center [476, 35] width 606 height 19
click at [433, 50] on div "booking [PERSON_NAME]" at bounding box center [487, 59] width 582 height 24
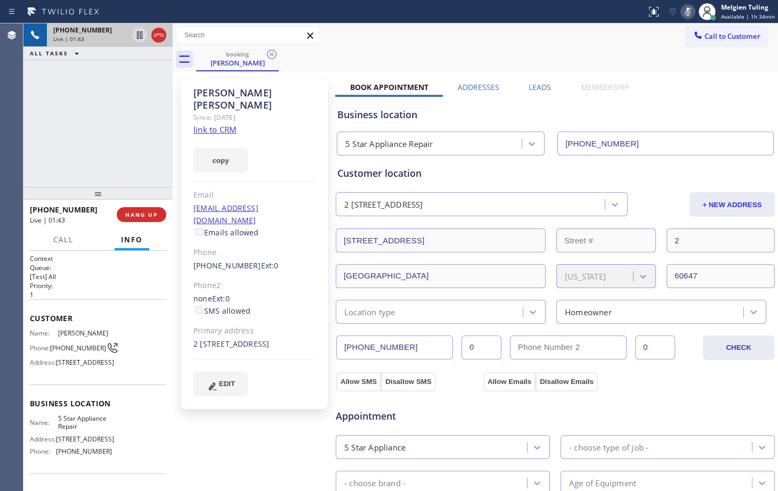
click at [433, 50] on div "booking [PERSON_NAME]" at bounding box center [487, 59] width 582 height 24
click at [685, 15] on icon at bounding box center [688, 11] width 13 height 13
click at [692, 13] on icon at bounding box center [688, 11] width 13 height 13
click at [154, 141] on div "[PHONE_NUMBER] Live | 02:10 ALL TASKS ALL TASKS ACTIVE TASKS TASKS IN WRAP UP" at bounding box center [97, 105] width 149 height 164
drag, startPoint x: 246, startPoint y: 332, endPoint x: 227, endPoint y: 329, distance: 19.3
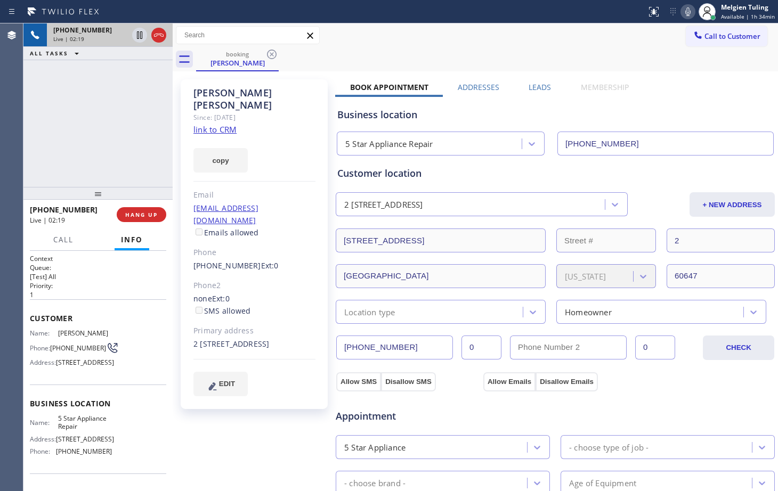
click at [227, 338] on div "2 [STREET_ADDRESS]" at bounding box center [254, 344] width 122 height 12
copy div "60647"
click at [279, 136] on div "copy" at bounding box center [254, 154] width 122 height 37
drag, startPoint x: 271, startPoint y: 134, endPoint x: 416, endPoint y: 49, distance: 168.5
click at [416, 49] on div "booking [PERSON_NAME]" at bounding box center [487, 59] width 582 height 24
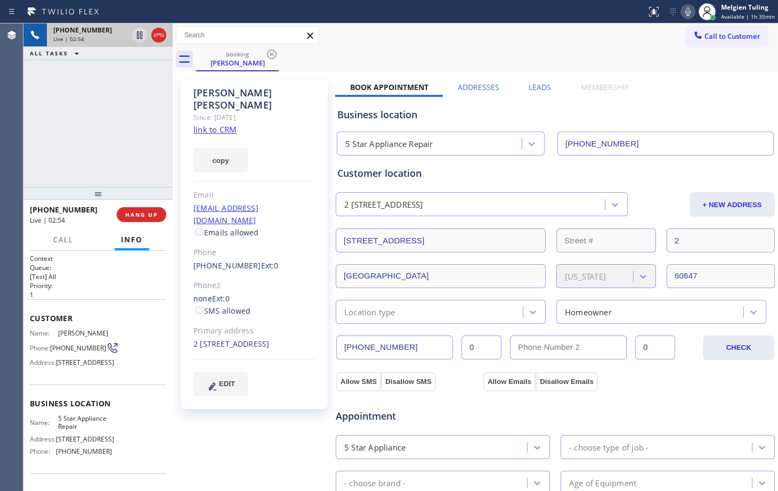
click at [416, 49] on div "booking [PERSON_NAME]" at bounding box center [487, 59] width 582 height 24
click at [85, 74] on div "[PHONE_NUMBER] Live | 03:45 ALL TASKS ALL TASKS ACTIVE TASKS TASKS IN WRAP UP" at bounding box center [97, 105] width 149 height 164
click at [398, 25] on div "Call to Customer Outbound call Location Search location Your caller id phone nu…" at bounding box center [476, 35] width 606 height 24
click at [688, 9] on icon at bounding box center [688, 11] width 13 height 13
click at [688, 10] on icon at bounding box center [688, 11] width 13 height 13
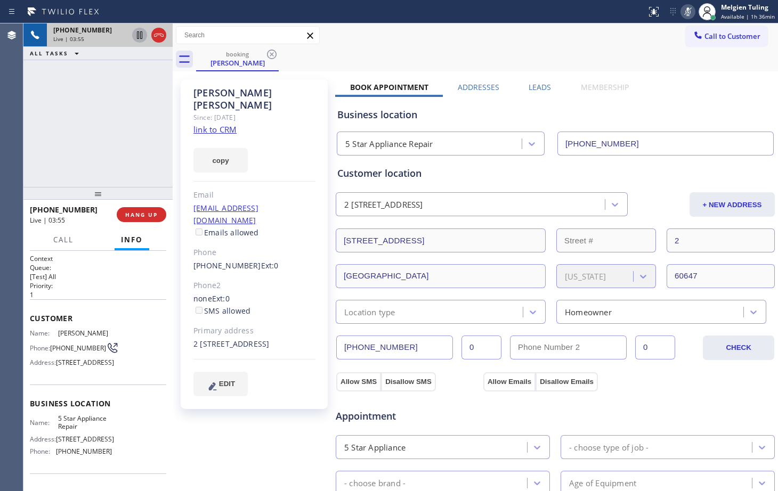
click at [142, 35] on icon at bounding box center [139, 34] width 5 height 7
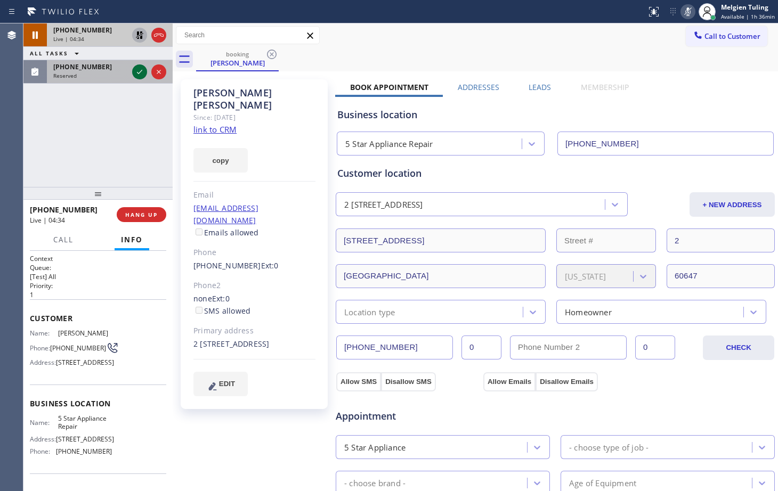
click at [139, 72] on icon at bounding box center [139, 72] width 13 height 13
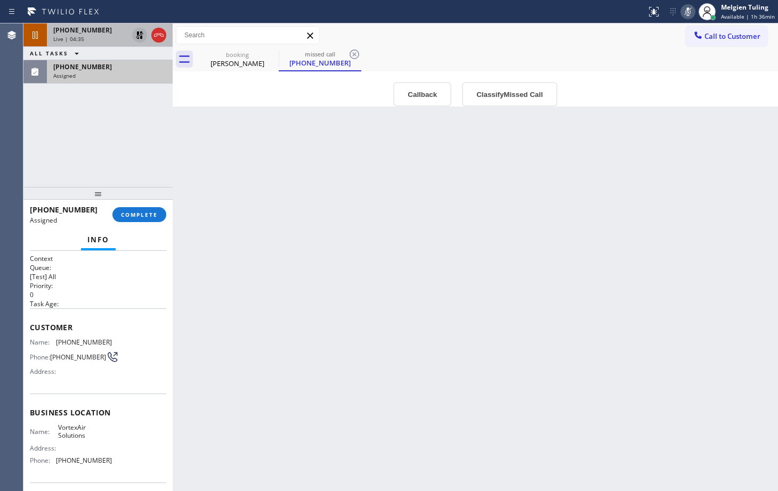
scroll to position [53, 0]
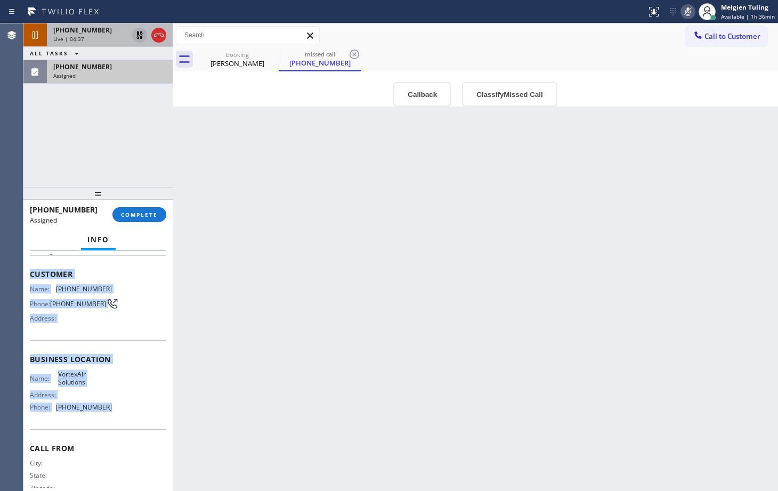
drag, startPoint x: 27, startPoint y: 271, endPoint x: 122, endPoint y: 415, distance: 172.4
click at [122, 415] on div "Context Queue: [Test] All Priority: 0 Task Age: Customer Name: [PHONE_NUMBER] P…" at bounding box center [97, 371] width 149 height 240
click at [122, 415] on div "Name: VortexAir Solutions Address: Phone: [PHONE_NUMBER]" at bounding box center [98, 393] width 136 height 46
drag, startPoint x: 121, startPoint y: 415, endPoint x: 23, endPoint y: 286, distance: 162.0
click at [21, 287] on div "Agent Desktop Classify the call LOCATION NAME Kenmore Best Appliance Repair Pro…" at bounding box center [389, 257] width 778 height 468
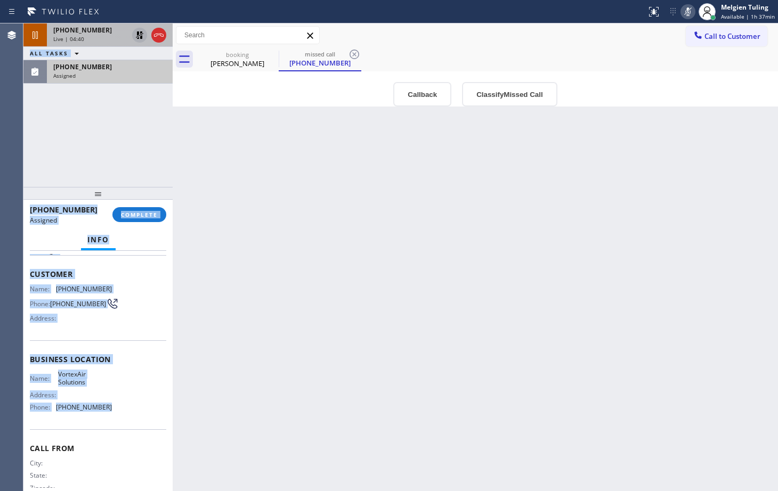
click at [32, 269] on span "Customer" at bounding box center [98, 274] width 136 height 10
drag, startPoint x: 31, startPoint y: 275, endPoint x: 108, endPoint y: 409, distance: 154.7
click at [108, 409] on div "Context Queue: [Test] All Priority: 0 Task Age: Customer Name: [PHONE_NUMBER] P…" at bounding box center [98, 355] width 136 height 309
copy div "Customer Name: [PHONE_NUMBER] Phone: [PHONE_NUMBER] Address: Business location …"
click at [143, 216] on span "COMPLETE" at bounding box center [139, 214] width 37 height 7
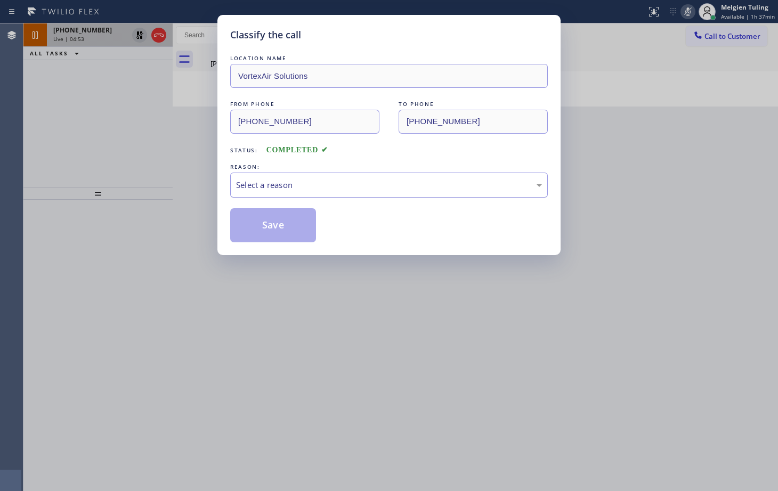
click at [336, 189] on div "Select a reason" at bounding box center [389, 185] width 306 height 12
click at [282, 231] on button "Save" at bounding box center [273, 225] width 86 height 34
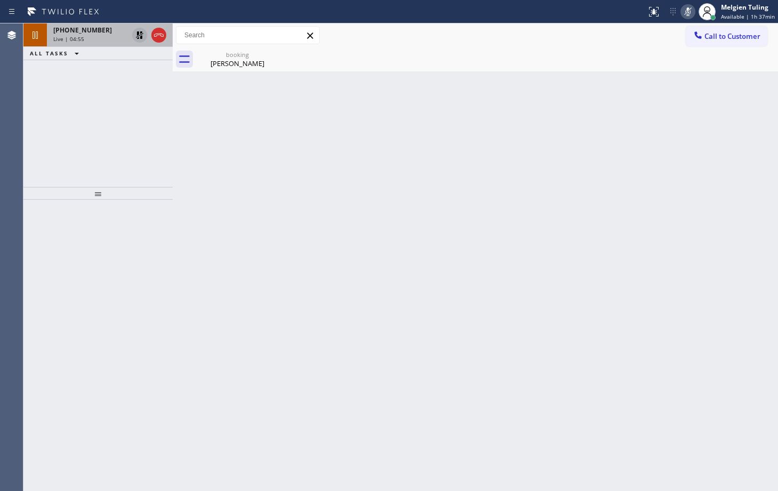
click at [87, 146] on div "[PHONE_NUMBER] Live | 04:55 ALL TASKS ALL TASKS ACTIVE TASKS TASKS IN WRAP UP" at bounding box center [97, 105] width 149 height 164
click at [107, 37] on div "Live | 04:57" at bounding box center [90, 38] width 75 height 7
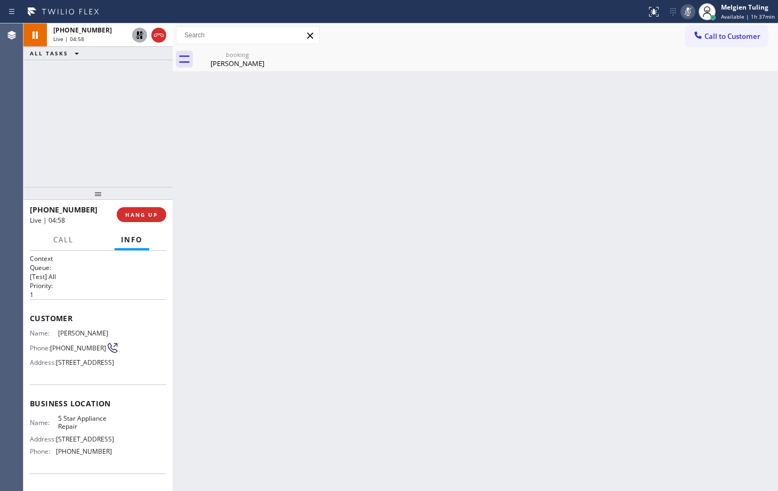
drag, startPoint x: 242, startPoint y: 61, endPoint x: 213, endPoint y: 77, distance: 32.7
click at [196, 108] on div "Back to Dashboard Change Sender ID Customers Technicians Select a contact Outbo…" at bounding box center [476, 257] width 606 height 468
click at [219, 63] on div "[PERSON_NAME]" at bounding box center [237, 64] width 80 height 10
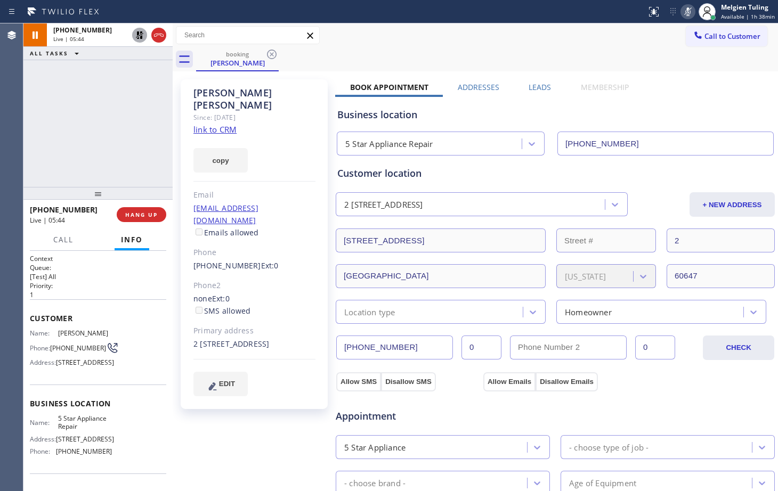
drag, startPoint x: 112, startPoint y: 148, endPoint x: 121, endPoint y: 133, distance: 17.7
click at [112, 148] on div "[PHONE_NUMBER] Live | 05:44 ALL TASKS ALL TASKS ACTIVE TASKS TASKS IN WRAP UP" at bounding box center [97, 105] width 149 height 164
click at [140, 35] on icon at bounding box center [139, 35] width 13 height 13
click at [691, 13] on icon at bounding box center [688, 11] width 13 height 13
click at [493, 44] on div "Call to Customer Outbound call Location Search location Your caller id phone nu…" at bounding box center [476, 35] width 606 height 19
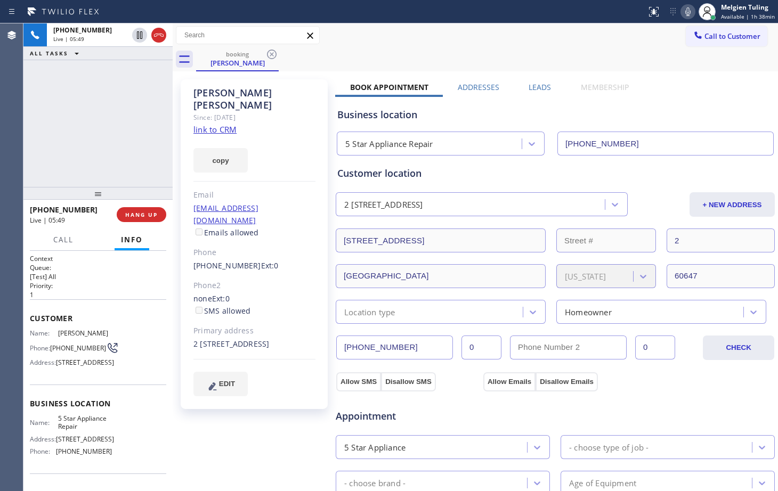
click at [453, 45] on div "Call to Customer Outbound call Location Search location Your caller id phone nu…" at bounding box center [476, 35] width 606 height 24
drag, startPoint x: 453, startPoint y: 45, endPoint x: 457, endPoint y: 37, distance: 8.6
click at [457, 37] on div "Call to Customer Outbound call Location Search location Your caller id phone nu…" at bounding box center [476, 35] width 606 height 24
click at [457, 37] on div "Call to Customer Outbound call Location Search location Your caller id phone nu…" at bounding box center [476, 35] width 606 height 19
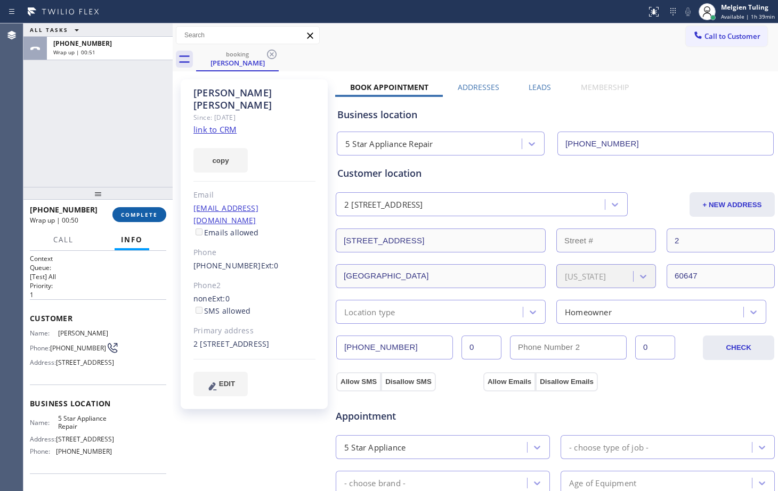
click at [143, 218] on span "COMPLETE" at bounding box center [139, 214] width 37 height 7
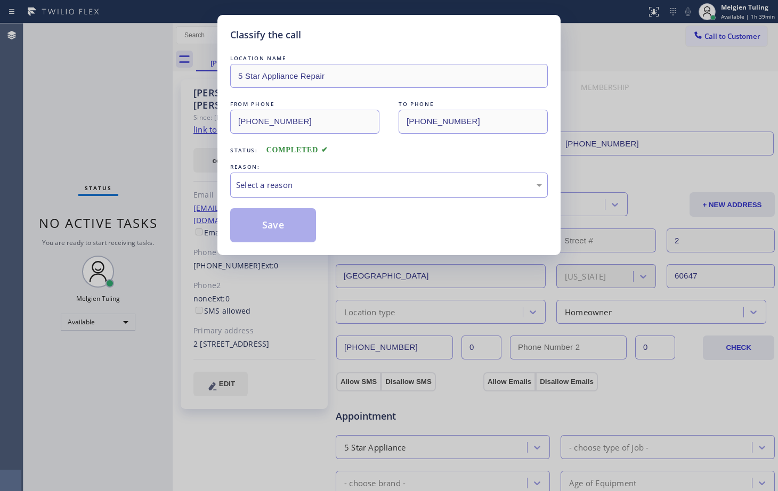
click at [326, 183] on div "Select a reason" at bounding box center [389, 185] width 306 height 12
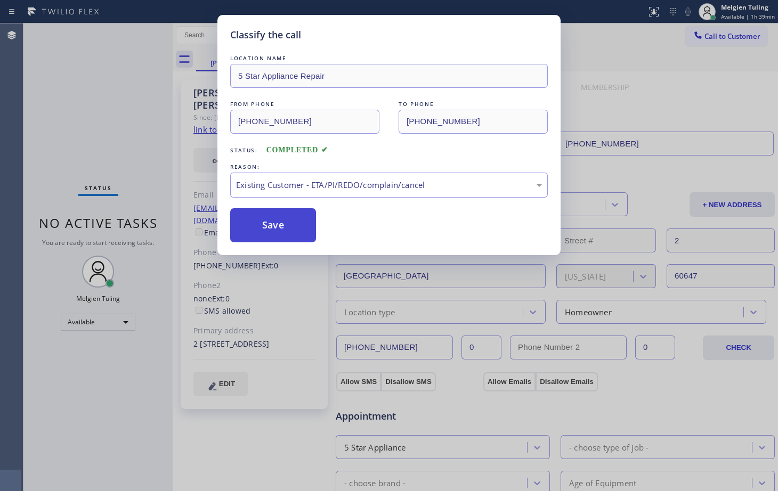
click at [272, 222] on button "Save" at bounding box center [273, 225] width 86 height 34
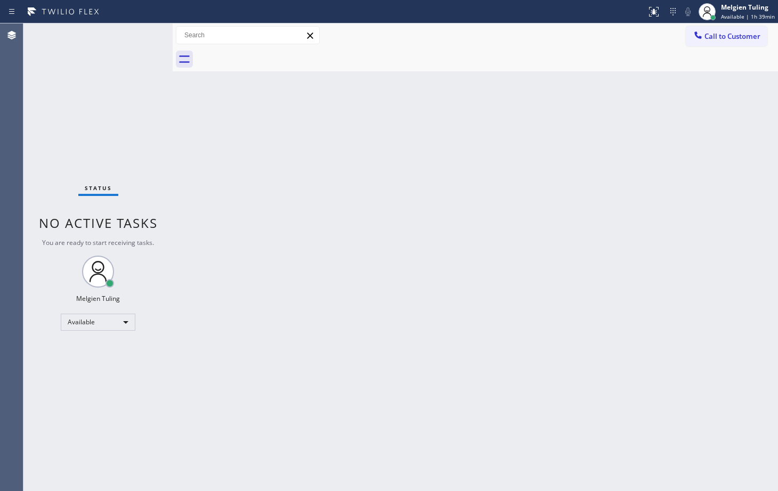
click at [168, 120] on div "Status No active tasks You are ready to start receiving tasks. Melgien Tuling A…" at bounding box center [97, 257] width 149 height 468
click at [294, 169] on div "Back to Dashboard Change Sender ID Customers Technicians Select a contact Outbo…" at bounding box center [476, 257] width 606 height 468
click at [103, 317] on div "Available" at bounding box center [98, 322] width 75 height 17
click at [82, 377] on li "Break" at bounding box center [97, 377] width 72 height 13
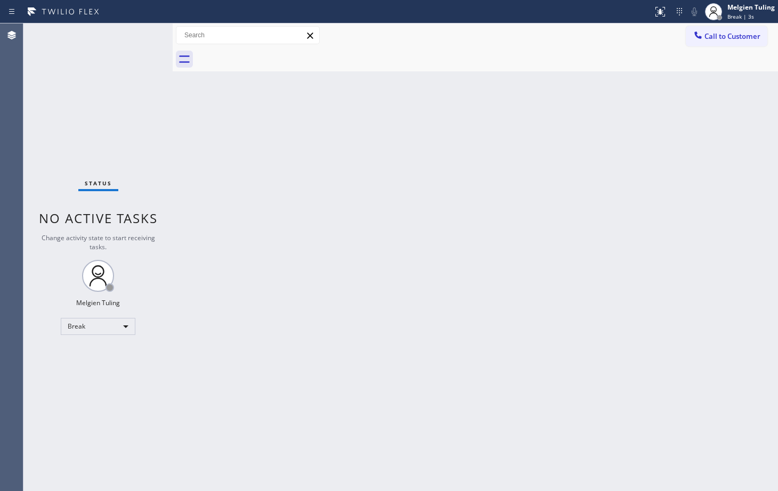
click at [280, 311] on div "Back to Dashboard Change Sender ID Customers Technicians Select a contact Outbo…" at bounding box center [476, 257] width 606 height 468
